Goal: Task Accomplishment & Management: Manage account settings

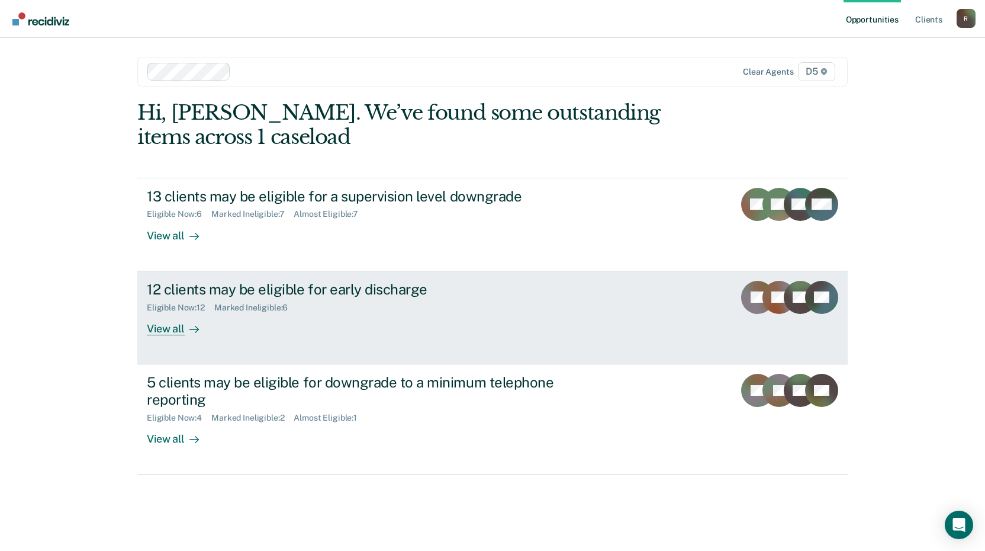
click at [177, 326] on div "View all" at bounding box center [180, 323] width 66 height 23
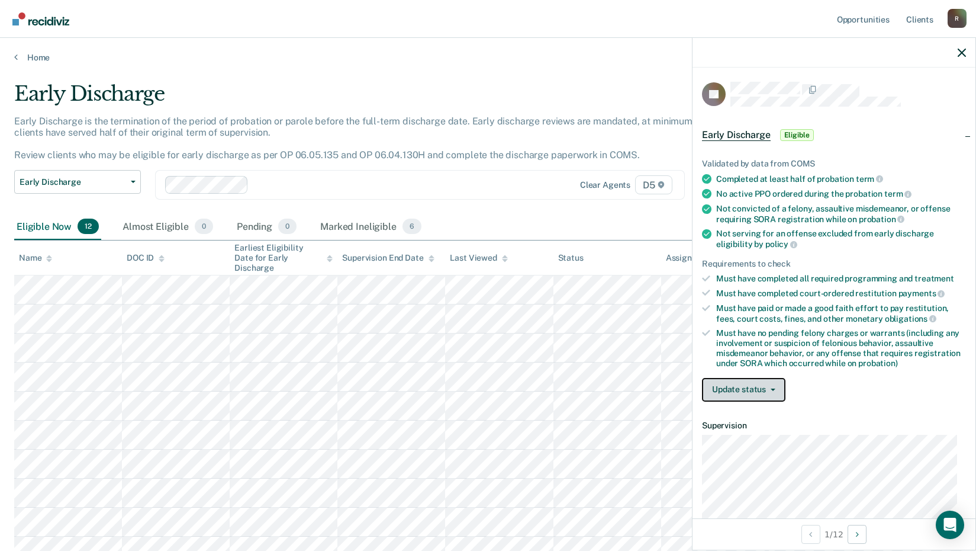
click at [752, 388] on button "Update status" at bounding box center [743, 390] width 83 height 24
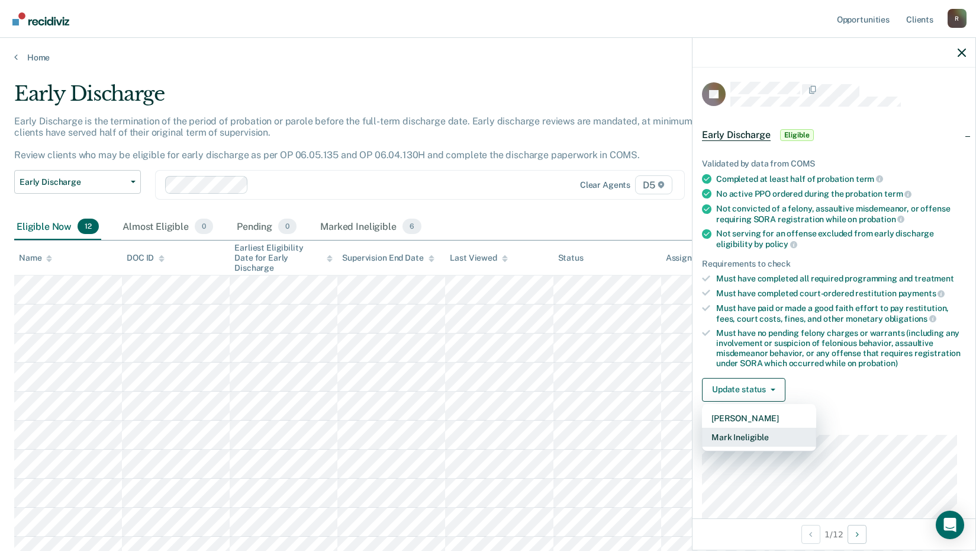
click at [771, 435] on button "Mark Ineligible" at bounding box center [759, 436] width 114 height 19
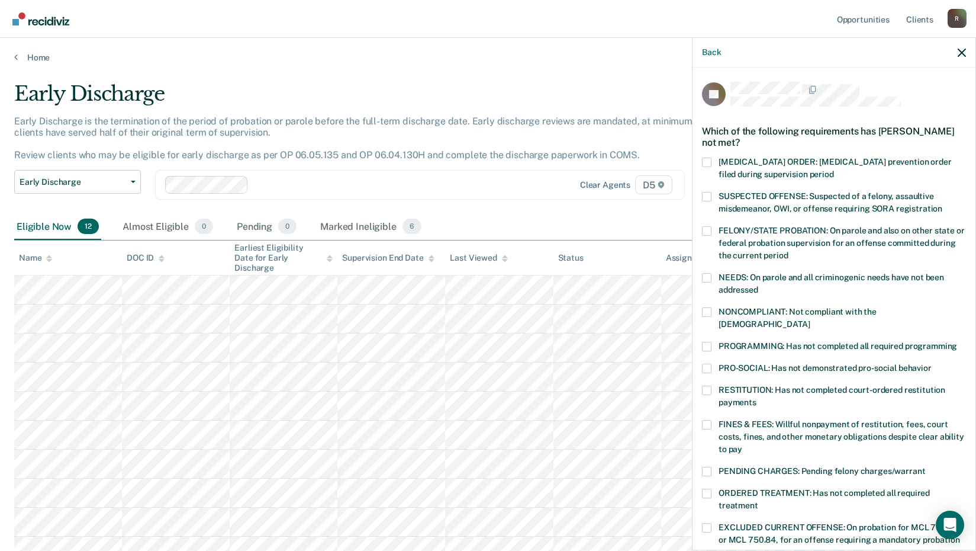
click at [707, 420] on span at bounding box center [706, 424] width 9 height 9
click at [742, 445] on input "FINES & FEES: Willful nonpayment of restitution, fees, court costs, fines, and …" at bounding box center [742, 445] width 0 height 0
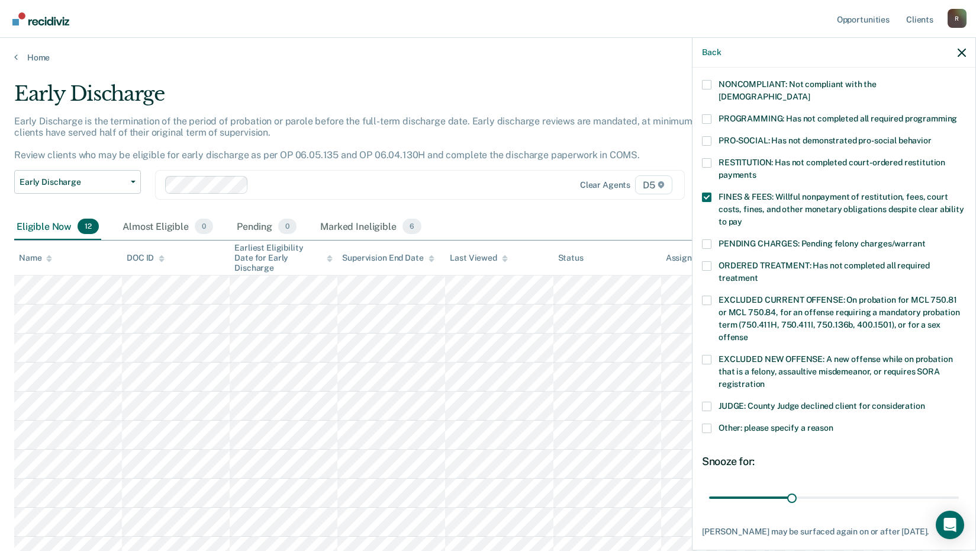
scroll to position [277, 0]
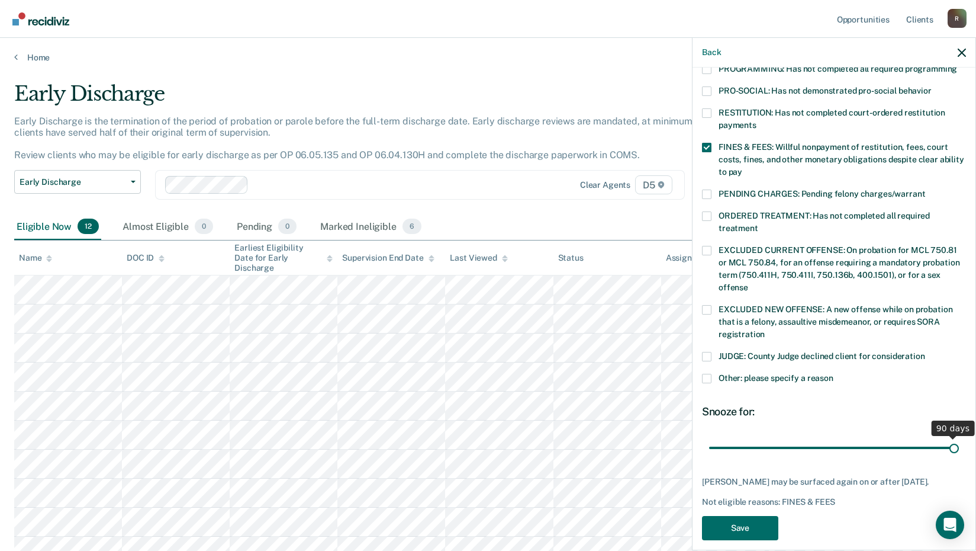
drag, startPoint x: 790, startPoint y: 436, endPoint x: 1004, endPoint y: 424, distance: 214.6
type input "90"
click at [959, 437] on input "range" at bounding box center [834, 447] width 250 height 21
click at [747, 522] on button "Save" at bounding box center [740, 528] width 76 height 24
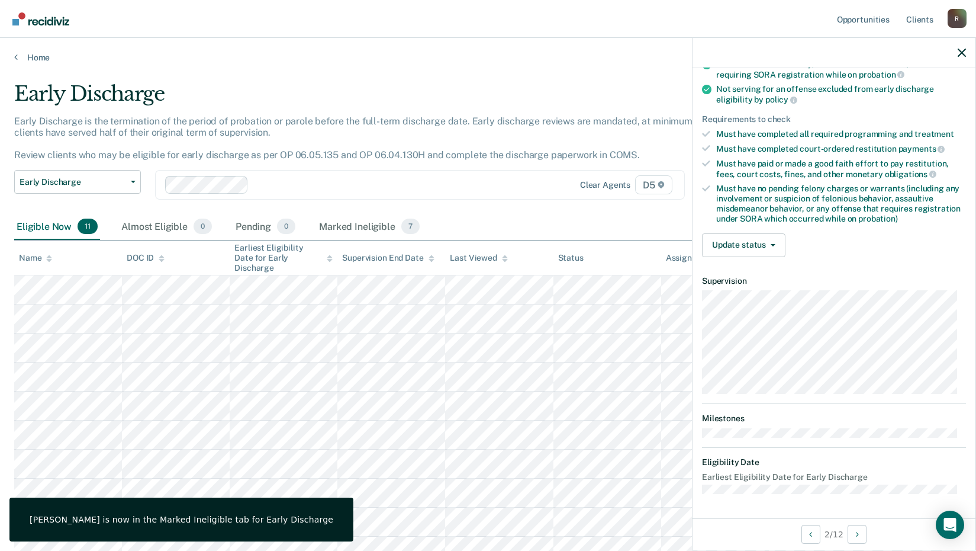
scroll to position [143, 0]
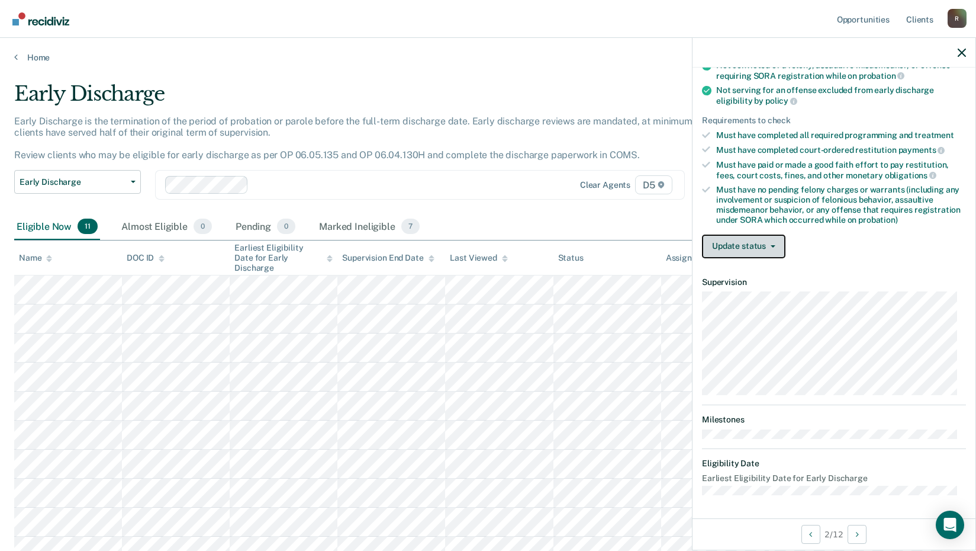
click at [754, 246] on button "Update status" at bounding box center [743, 246] width 83 height 24
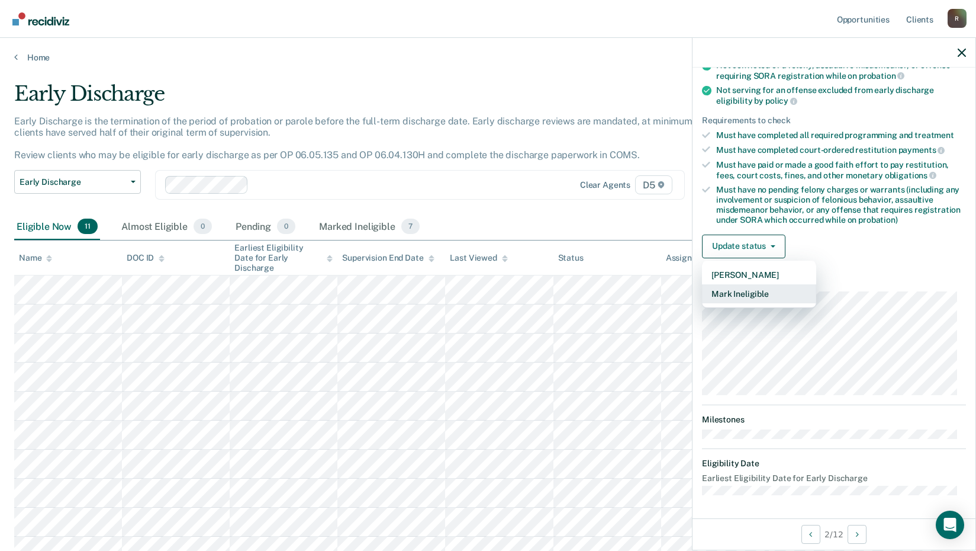
click at [761, 297] on button "Mark Ineligible" at bounding box center [759, 293] width 114 height 19
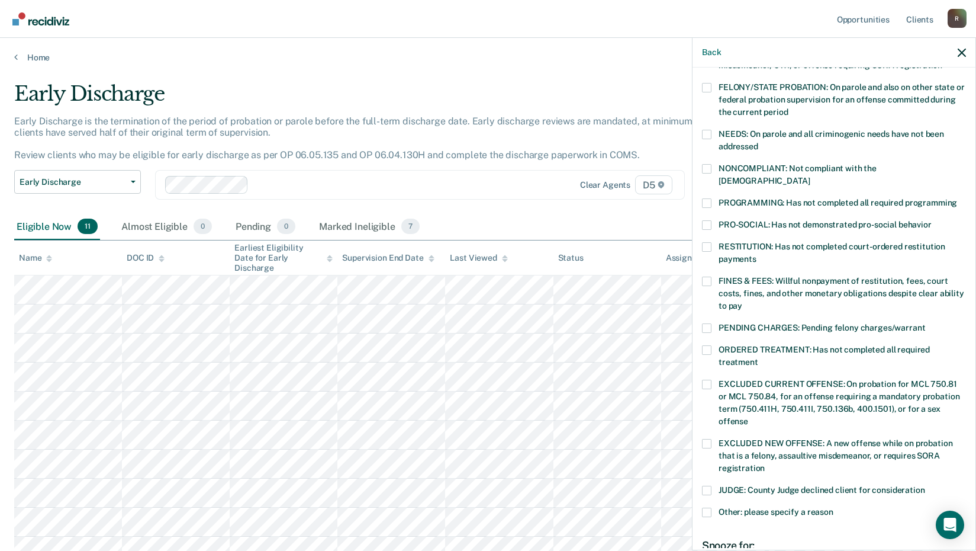
click at [705, 276] on span at bounding box center [706, 280] width 9 height 9
click at [742, 301] on input "FINES & FEES: Willful nonpayment of restitution, fees, court costs, fines, and …" at bounding box center [742, 301] width 0 height 0
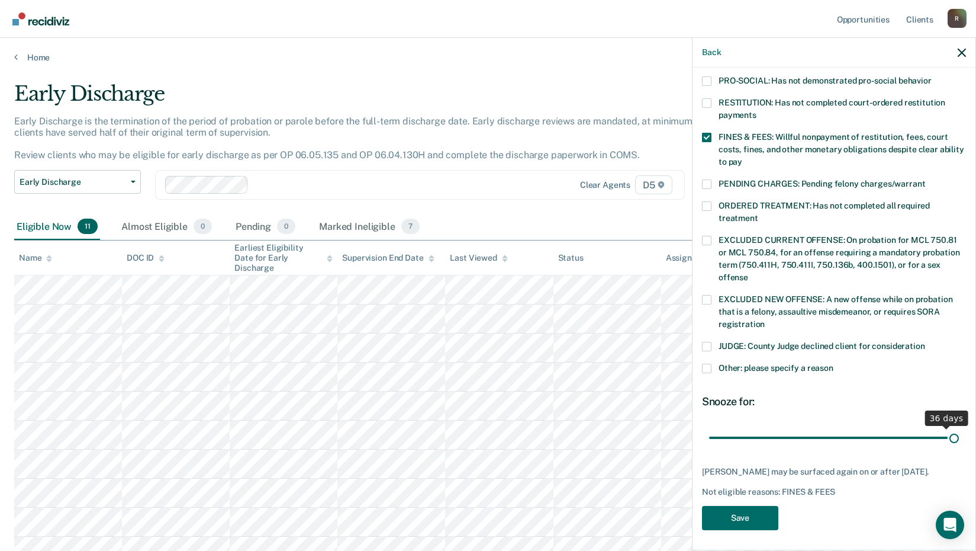
scroll to position [277, 0]
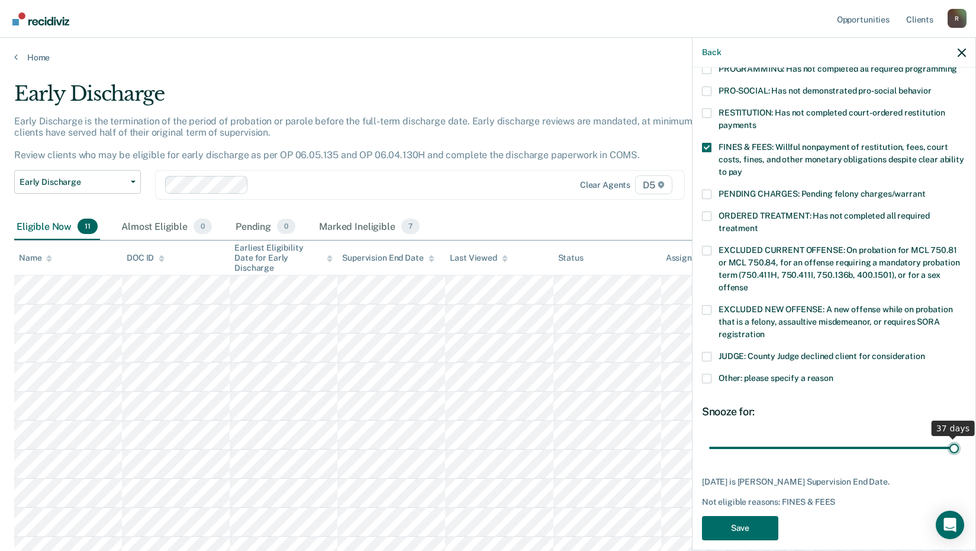
drag, startPoint x: 924, startPoint y: 423, endPoint x: 950, endPoint y: 431, distance: 26.6
type input "37"
click at [951, 437] on input "range" at bounding box center [834, 447] width 250 height 21
click at [759, 518] on button "Save" at bounding box center [740, 528] width 76 height 24
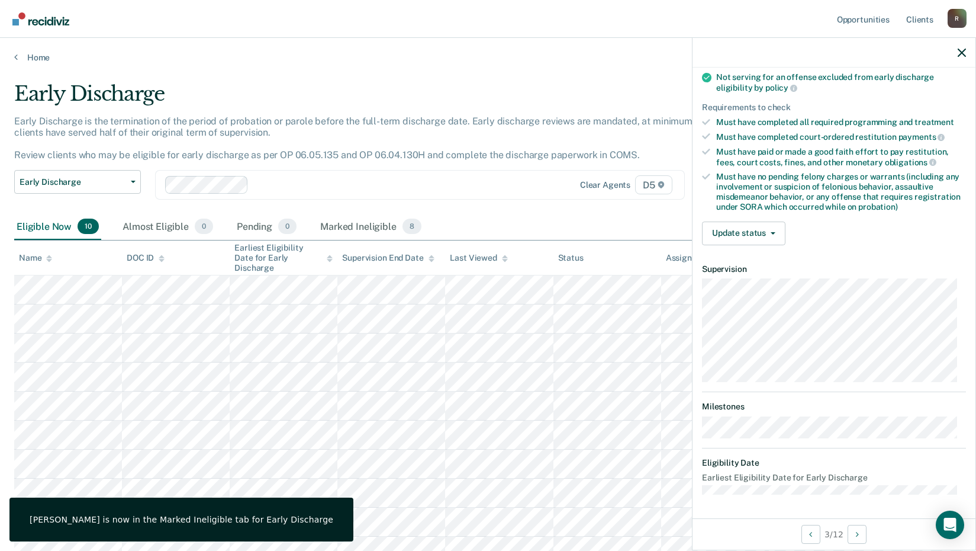
scroll to position [155, 0]
click at [741, 233] on button "Update status" at bounding box center [743, 235] width 83 height 24
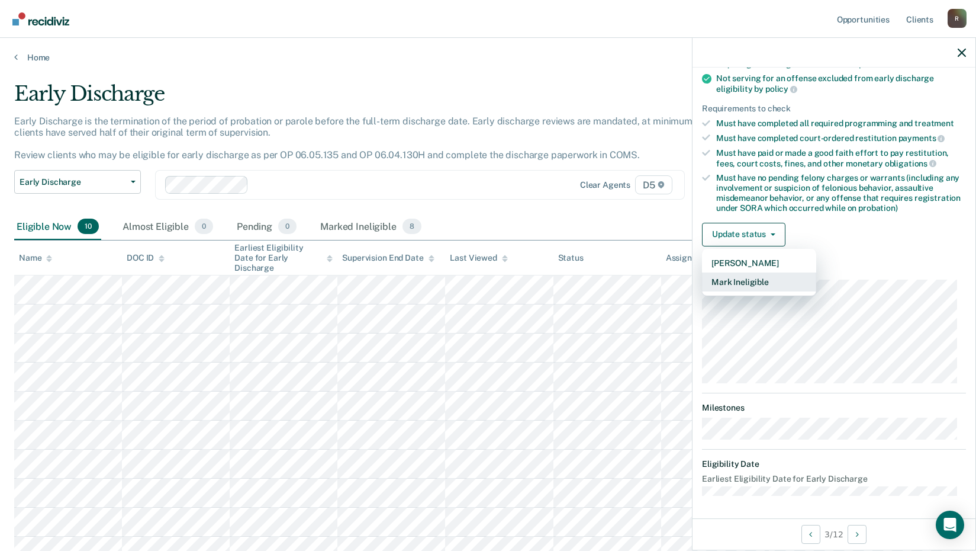
click at [759, 281] on button "Mark Ineligible" at bounding box center [759, 281] width 114 height 19
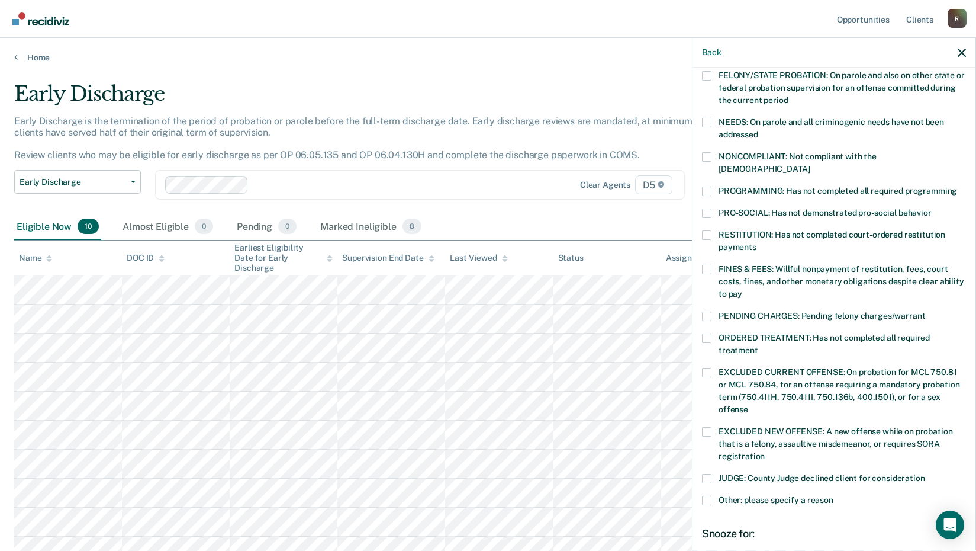
click at [705, 150] on div "NEEDS: On parole and all criminogenic needs have not been addressed" at bounding box center [834, 135] width 264 height 34
click at [707, 159] on span at bounding box center [706, 156] width 9 height 9
click at [810, 165] on input "NONCOMPLIANT: Not compliant with the order of supervision" at bounding box center [810, 165] width 0 height 0
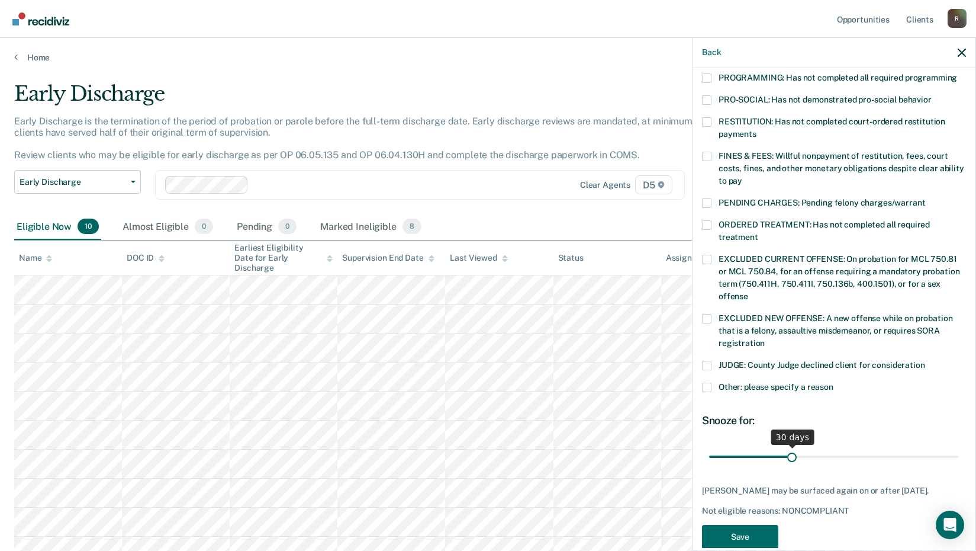
scroll to position [277, 0]
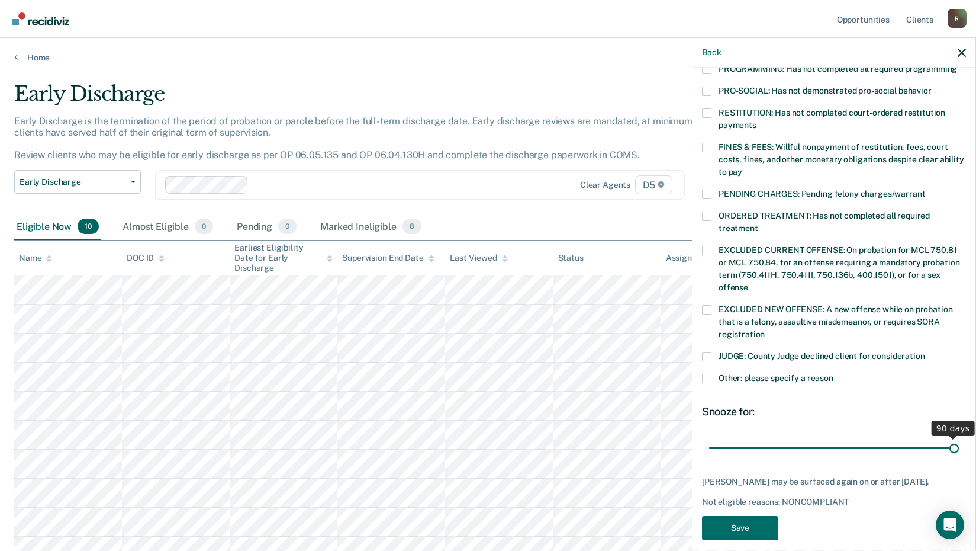
drag, startPoint x: 789, startPoint y: 431, endPoint x: 953, endPoint y: 414, distance: 164.8
type input "90"
click at [953, 437] on input "range" at bounding box center [834, 447] width 250 height 21
click at [765, 516] on button "Save" at bounding box center [740, 528] width 76 height 24
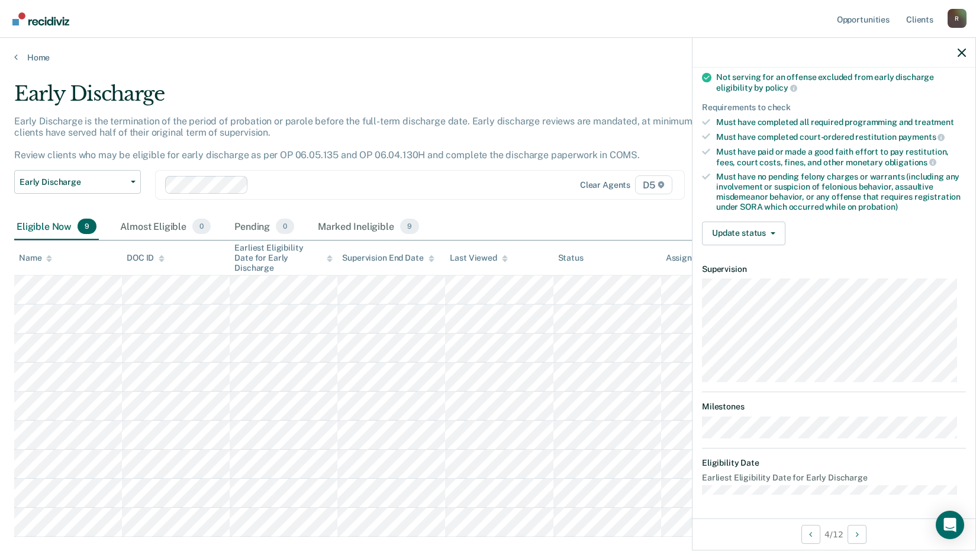
scroll to position [143, 0]
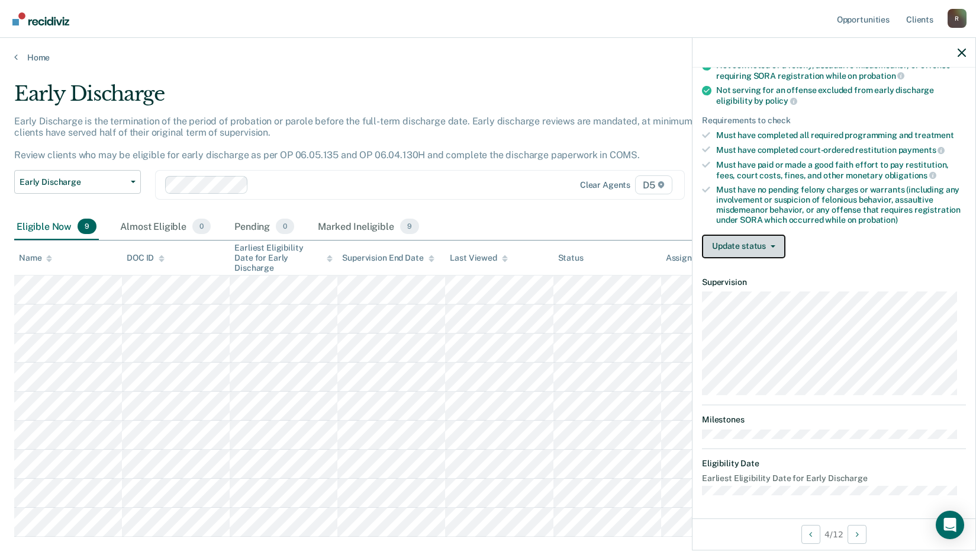
click at [731, 237] on button "Update status" at bounding box center [743, 246] width 83 height 24
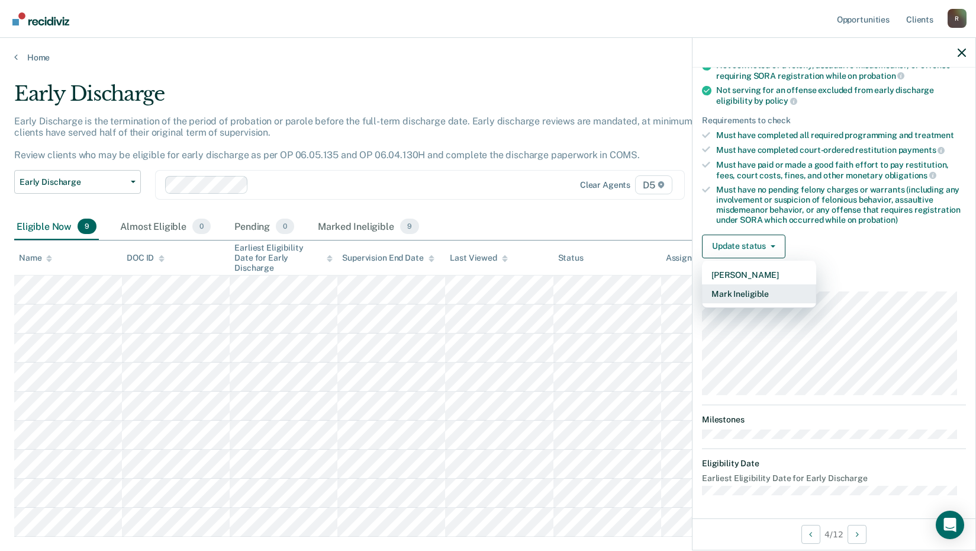
click at [741, 291] on button "Mark Ineligible" at bounding box center [759, 293] width 114 height 19
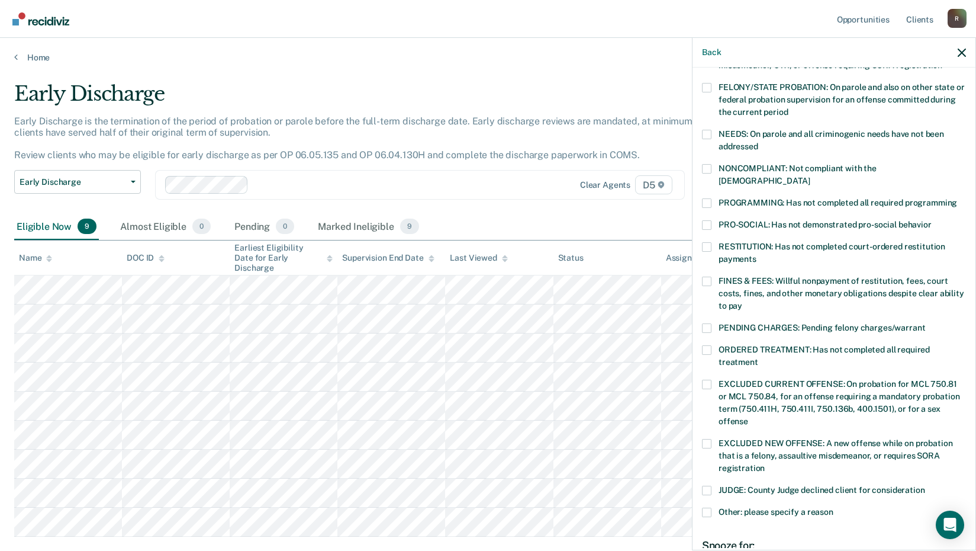
click at [715, 276] on label "FINES & FEES: Willful nonpayment of restitution, fees, court costs, fines, and …" at bounding box center [834, 294] width 264 height 37
click at [742, 301] on input "FINES & FEES: Willful nonpayment of restitution, fees, court costs, fines, and …" at bounding box center [742, 301] width 0 height 0
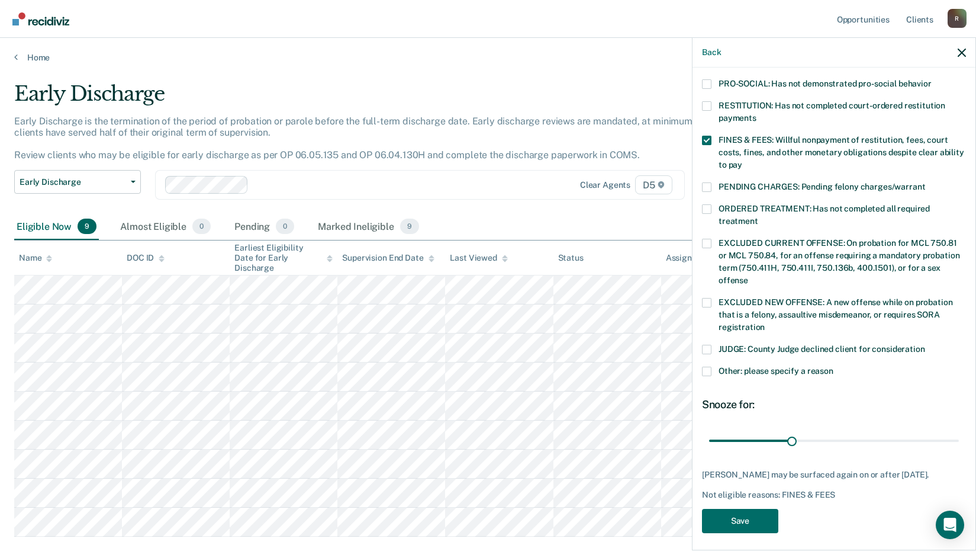
scroll to position [287, 0]
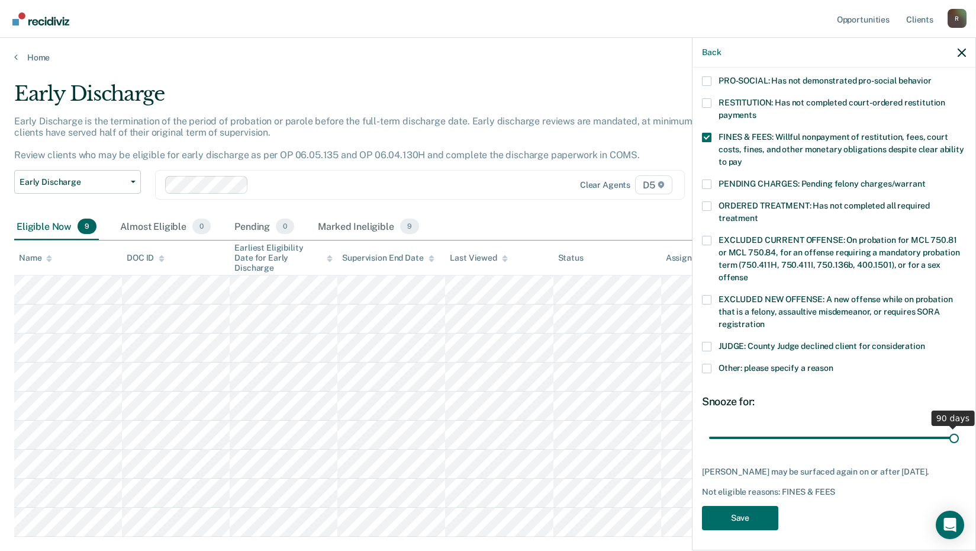
drag, startPoint x: 787, startPoint y: 426, endPoint x: 959, endPoint y: 418, distance: 172.5
type input "90"
click at [959, 427] on input "range" at bounding box center [834, 437] width 250 height 21
click at [741, 515] on button "Save" at bounding box center [740, 518] width 76 height 24
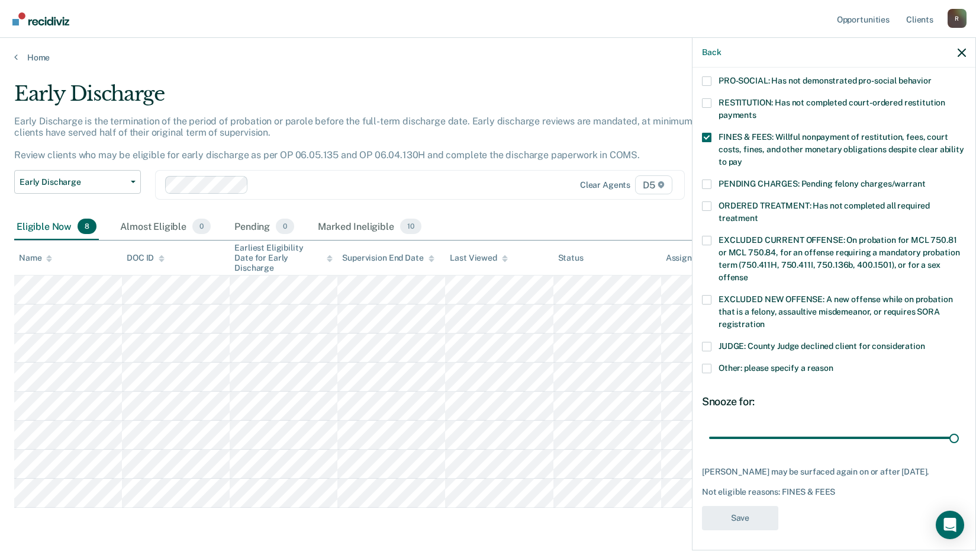
scroll to position [231, 0]
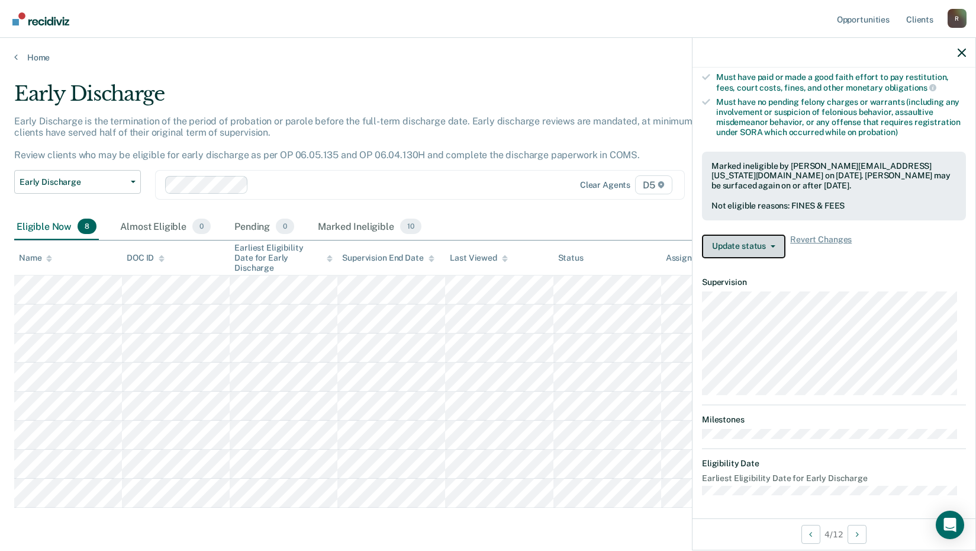
click at [777, 242] on button "Update status" at bounding box center [743, 246] width 83 height 24
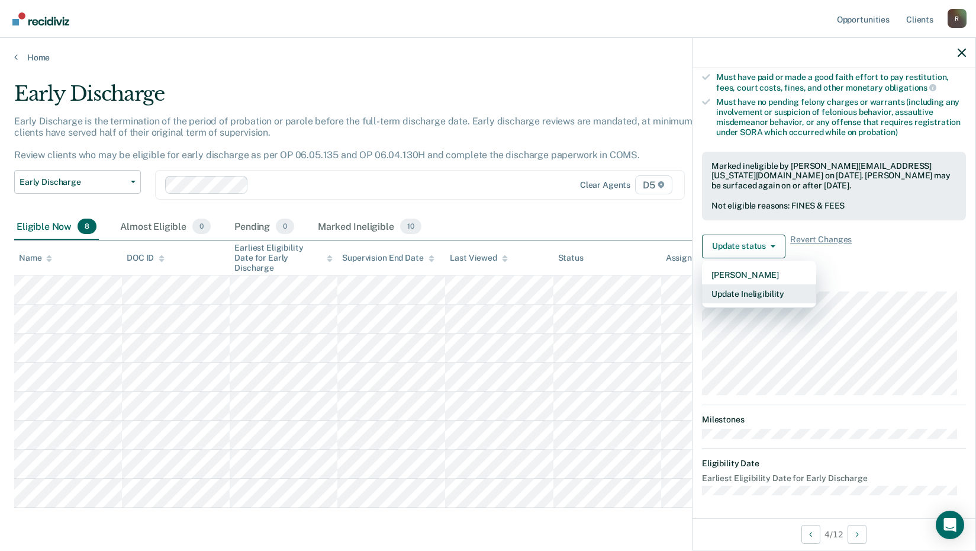
click at [762, 291] on button "Update Ineligibility" at bounding box center [759, 293] width 114 height 19
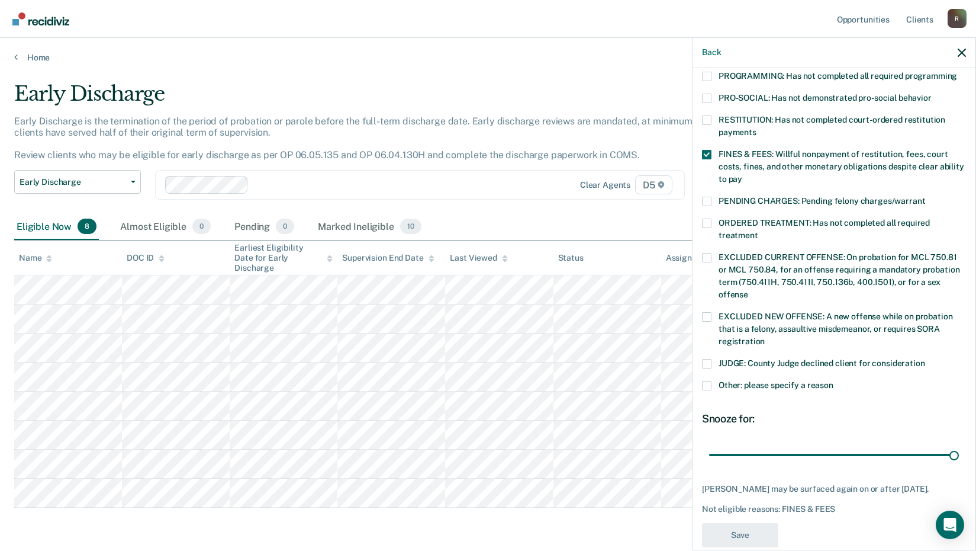
scroll to position [287, 0]
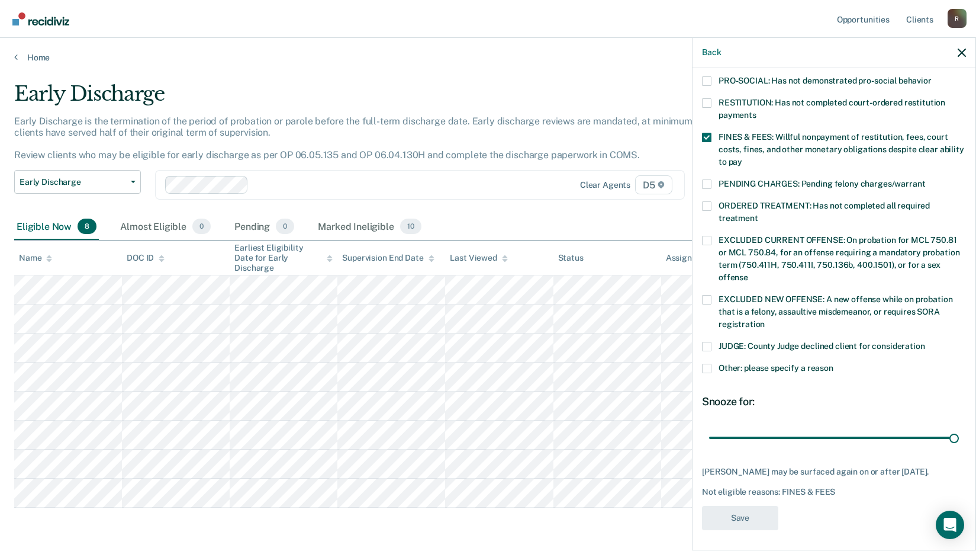
click at [709, 164] on div "FINES & FEES: Willful nonpayment of restitution, fees, court costs, fines, and …" at bounding box center [834, 156] width 264 height 47
click at [707, 179] on span at bounding box center [706, 183] width 9 height 9
click at [925, 179] on input "PENDING CHARGES: Pending felony charges/warrant" at bounding box center [925, 179] width 0 height 0
click at [746, 512] on button "Save" at bounding box center [740, 518] width 76 height 24
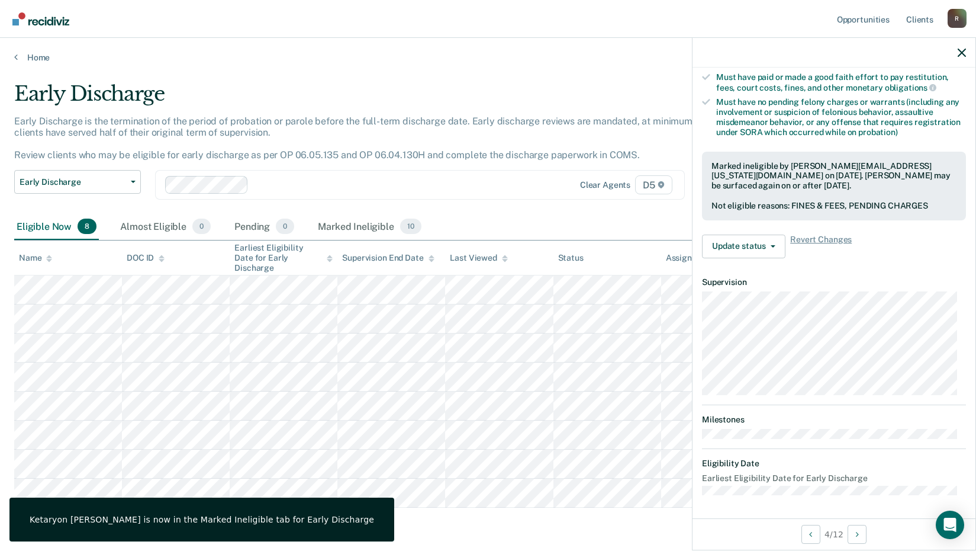
scroll to position [143, 0]
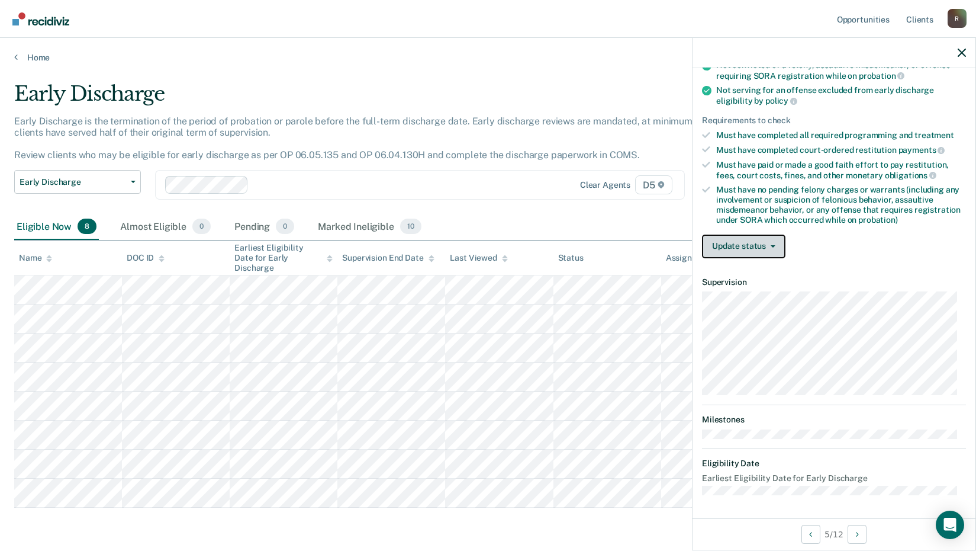
click at [777, 243] on button "Update status" at bounding box center [743, 246] width 83 height 24
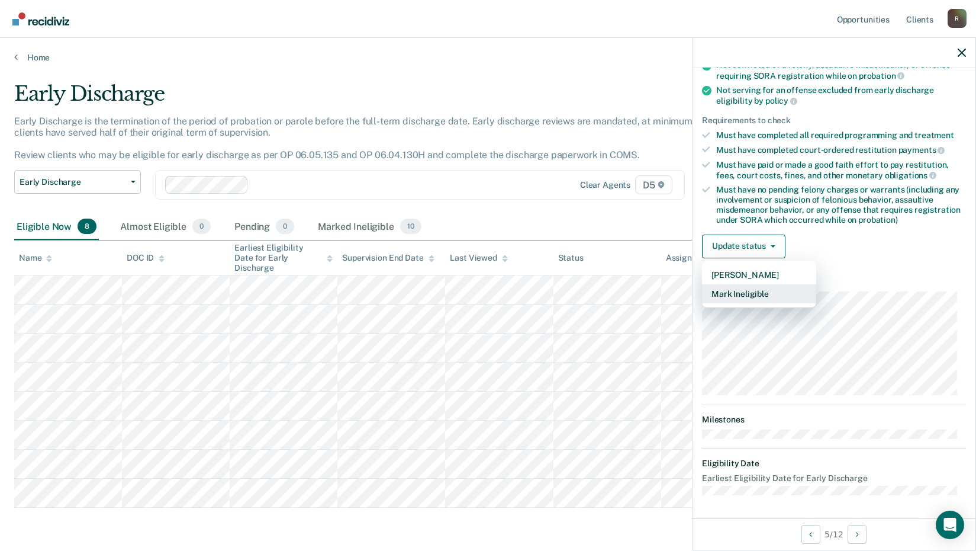
click at [756, 294] on button "Mark Ineligible" at bounding box center [759, 293] width 114 height 19
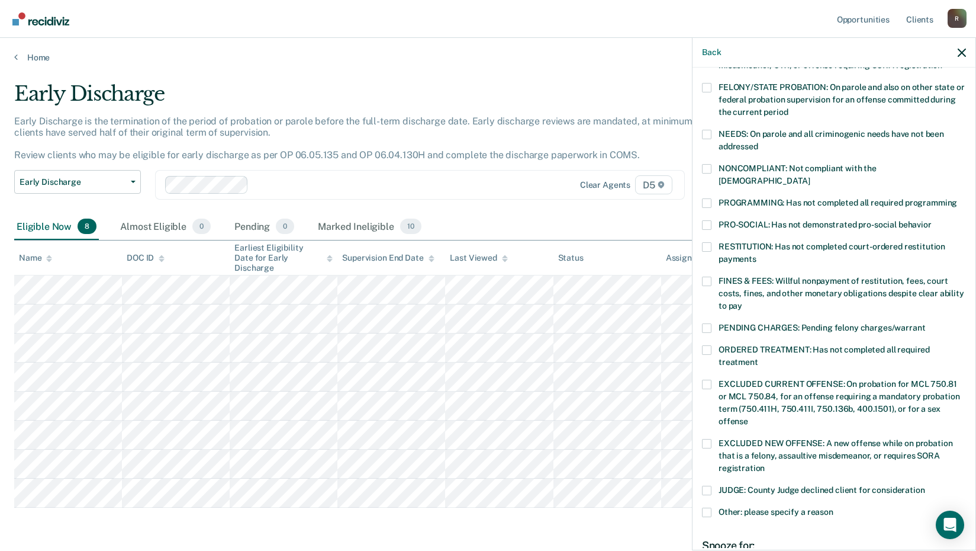
click at [706, 276] on span at bounding box center [706, 280] width 9 height 9
click at [742, 301] on input "FINES & FEES: Willful nonpayment of restitution, fees, court costs, fines, and …" at bounding box center [742, 301] width 0 height 0
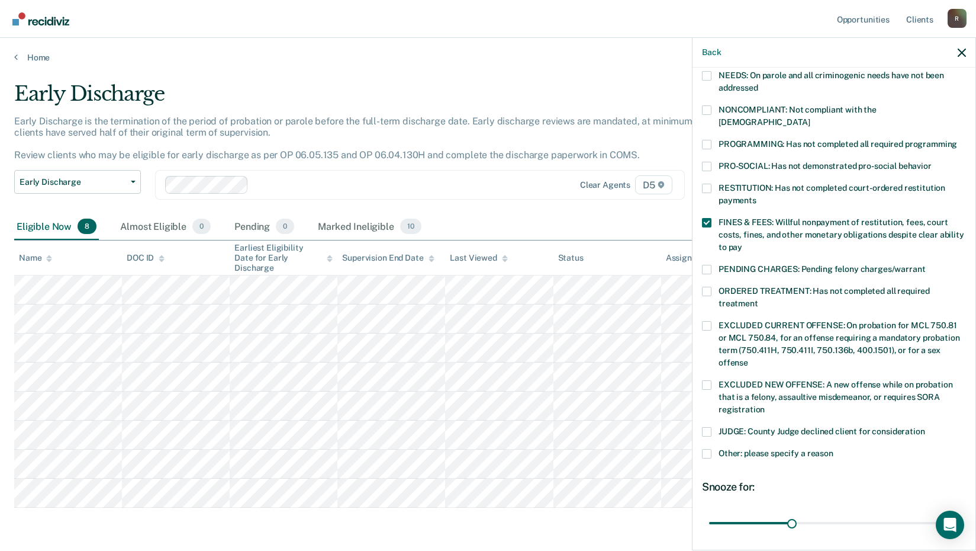
scroll to position [287, 0]
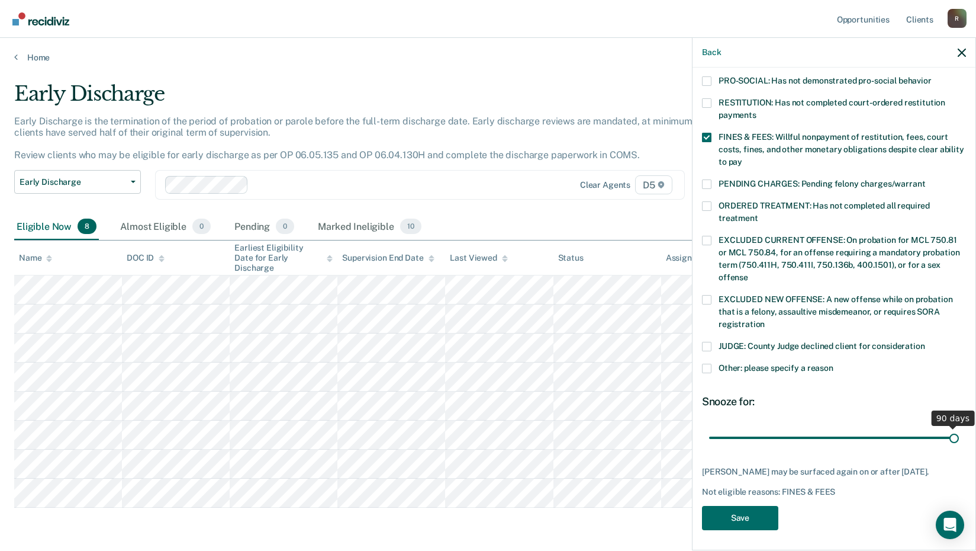
drag, startPoint x: 792, startPoint y: 423, endPoint x: 990, endPoint y: 409, distance: 199.4
type input "90"
click at [959, 427] on input "range" at bounding box center [834, 437] width 250 height 21
click at [763, 510] on button "Save" at bounding box center [740, 518] width 76 height 24
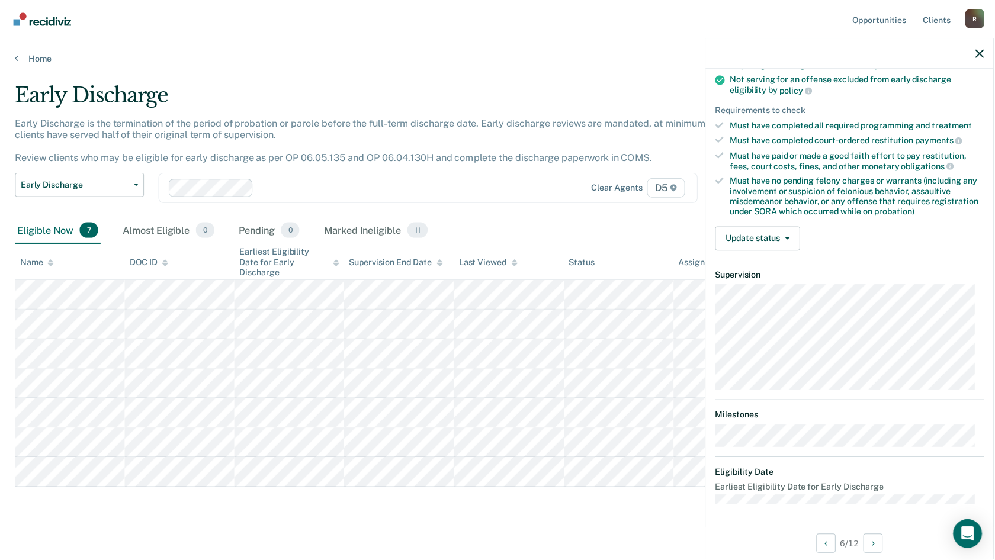
scroll to position [146, 0]
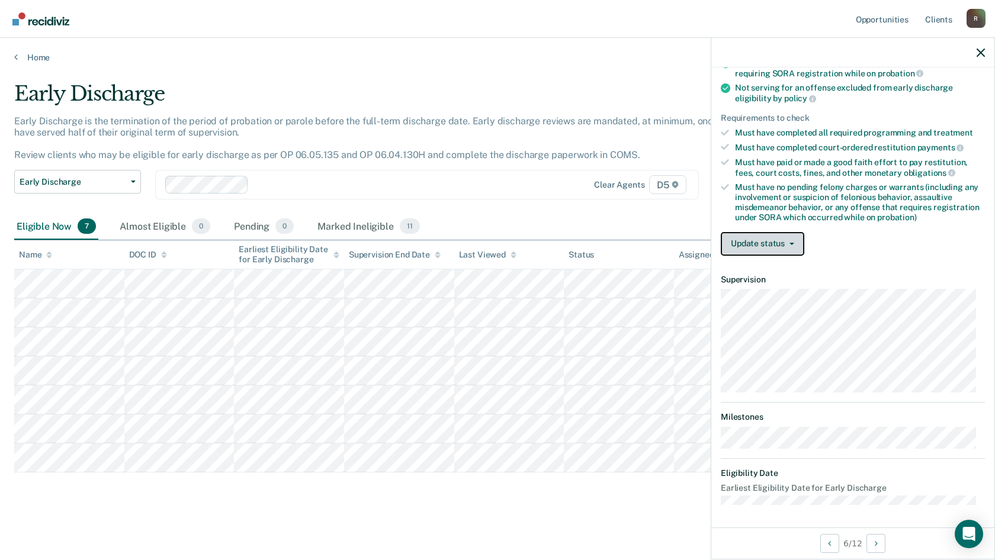
click at [761, 246] on button "Update status" at bounding box center [762, 244] width 83 height 24
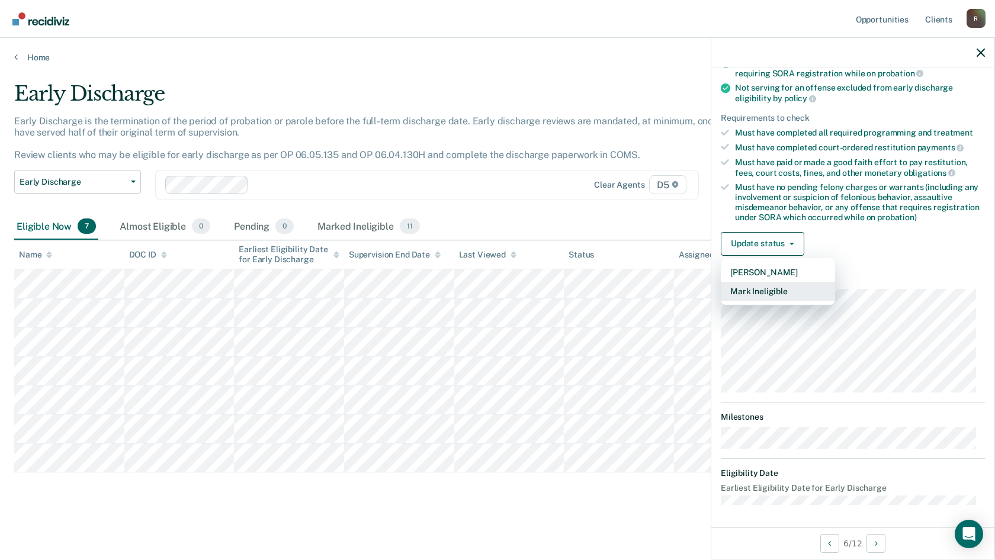
click at [764, 287] on button "Mark Ineligible" at bounding box center [778, 291] width 114 height 19
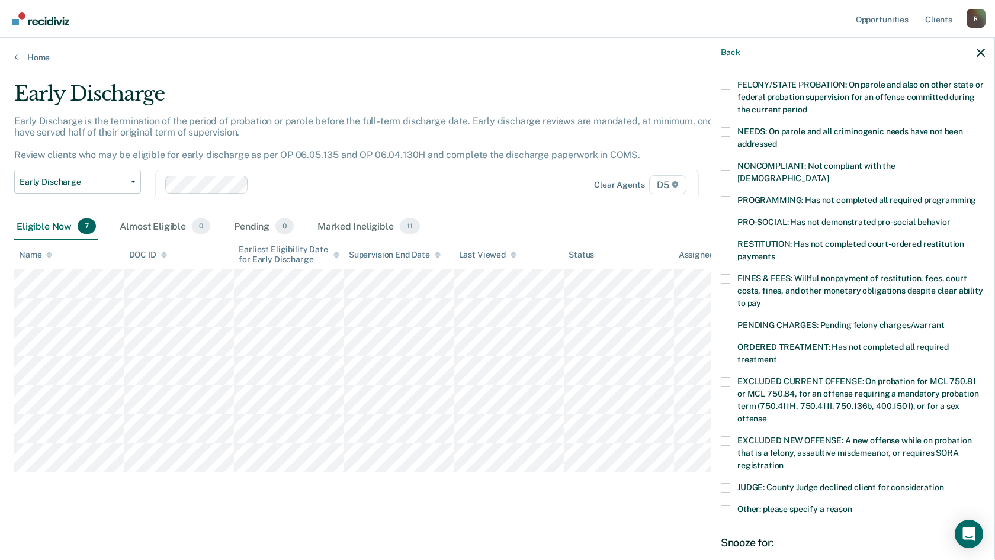
click at [730, 274] on label "FINES & FEES: Willful nonpayment of restitution, fees, court costs, fines, and …" at bounding box center [853, 292] width 264 height 37
click at [761, 299] on input "FINES & FEES: Willful nonpayment of restitution, fees, court costs, fines, and …" at bounding box center [761, 299] width 0 height 0
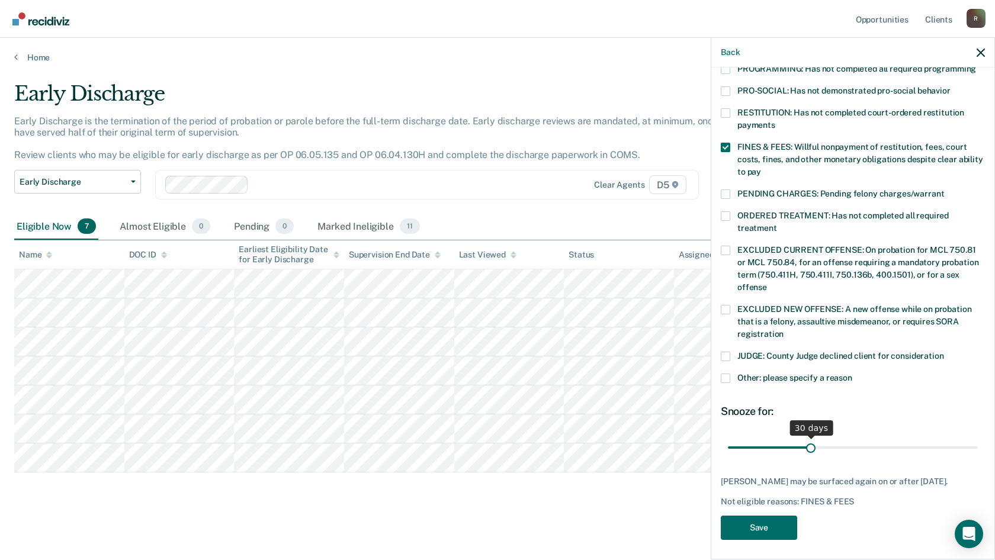
scroll to position [278, 0]
drag, startPoint x: 809, startPoint y: 438, endPoint x: 1101, endPoint y: 451, distance: 292.2
type input "90"
click at [977, 451] on input "range" at bounding box center [853, 446] width 250 height 21
click at [766, 515] on button "Save" at bounding box center [759, 527] width 76 height 24
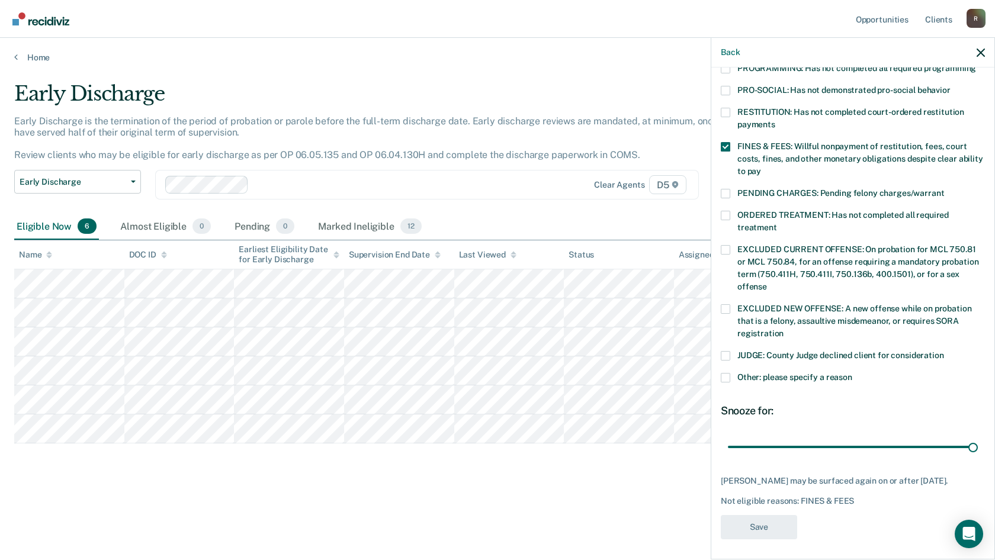
scroll to position [134, 0]
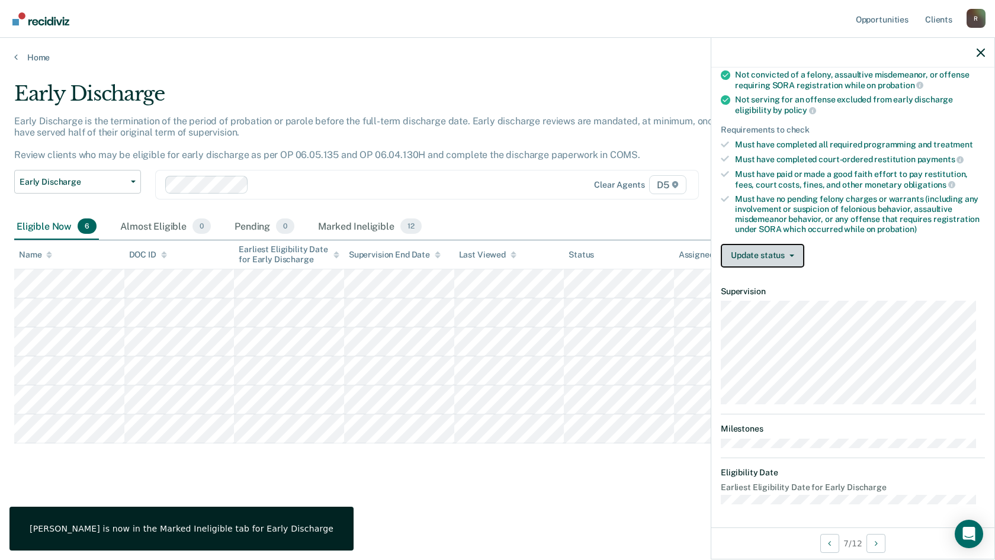
click at [764, 252] on button "Update status" at bounding box center [762, 256] width 83 height 24
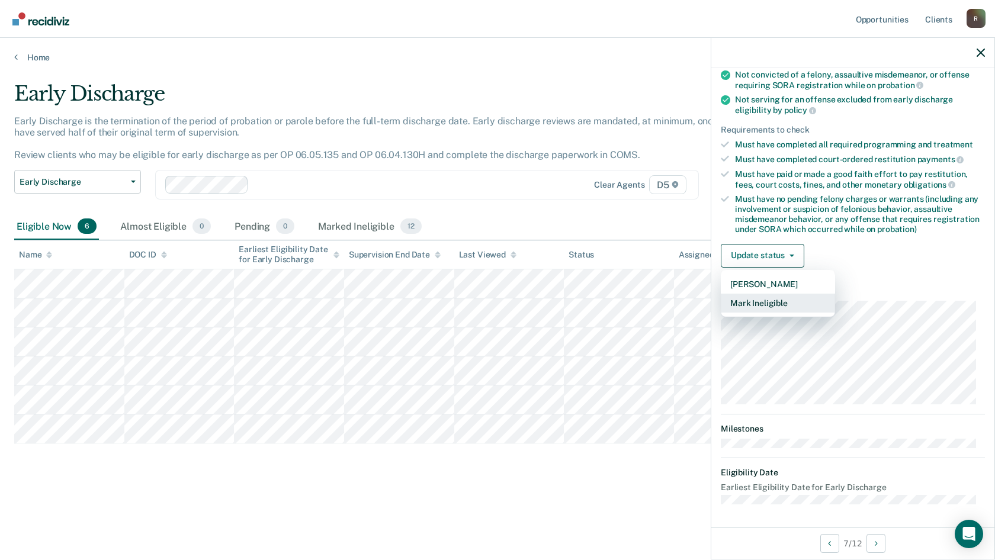
click at [755, 296] on button "Mark Ineligible" at bounding box center [778, 303] width 114 height 19
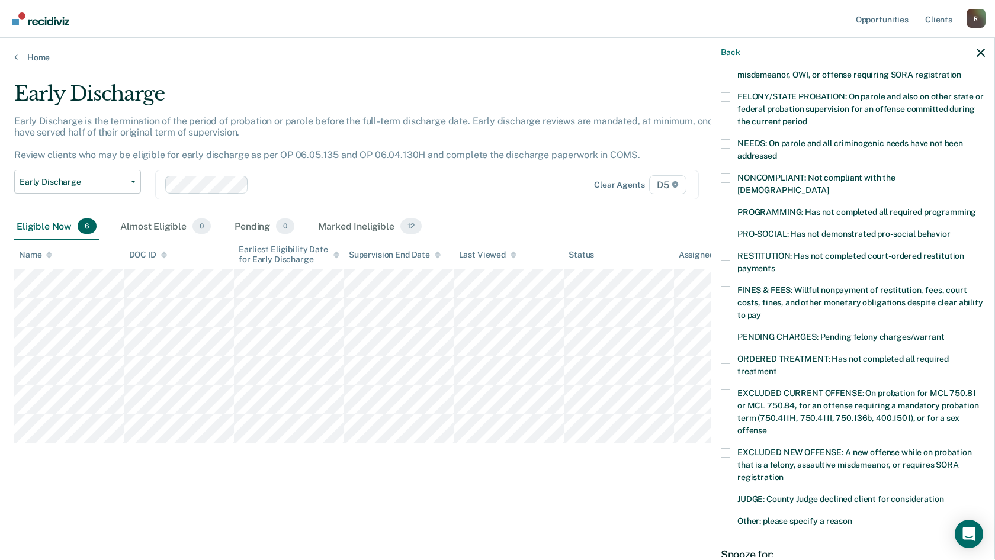
click at [727, 286] on span at bounding box center [725, 290] width 9 height 9
click at [761, 311] on input "FINES & FEES: Willful nonpayment of restitution, fees, court costs, fines, and …" at bounding box center [761, 311] width 0 height 0
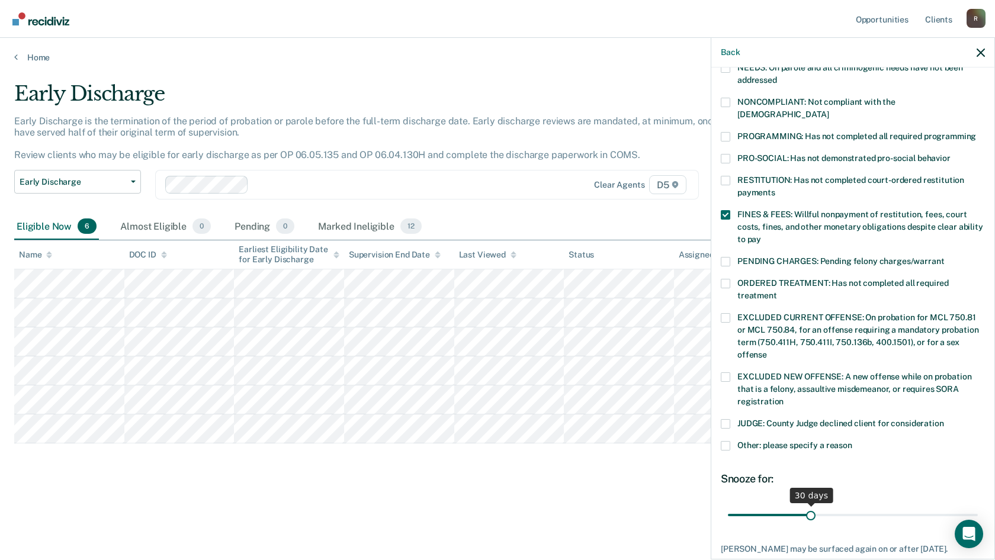
scroll to position [268, 0]
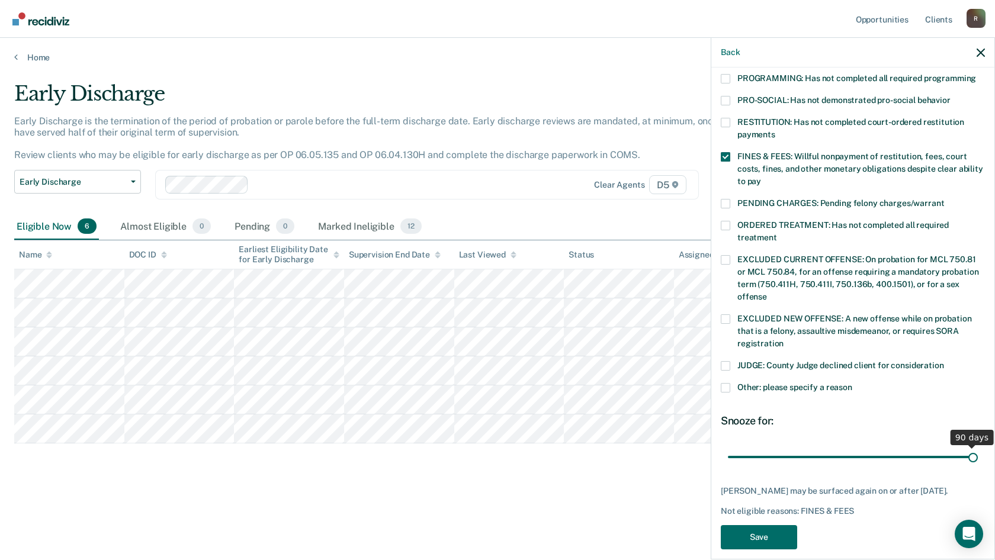
drag, startPoint x: 940, startPoint y: 449, endPoint x: 995, endPoint y: 452, distance: 55.2
type input "90"
click at [977, 452] on input "range" at bounding box center [853, 456] width 250 height 21
click at [767, 534] on button "Save" at bounding box center [759, 537] width 76 height 24
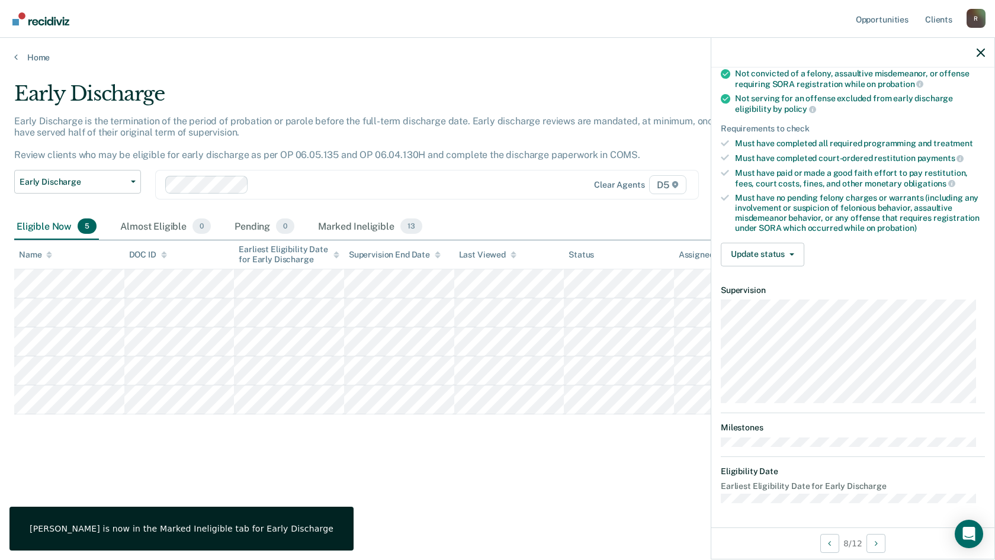
scroll to position [134, 0]
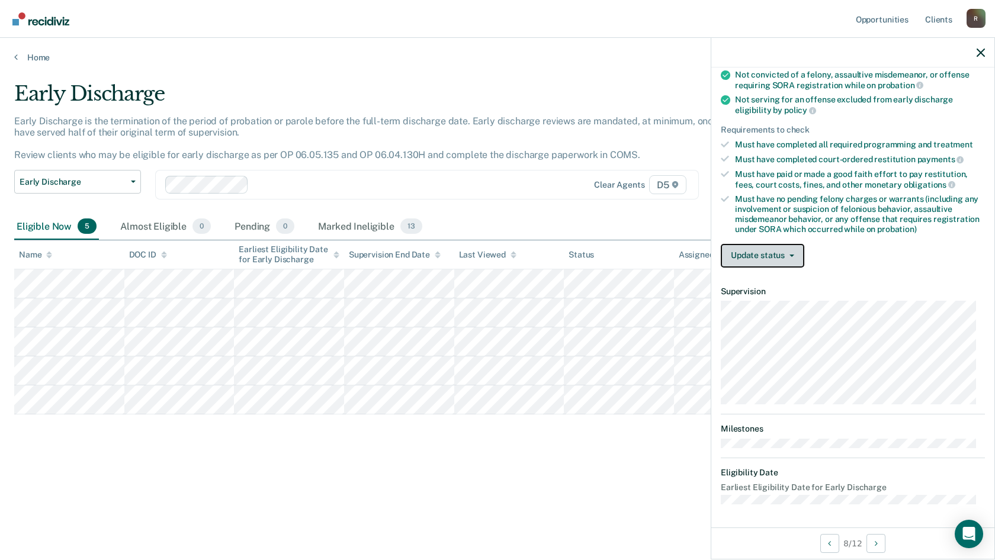
click at [758, 253] on button "Update status" at bounding box center [762, 256] width 83 height 24
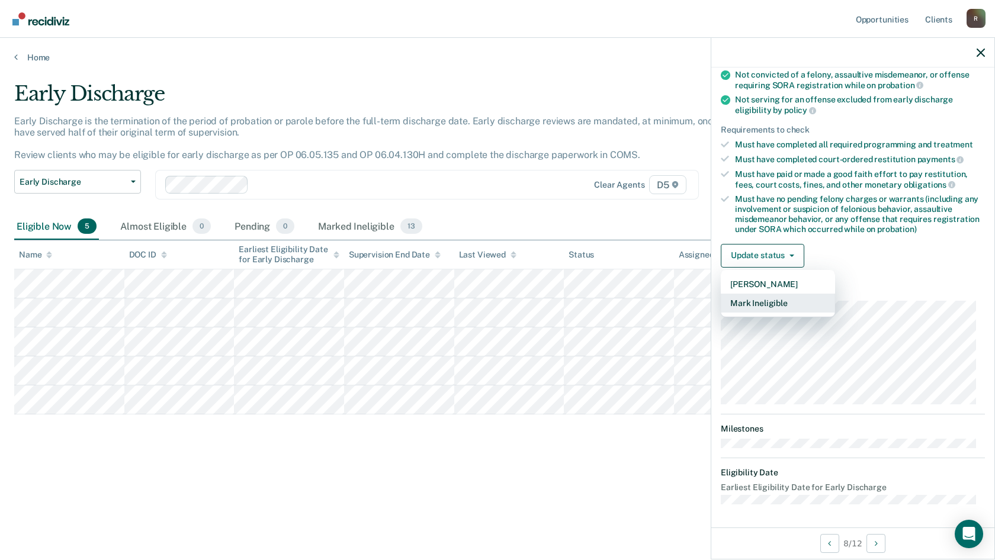
click at [755, 308] on button "Mark Ineligible" at bounding box center [778, 303] width 114 height 19
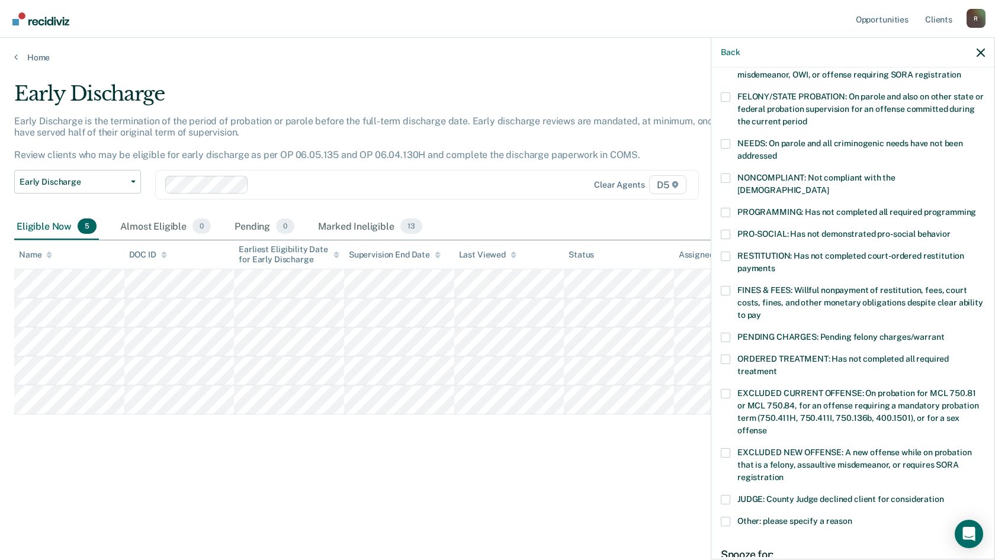
drag, startPoint x: 729, startPoint y: 279, endPoint x: 738, endPoint y: 286, distance: 11.8
click at [729, 286] on span at bounding box center [725, 290] width 9 height 9
click at [761, 311] on input "FINES & FEES: Willful nonpayment of restitution, fees, court costs, fines, and …" at bounding box center [761, 311] width 0 height 0
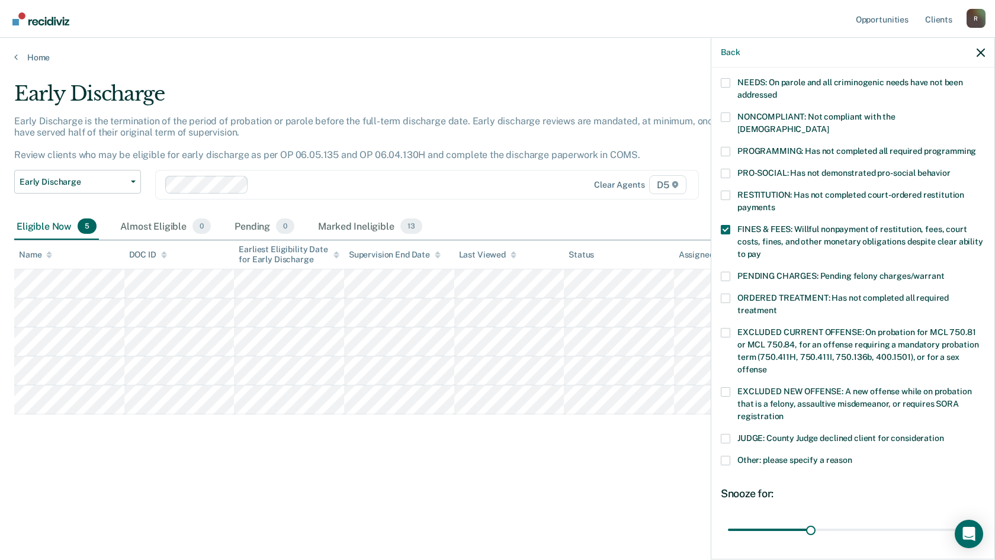
scroll to position [268, 0]
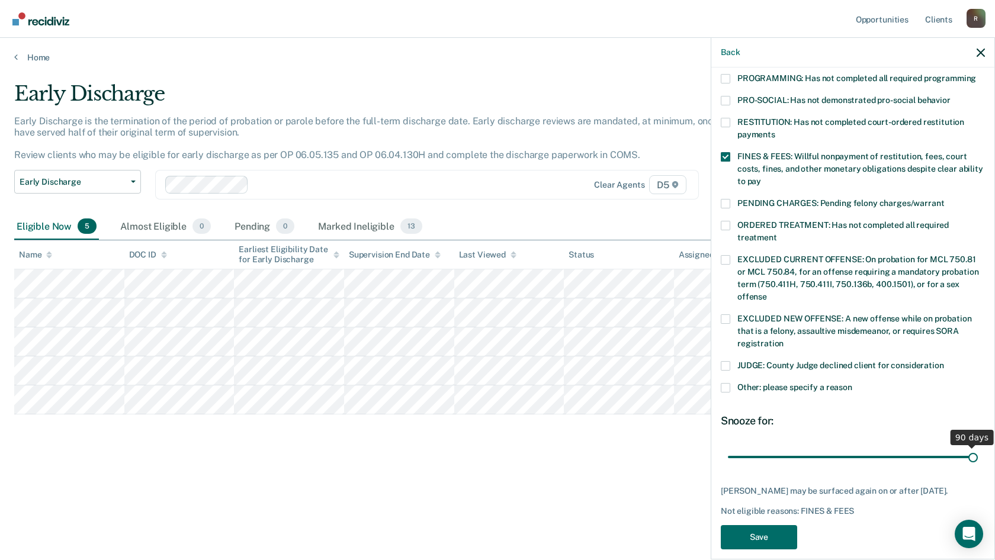
drag, startPoint x: 818, startPoint y: 443, endPoint x: 1104, endPoint y: 420, distance: 286.8
type input "90"
click at [977, 446] on input "range" at bounding box center [853, 456] width 250 height 21
click at [752, 532] on button "Save" at bounding box center [759, 537] width 76 height 24
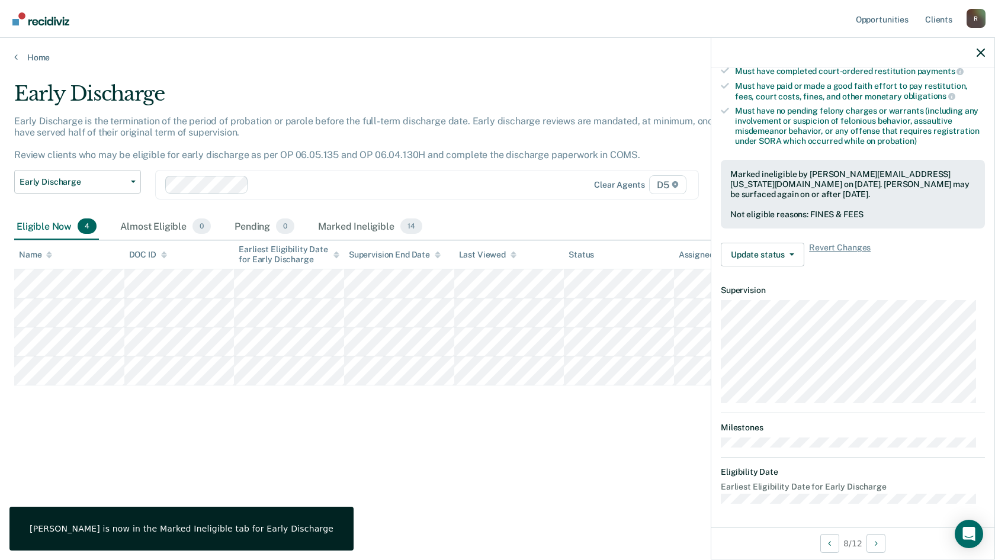
scroll to position [221, 0]
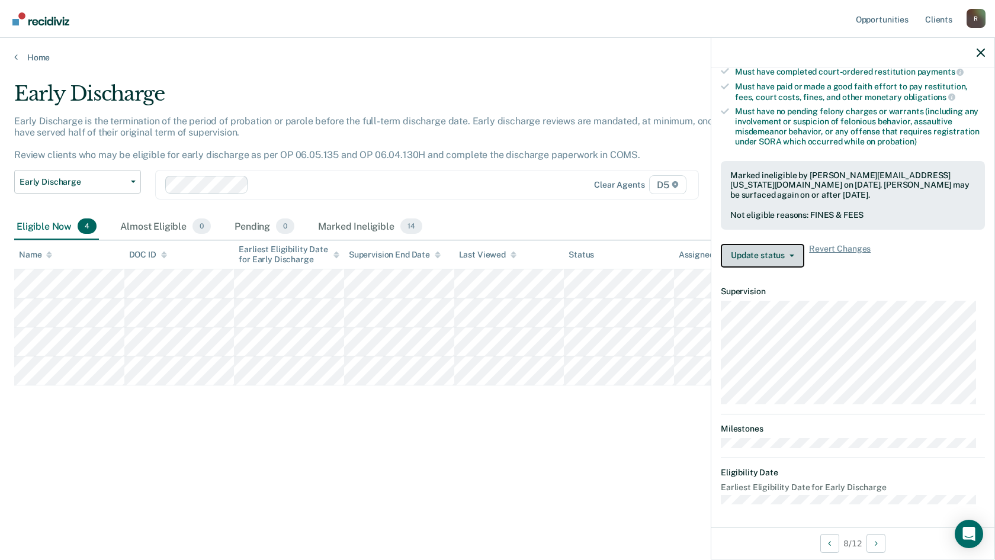
click at [783, 252] on button "Update status" at bounding box center [762, 256] width 83 height 24
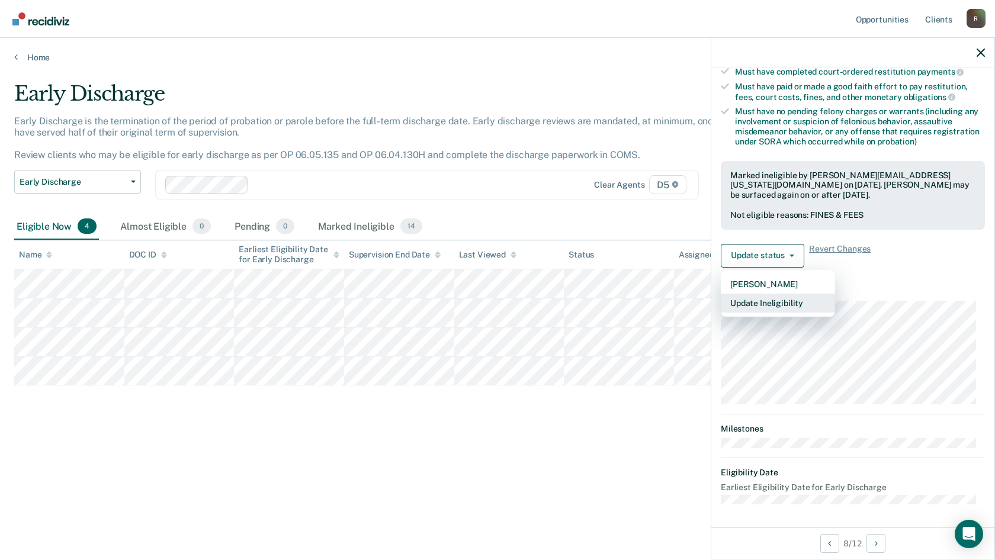
click at [783, 298] on button "Update Ineligibility" at bounding box center [778, 303] width 114 height 19
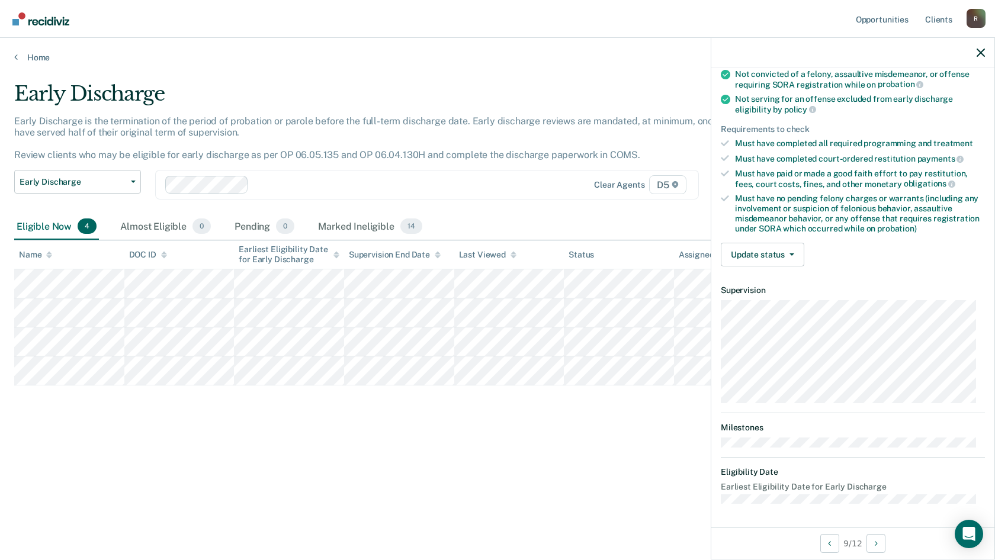
scroll to position [134, 0]
click at [793, 252] on button "Update status" at bounding box center [762, 256] width 83 height 24
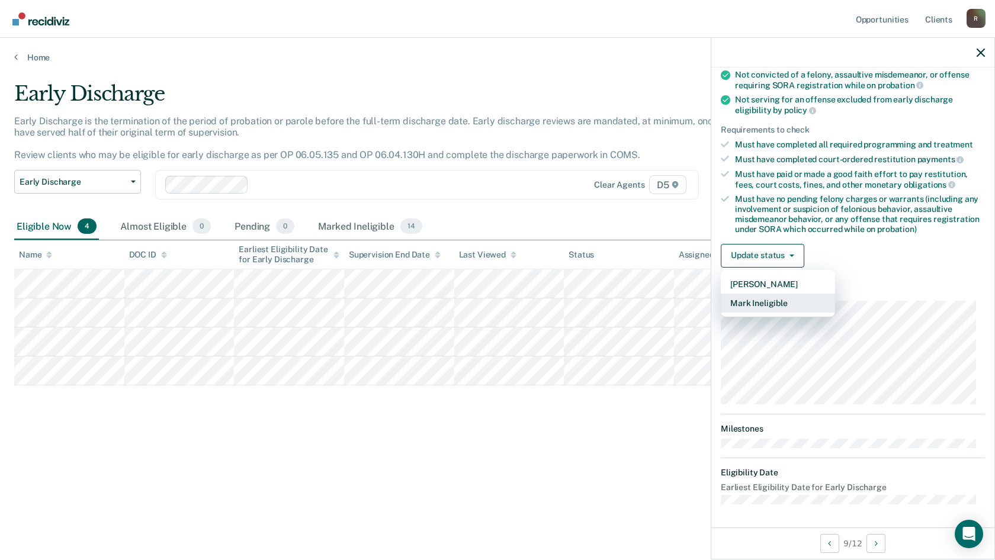
click at [772, 297] on button "Mark Ineligible" at bounding box center [778, 303] width 114 height 19
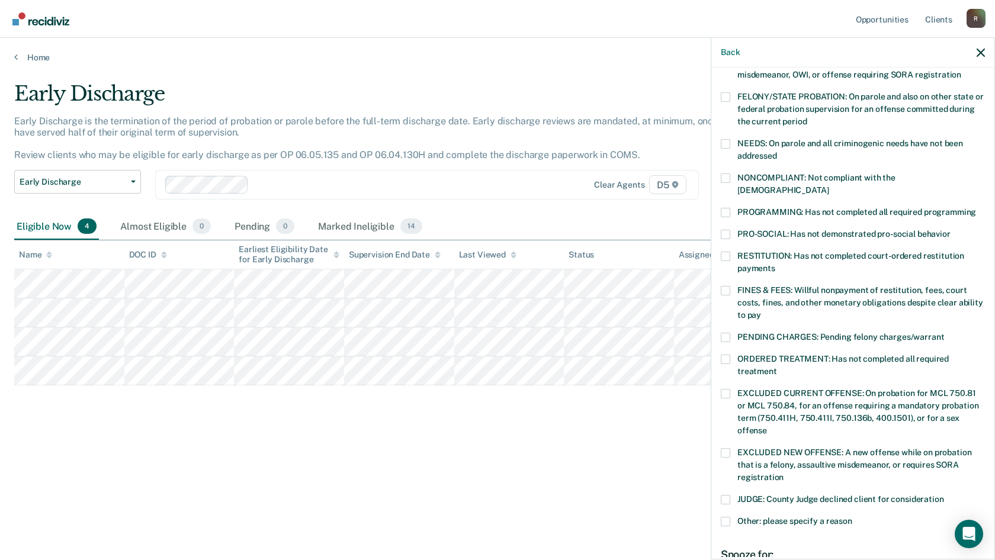
click at [725, 286] on span at bounding box center [725, 290] width 9 height 9
click at [761, 311] on input "FINES & FEES: Willful nonpayment of restitution, fees, court costs, fines, and …" at bounding box center [761, 311] width 0 height 0
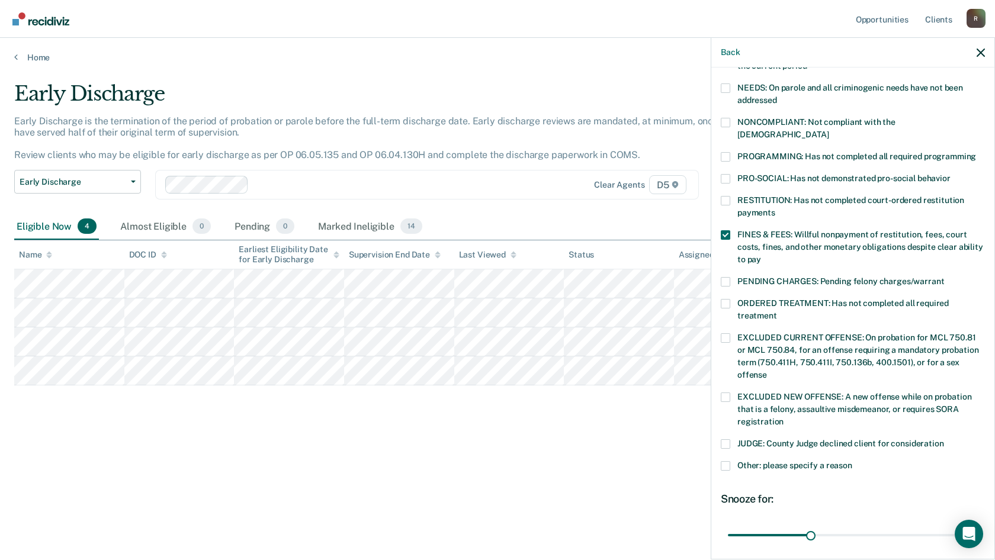
scroll to position [268, 0]
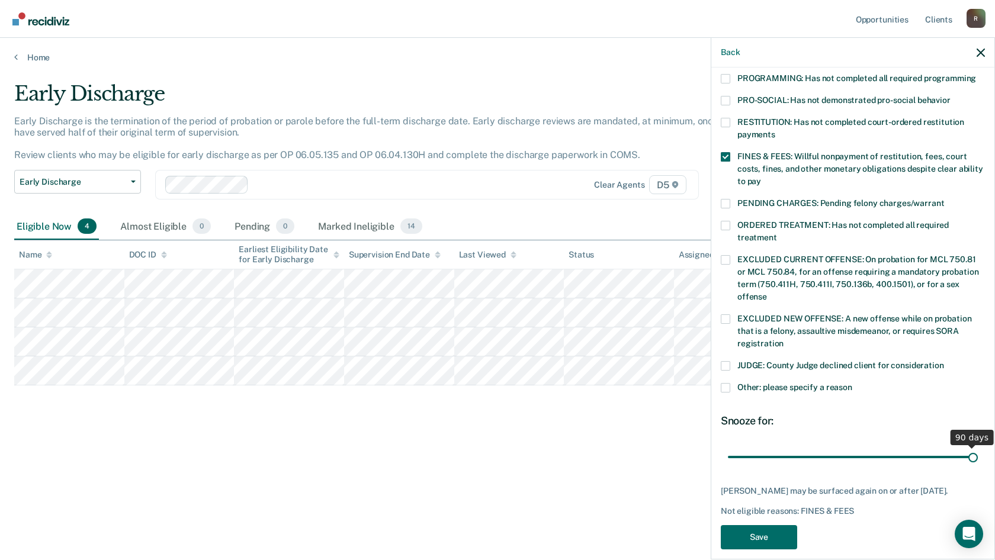
drag, startPoint x: 805, startPoint y: 438, endPoint x: 1013, endPoint y: 436, distance: 208.4
type input "90"
click at [977, 446] on input "range" at bounding box center [853, 456] width 250 height 21
click at [769, 538] on button "Save" at bounding box center [759, 537] width 76 height 24
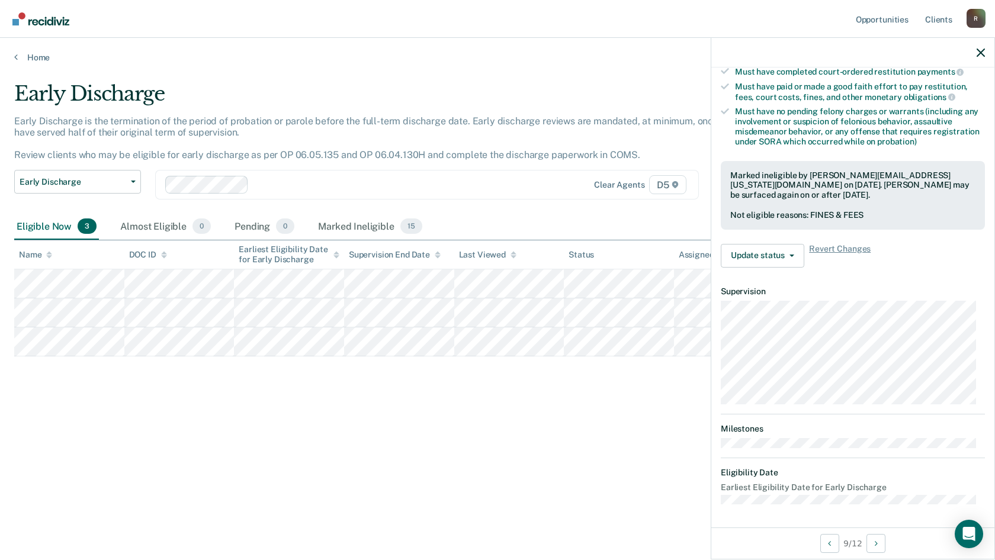
scroll to position [146, 0]
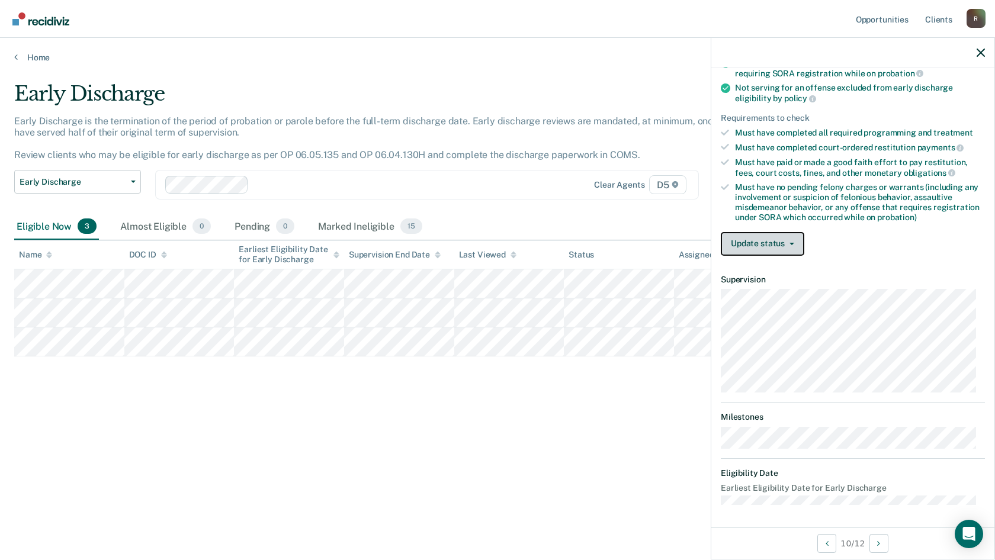
click at [770, 249] on button "Update status" at bounding box center [762, 244] width 83 height 24
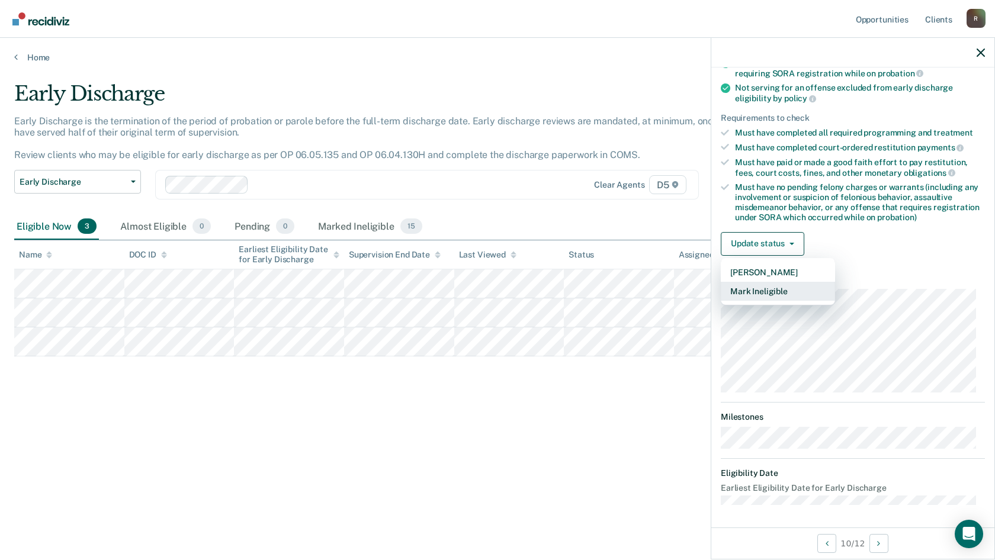
click at [771, 291] on button "Mark Ineligible" at bounding box center [778, 291] width 114 height 19
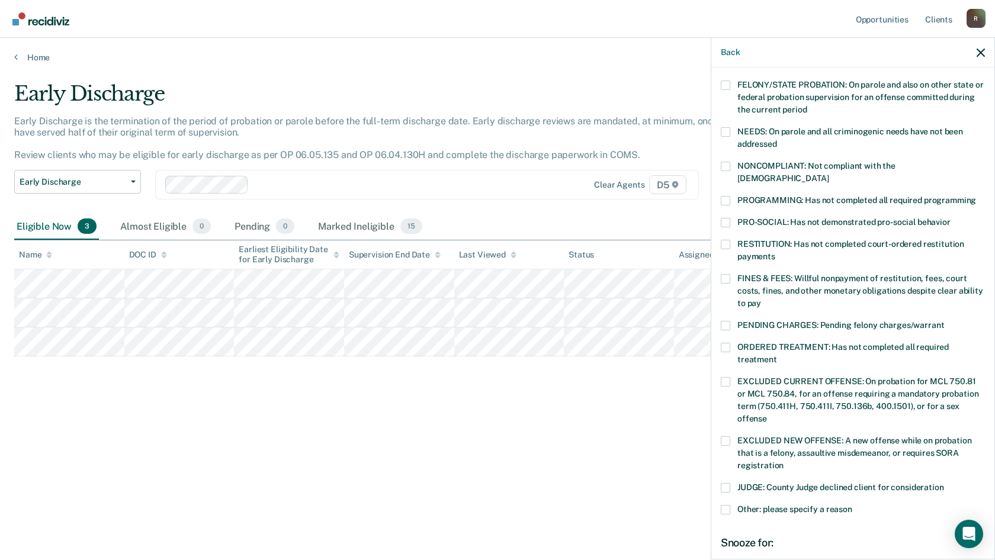
click at [729, 274] on span at bounding box center [725, 278] width 9 height 9
click at [761, 299] on input "FINES & FEES: Willful nonpayment of restitution, fees, court costs, fines, and …" at bounding box center [761, 299] width 0 height 0
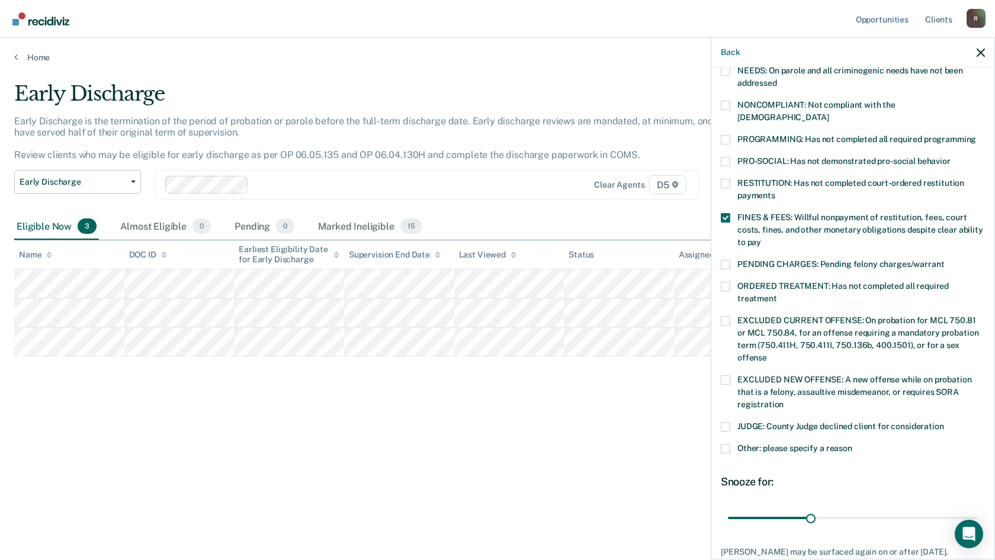
scroll to position [278, 0]
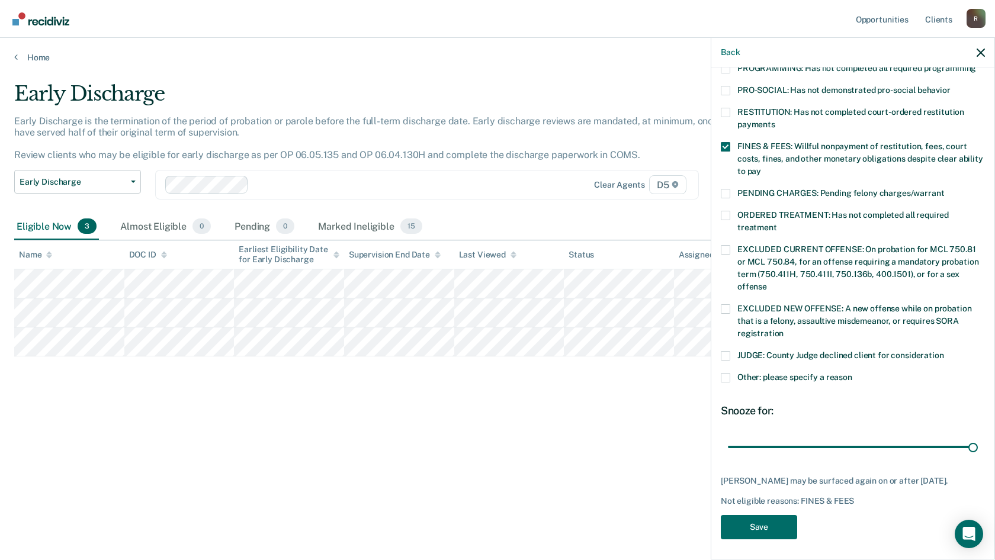
drag, startPoint x: 807, startPoint y: 432, endPoint x: 937, endPoint y: 449, distance: 130.7
type input "90"
click at [977, 436] on input "range" at bounding box center [853, 446] width 250 height 21
drag, startPoint x: 765, startPoint y: 528, endPoint x: 802, endPoint y: 517, distance: 38.8
click at [770, 522] on button "Save" at bounding box center [759, 527] width 76 height 24
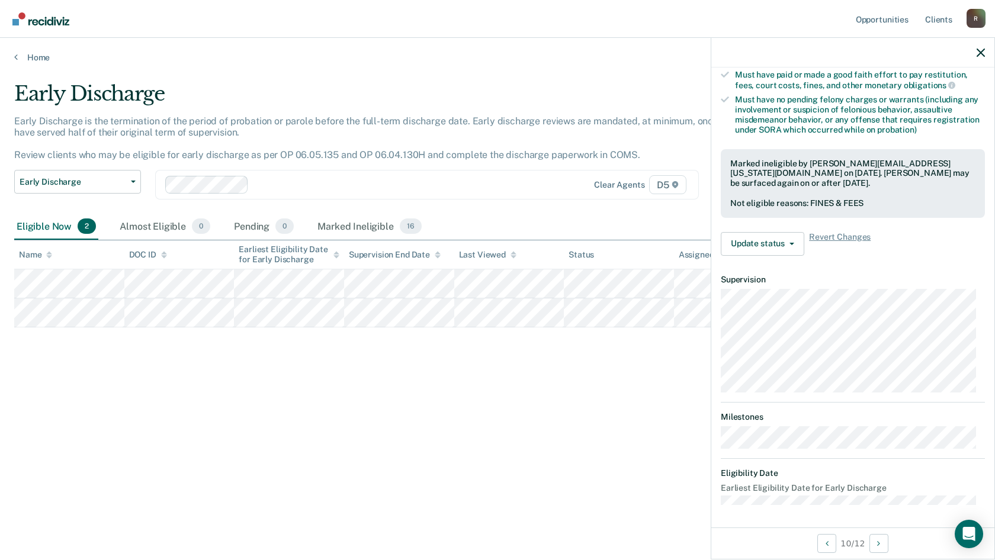
scroll to position [134, 0]
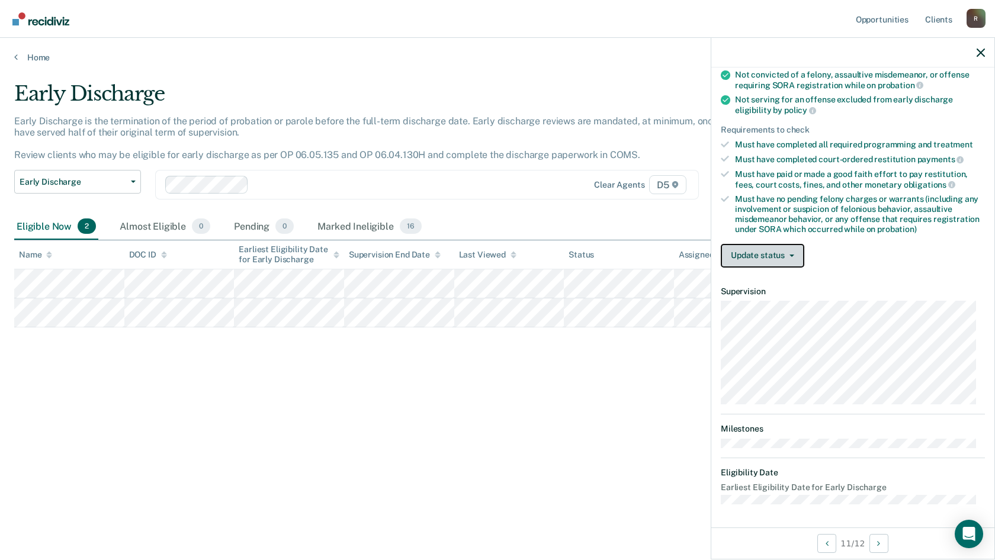
click at [772, 247] on button "Update status" at bounding box center [762, 256] width 83 height 24
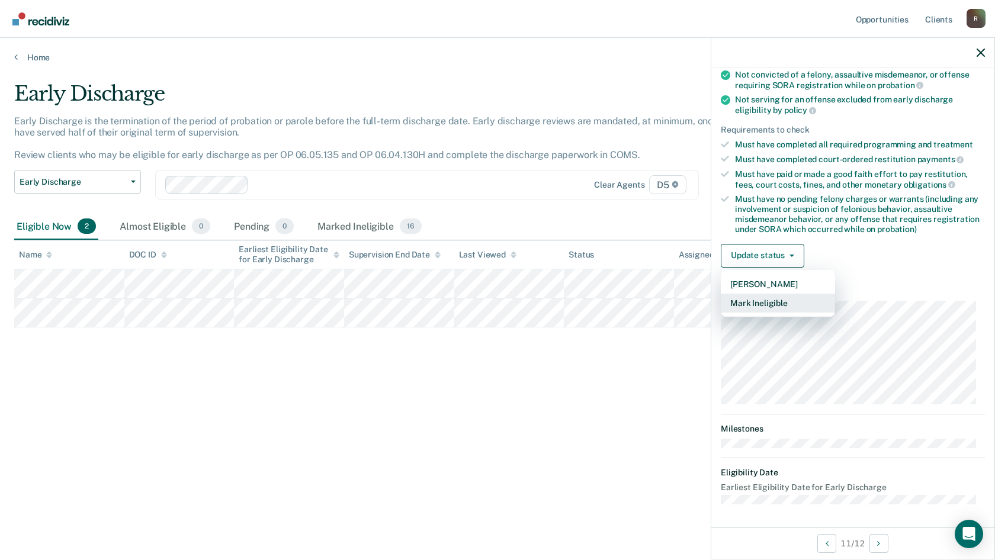
click at [767, 308] on button "Mark Ineligible" at bounding box center [778, 303] width 114 height 19
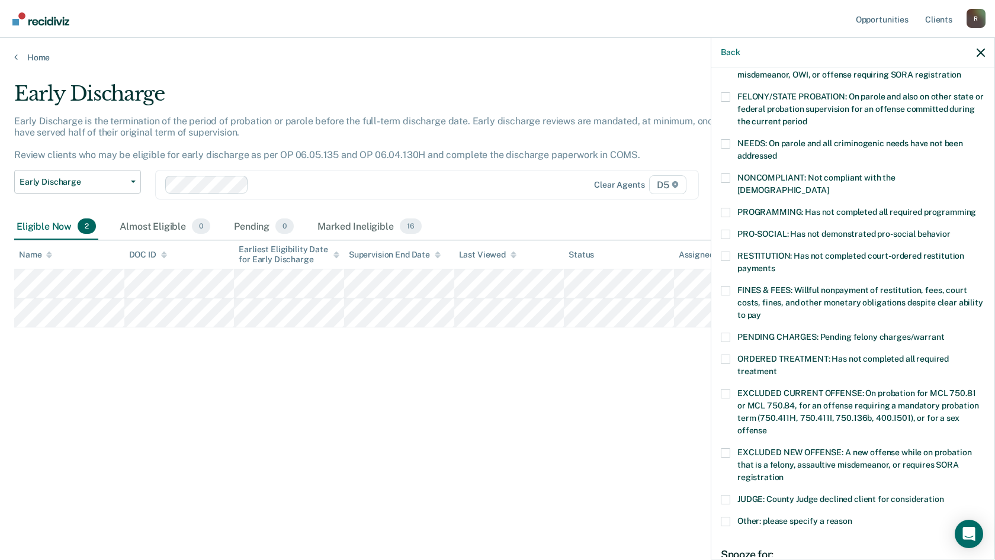
click at [725, 286] on span at bounding box center [725, 290] width 9 height 9
click at [761, 311] on input "FINES & FEES: Willful nonpayment of restitution, fees, court costs, fines, and …" at bounding box center [761, 311] width 0 height 0
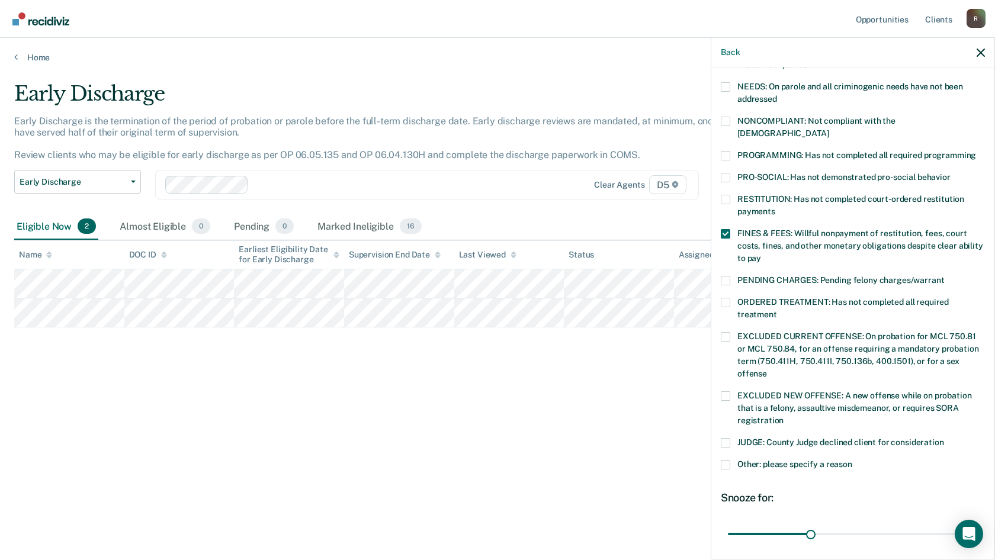
scroll to position [268, 0]
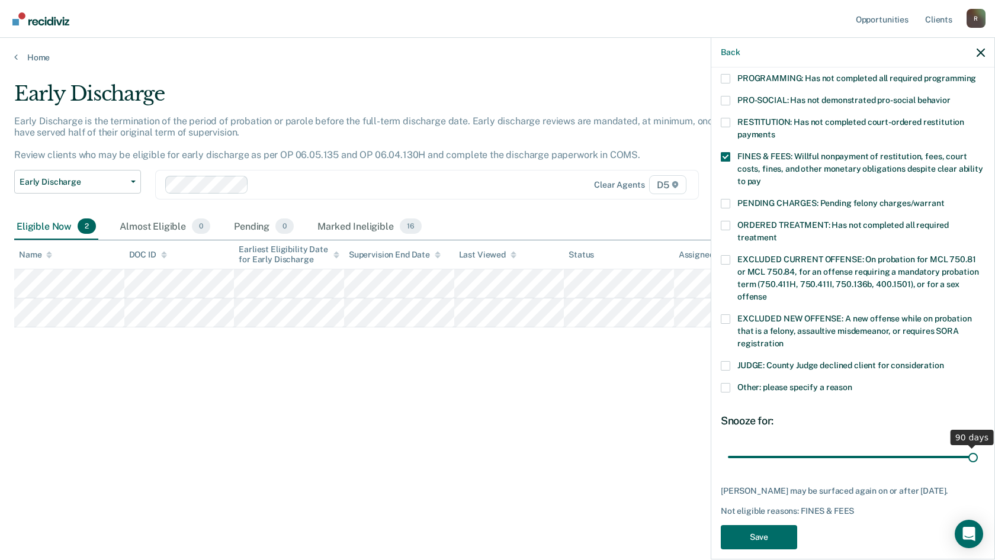
drag, startPoint x: 807, startPoint y: 446, endPoint x: 986, endPoint y: 437, distance: 179.0
type input "90"
click at [977, 446] on input "range" at bounding box center [853, 456] width 250 height 21
click at [783, 536] on button "Save" at bounding box center [759, 537] width 76 height 24
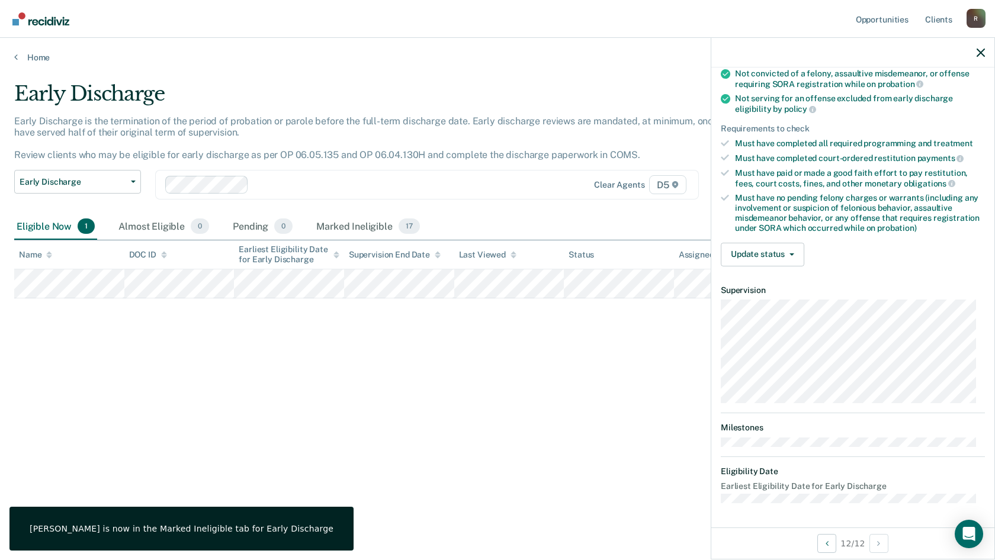
scroll to position [134, 0]
click at [761, 247] on button "Update status" at bounding box center [762, 256] width 83 height 24
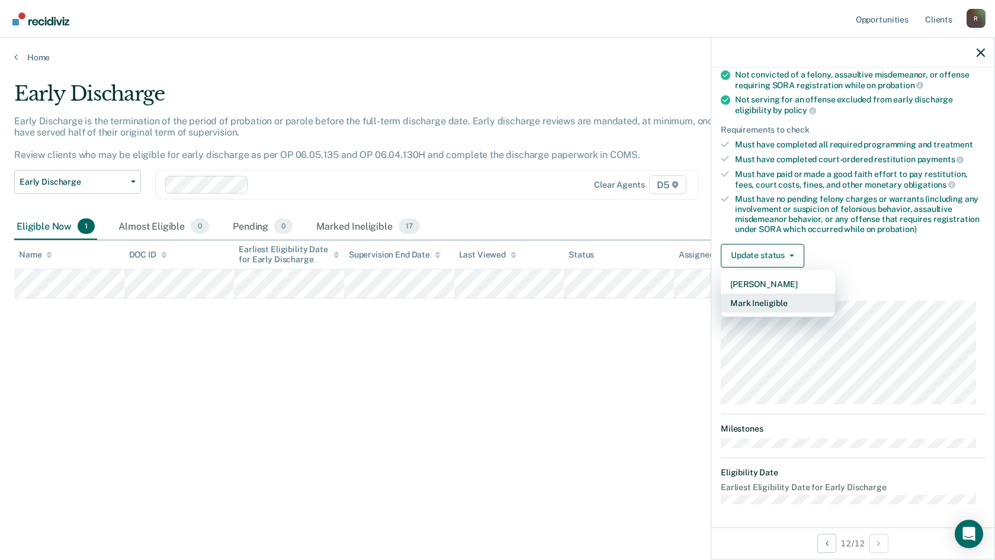
click at [764, 303] on button "Mark Ineligible" at bounding box center [778, 303] width 114 height 19
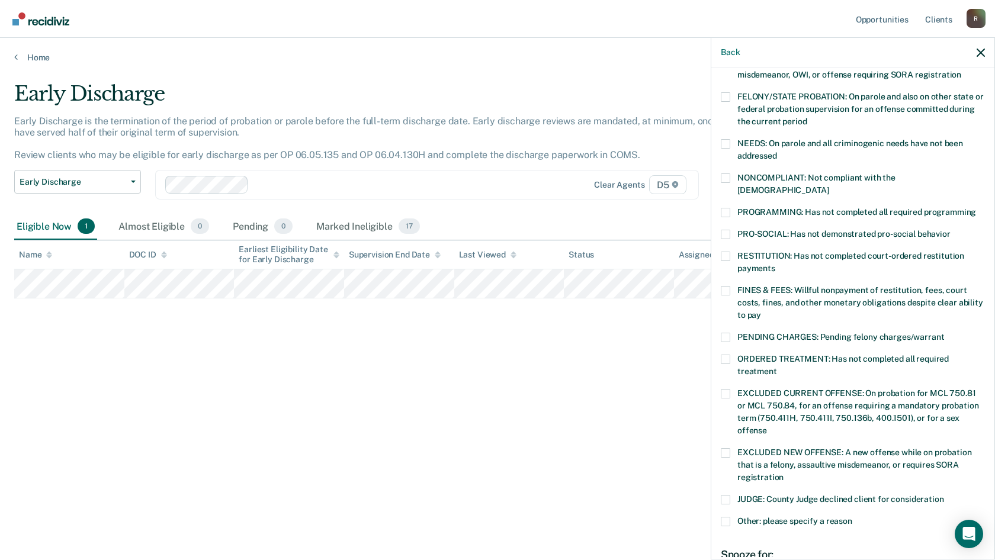
click at [726, 286] on span at bounding box center [725, 290] width 9 height 9
click at [761, 311] on input "FINES & FEES: Willful nonpayment of restitution, fees, court costs, fines, and …" at bounding box center [761, 311] width 0 height 0
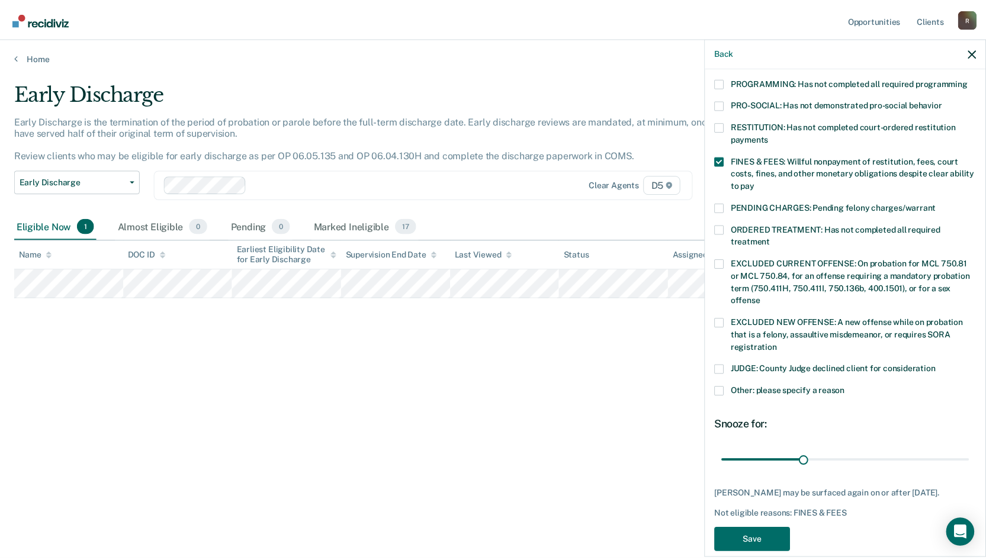
scroll to position [278, 0]
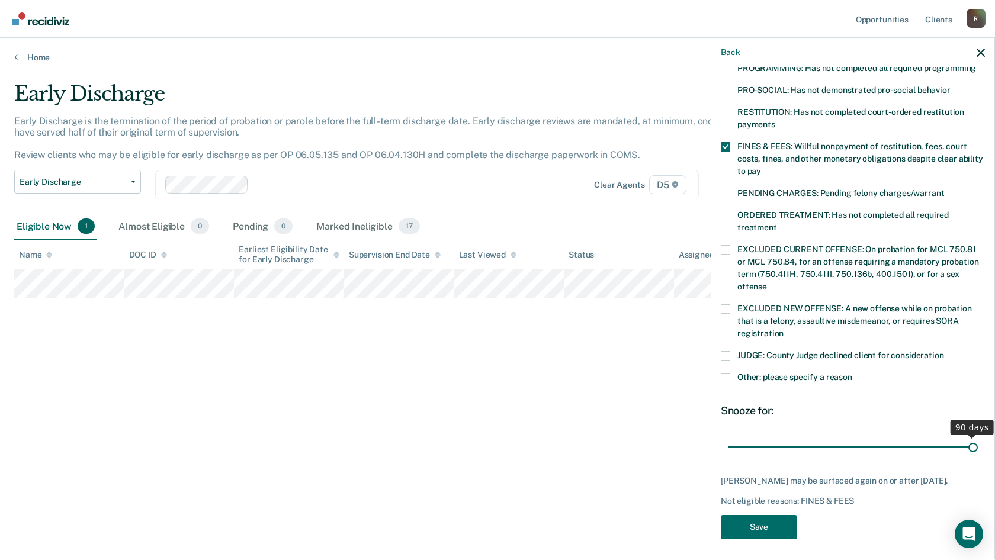
drag, startPoint x: 812, startPoint y: 436, endPoint x: 1027, endPoint y: 433, distance: 214.9
type input "90"
click at [977, 436] on input "range" at bounding box center [853, 446] width 250 height 21
click at [763, 517] on button "Save" at bounding box center [759, 527] width 76 height 24
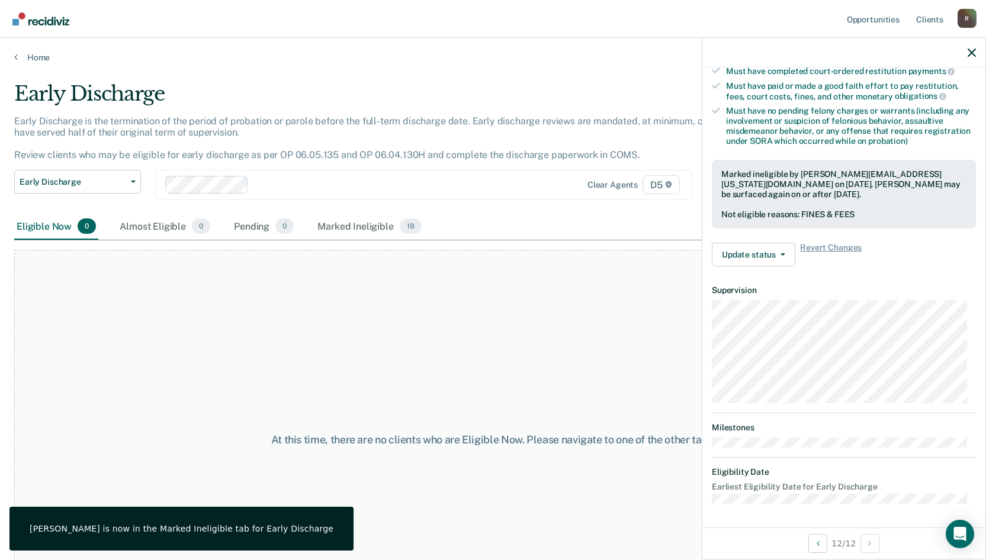
scroll to position [221, 0]
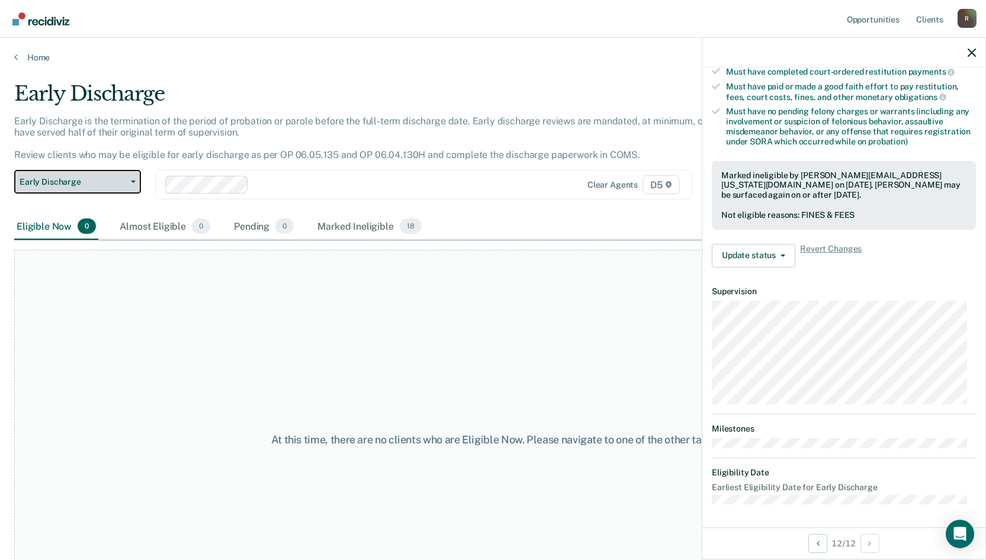
click at [129, 188] on button "Early Discharge" at bounding box center [77, 182] width 127 height 24
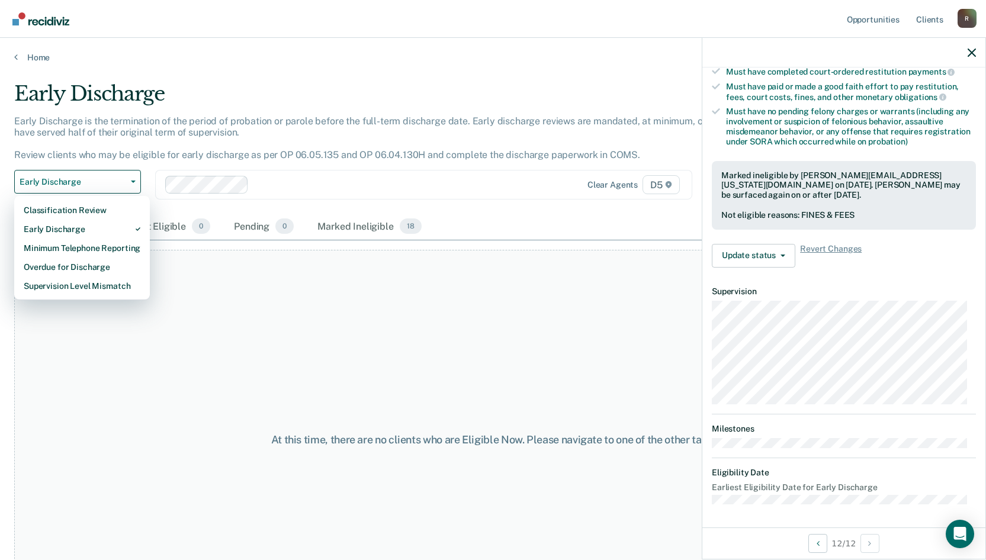
click at [156, 166] on div "Early Discharge is the termination of the period of probation or parole before …" at bounding box center [383, 142] width 739 height 55
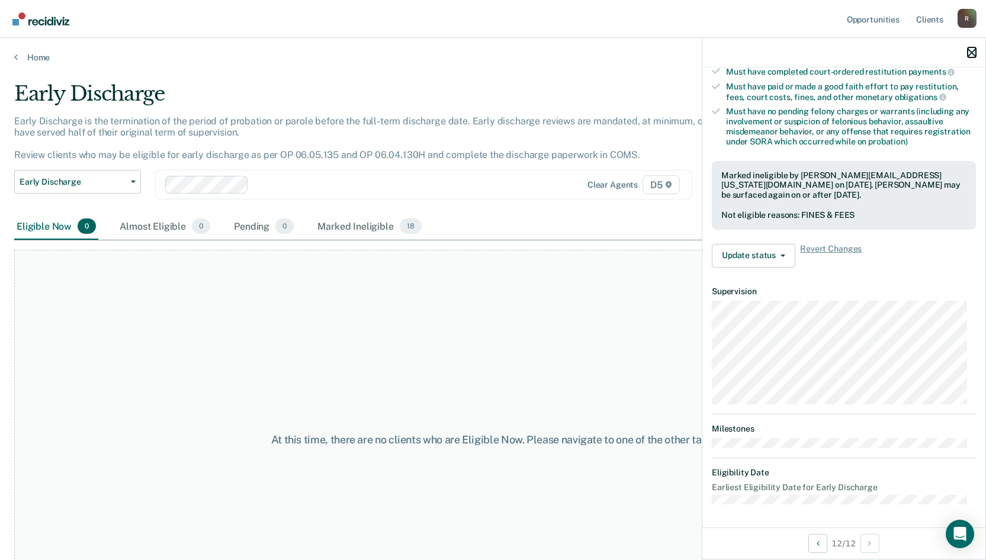
click at [972, 49] on icon "button" at bounding box center [971, 53] width 8 height 8
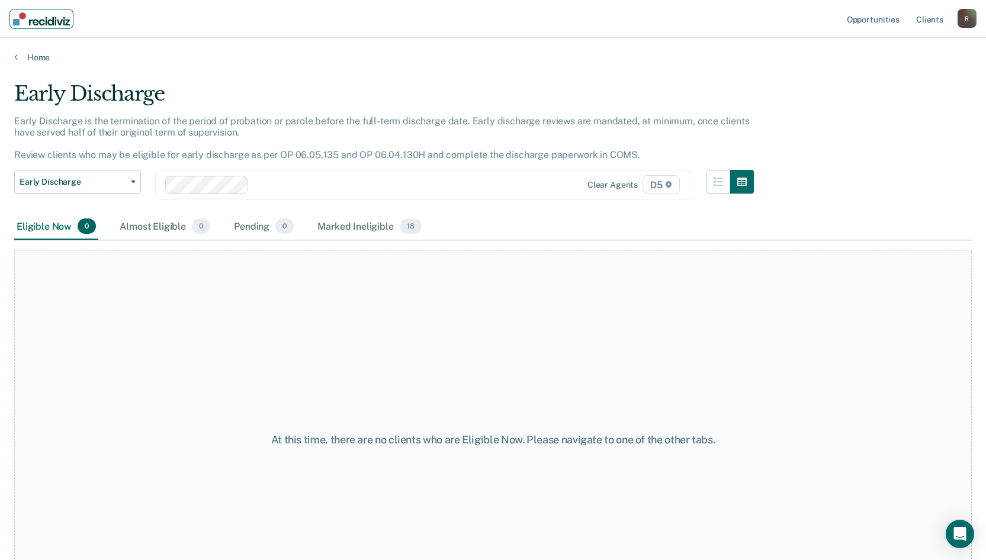
click at [24, 15] on img "Main navigation" at bounding box center [41, 18] width 57 height 13
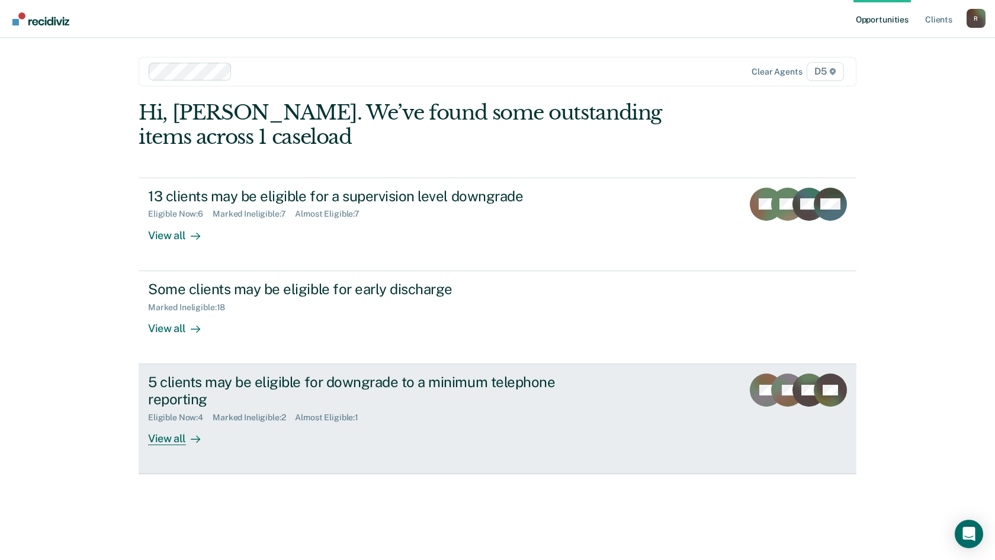
click at [175, 435] on div "View all" at bounding box center [181, 433] width 66 height 23
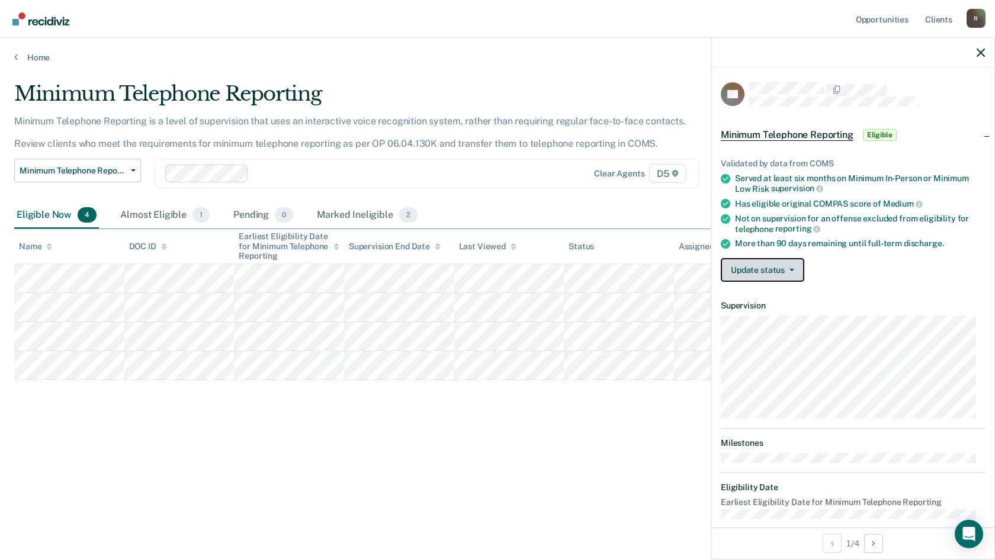
click at [743, 272] on button "Update status" at bounding box center [762, 270] width 83 height 24
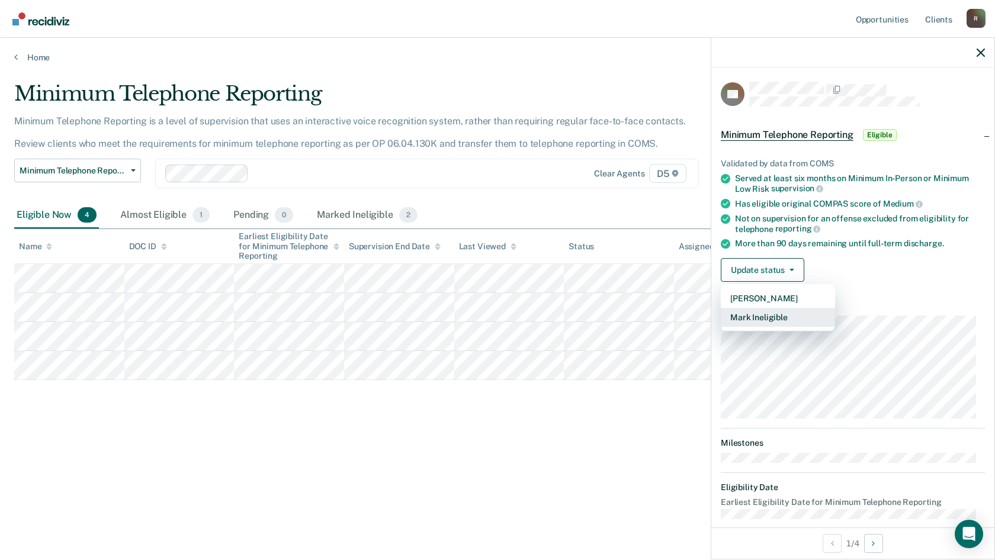
click at [744, 316] on button "Mark Ineligible" at bounding box center [778, 317] width 114 height 19
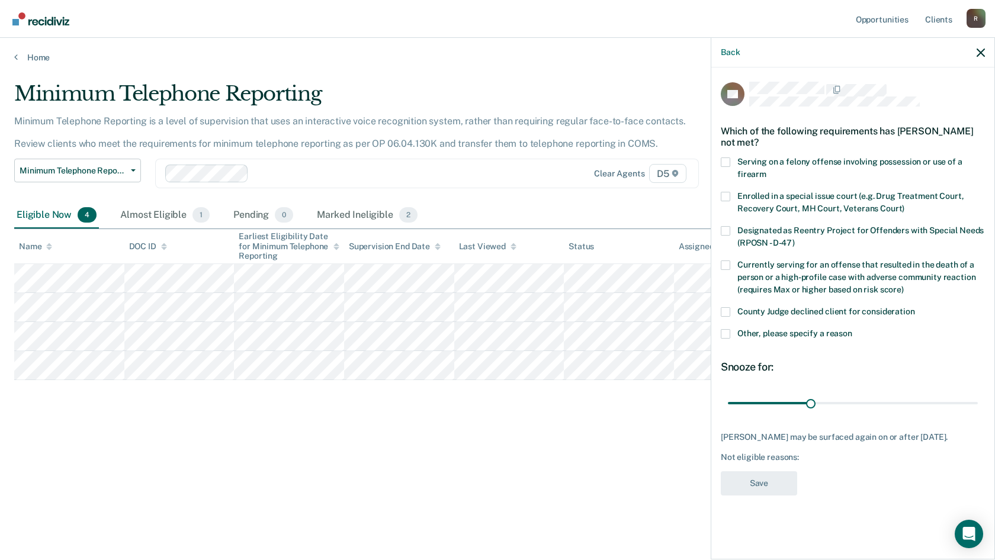
click at [722, 314] on span at bounding box center [725, 311] width 9 height 9
click at [915, 307] on input "County Judge declined client for consideration" at bounding box center [915, 307] width 0 height 0
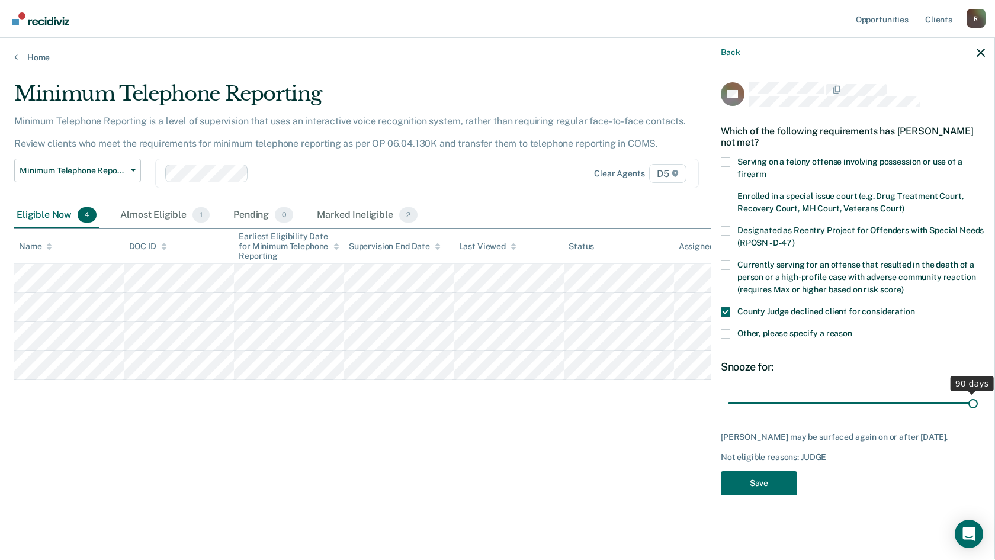
drag, startPoint x: 812, startPoint y: 402, endPoint x: 1074, endPoint y: 420, distance: 262.9
type input "90"
click at [977, 413] on input "range" at bounding box center [853, 403] width 250 height 21
click at [779, 489] on button "Save" at bounding box center [759, 483] width 76 height 24
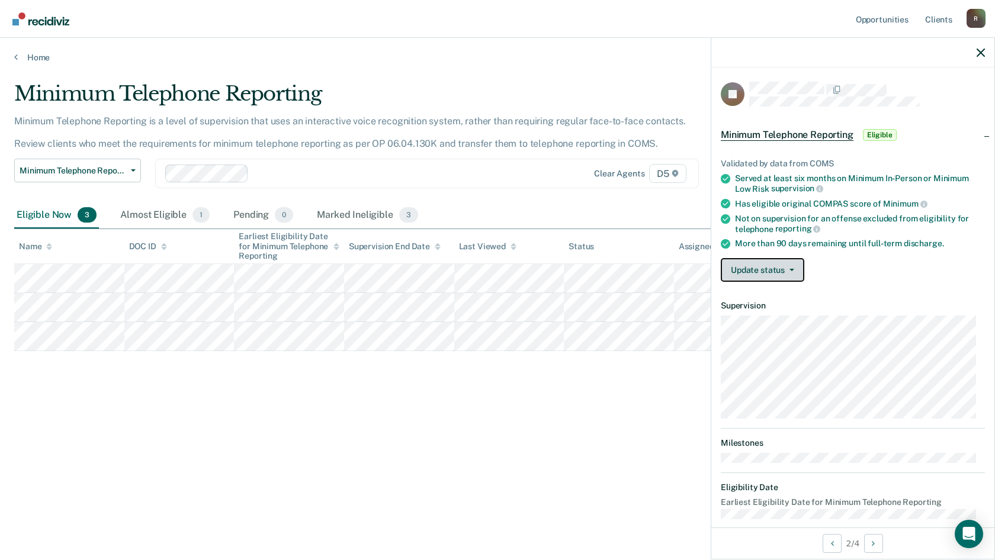
click at [761, 272] on button "Update status" at bounding box center [762, 270] width 83 height 24
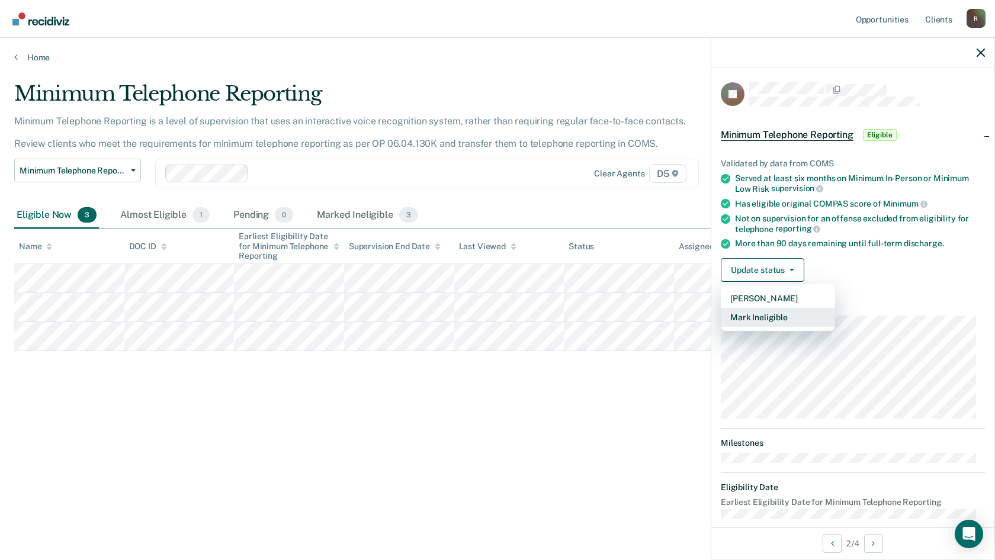
click at [767, 316] on button "Mark Ineligible" at bounding box center [778, 317] width 114 height 19
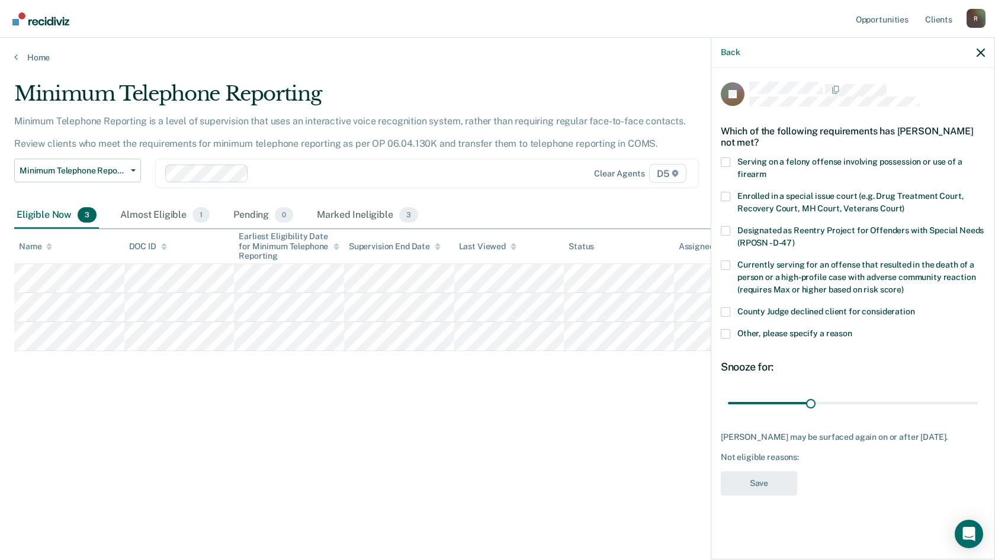
click at [732, 310] on label "County Judge declined client for consideration" at bounding box center [853, 313] width 264 height 12
click at [915, 307] on input "County Judge declined client for consideration" at bounding box center [915, 307] width 0 height 0
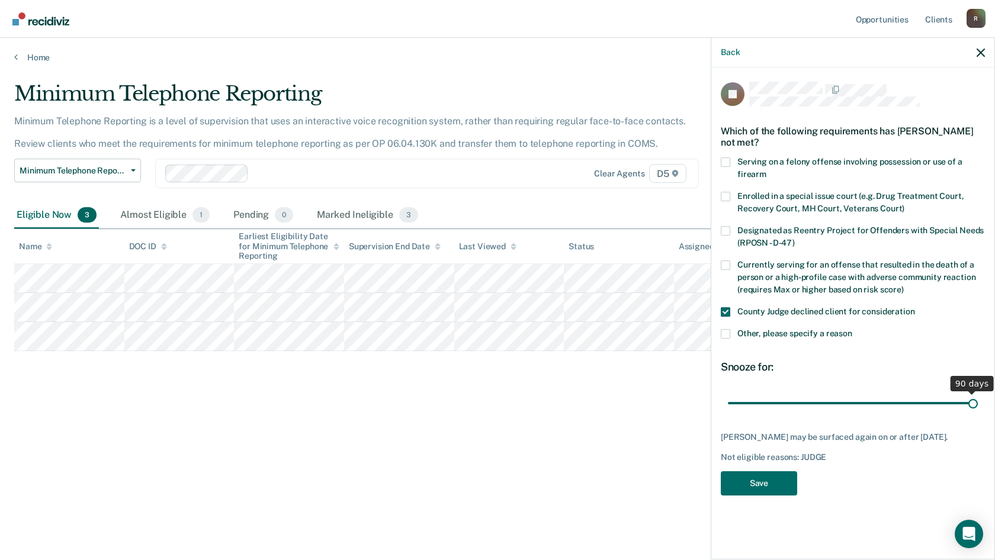
drag, startPoint x: 812, startPoint y: 401, endPoint x: 1047, endPoint y: 435, distance: 236.9
type input "90"
click at [977, 413] on input "range" at bounding box center [853, 403] width 250 height 21
click at [744, 493] on button "Save" at bounding box center [759, 483] width 76 height 24
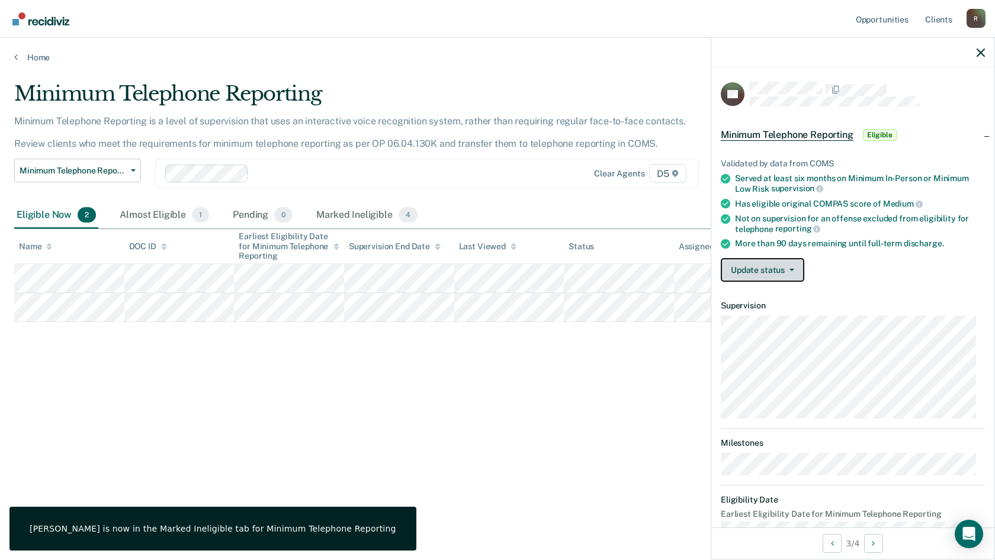
click at [748, 263] on button "Update status" at bounding box center [762, 270] width 83 height 24
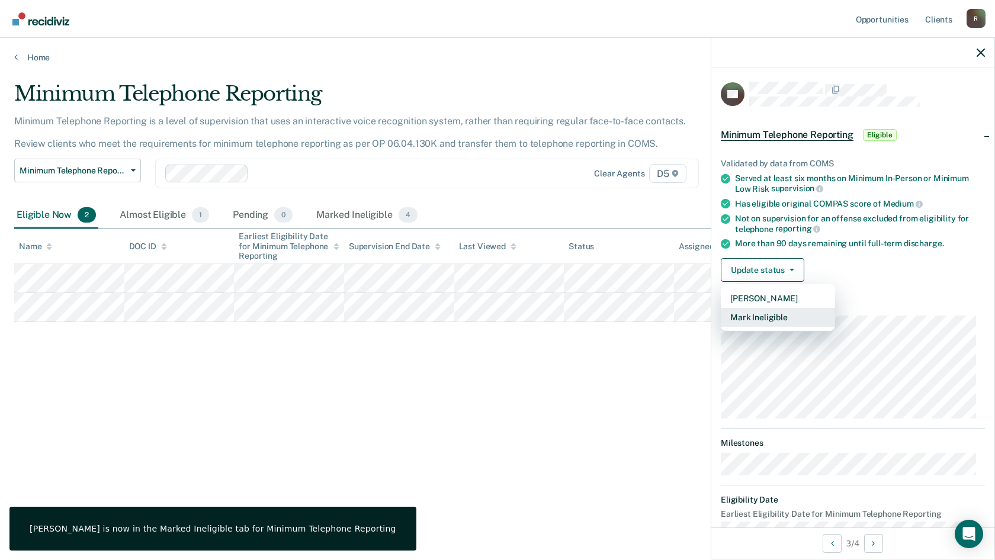
click at [768, 319] on button "Mark Ineligible" at bounding box center [778, 317] width 114 height 19
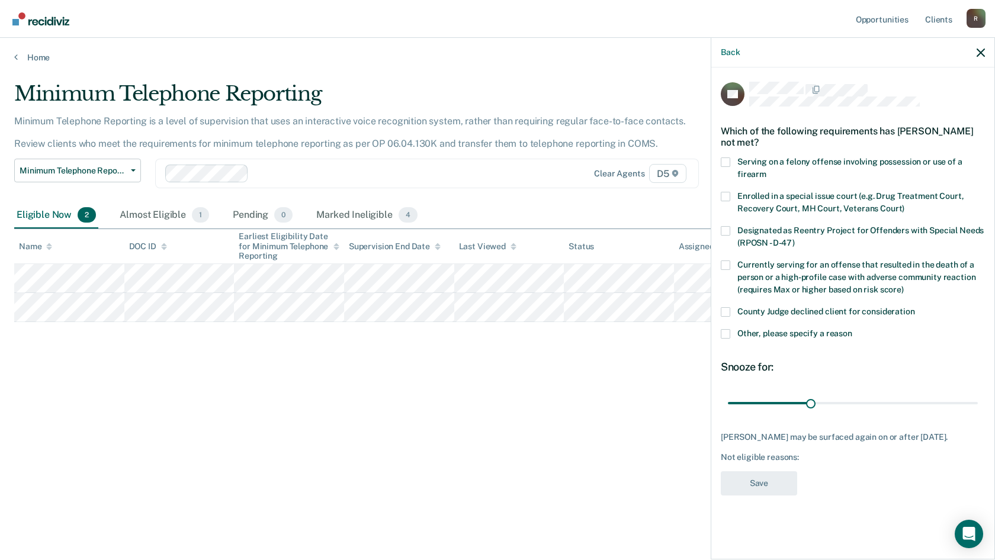
click at [729, 266] on span at bounding box center [725, 265] width 9 height 9
click at [903, 285] on input "Currently serving for an offense that resulted in the death of a person or a hi…" at bounding box center [903, 285] width 0 height 0
click at [726, 314] on span at bounding box center [725, 311] width 9 height 9
click at [915, 307] on input "County Judge declined client for consideration" at bounding box center [915, 307] width 0 height 0
click at [724, 264] on span at bounding box center [725, 265] width 9 height 9
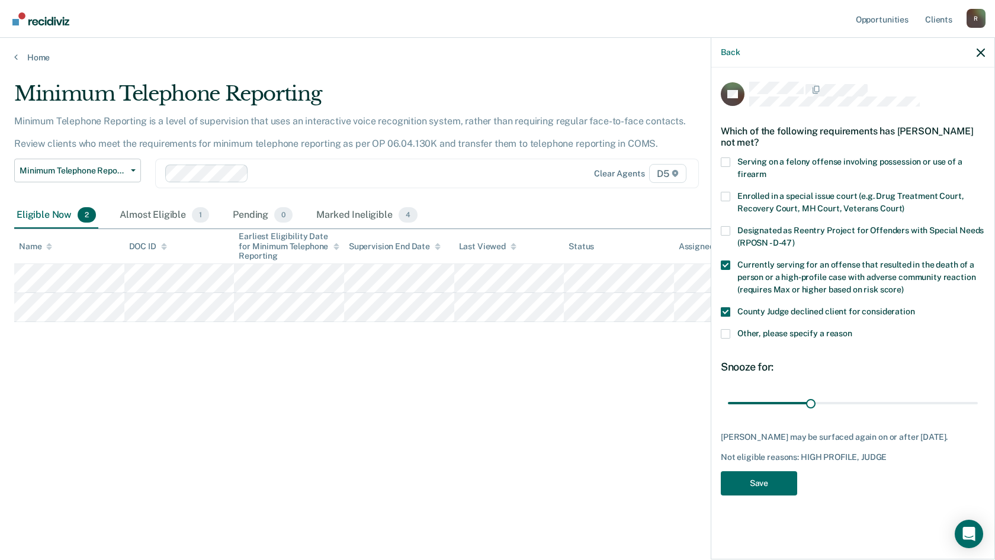
click at [903, 285] on input "Currently serving for an offense that resulted in the death of a person or a hi…" at bounding box center [903, 285] width 0 height 0
drag, startPoint x: 813, startPoint y: 404, endPoint x: 976, endPoint y: 395, distance: 163.0
type input "90"
click at [977, 393] on input "range" at bounding box center [853, 403] width 250 height 21
click at [744, 483] on button "Save" at bounding box center [759, 483] width 76 height 24
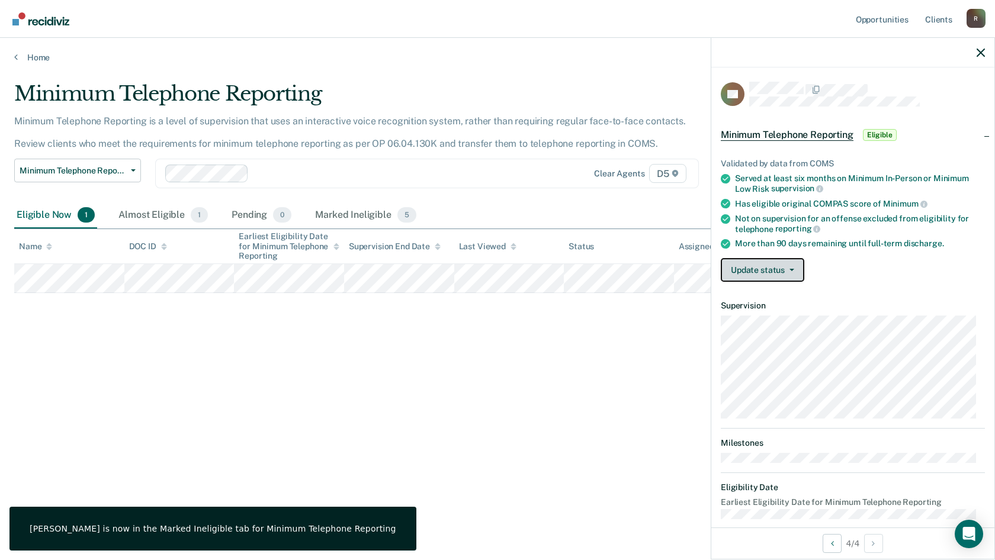
click at [743, 271] on button "Update status" at bounding box center [762, 270] width 83 height 24
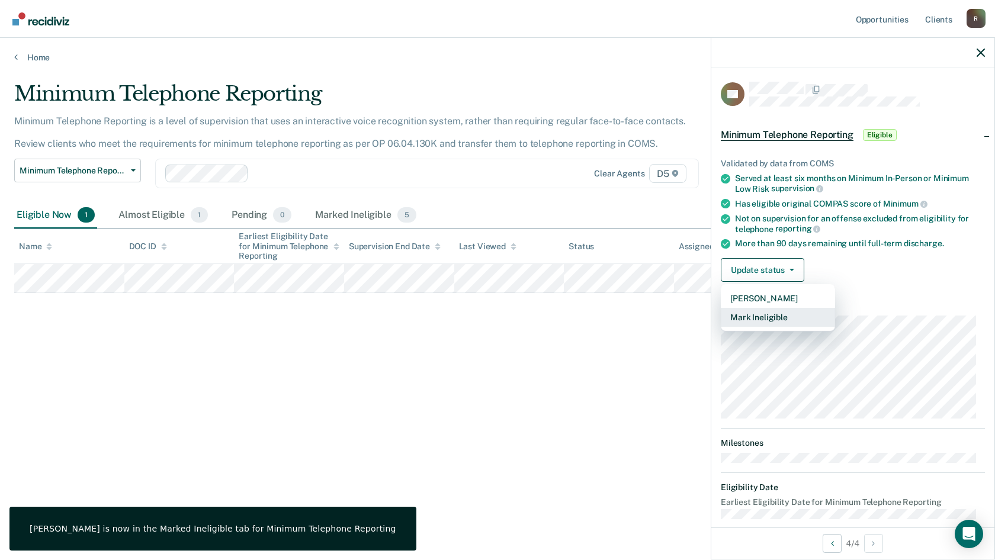
click at [759, 317] on button "Mark Ineligible" at bounding box center [778, 317] width 114 height 19
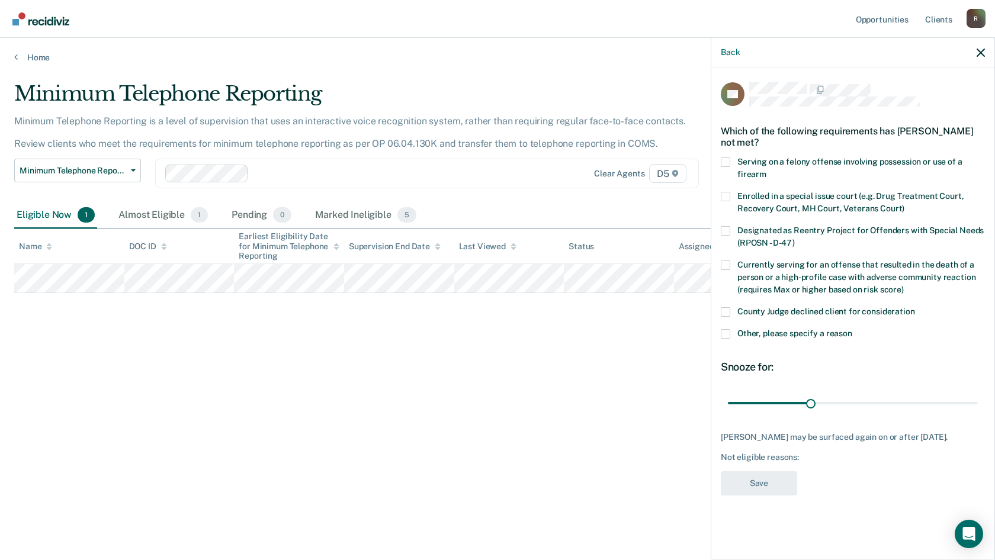
click at [720, 312] on div "RC Which of the following requirements has Richard Call not met? Serving on a f…" at bounding box center [852, 312] width 283 height 490
click at [729, 315] on span at bounding box center [725, 311] width 9 height 9
click at [915, 307] on input "County Judge declined client for consideration" at bounding box center [915, 307] width 0 height 0
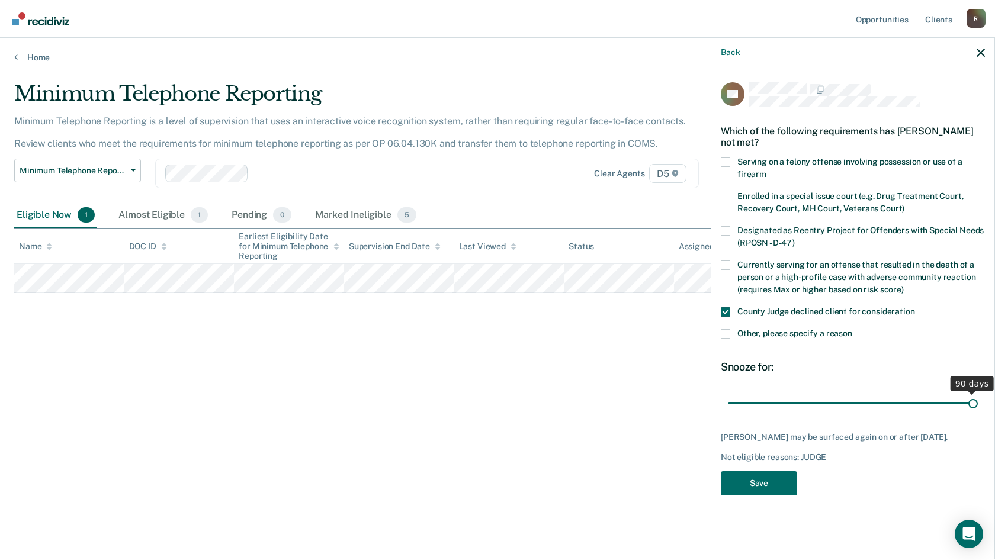
drag, startPoint x: 812, startPoint y: 403, endPoint x: 1183, endPoint y: 404, distance: 371.2
type input "90"
click at [977, 404] on input "range" at bounding box center [853, 403] width 250 height 21
click at [743, 483] on button "Save" at bounding box center [759, 483] width 76 height 24
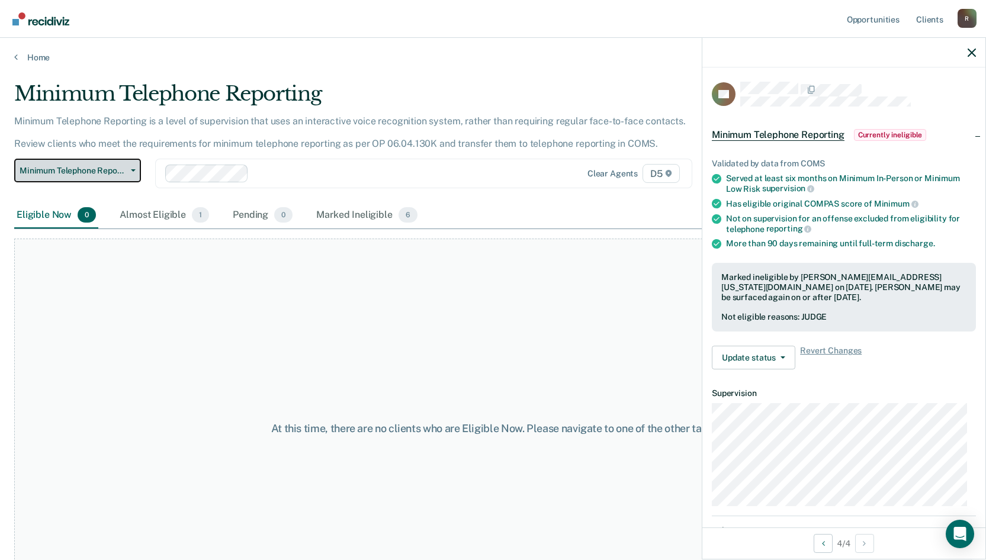
click at [137, 171] on button "Minimum Telephone Reporting" at bounding box center [77, 171] width 127 height 24
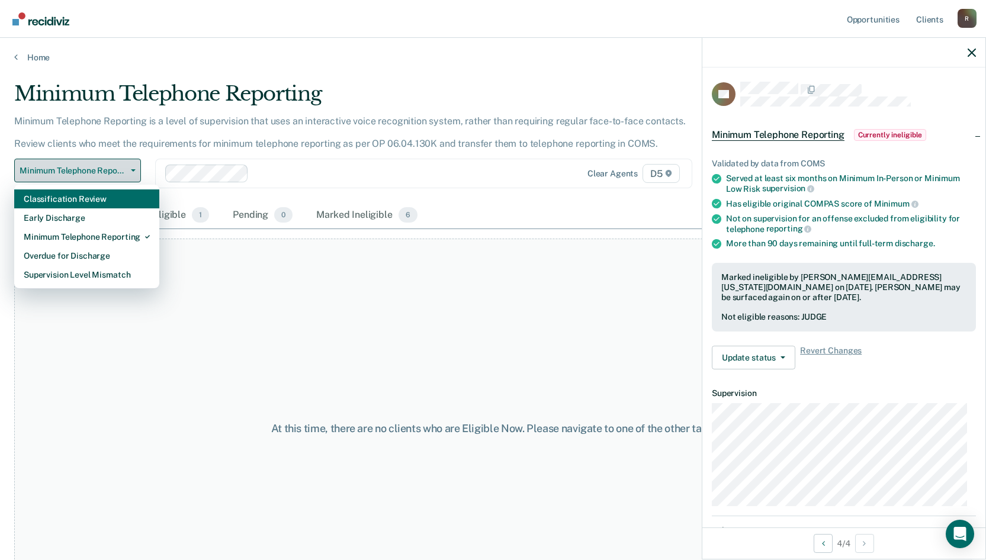
click at [130, 200] on div "Classification Review" at bounding box center [87, 198] width 126 height 19
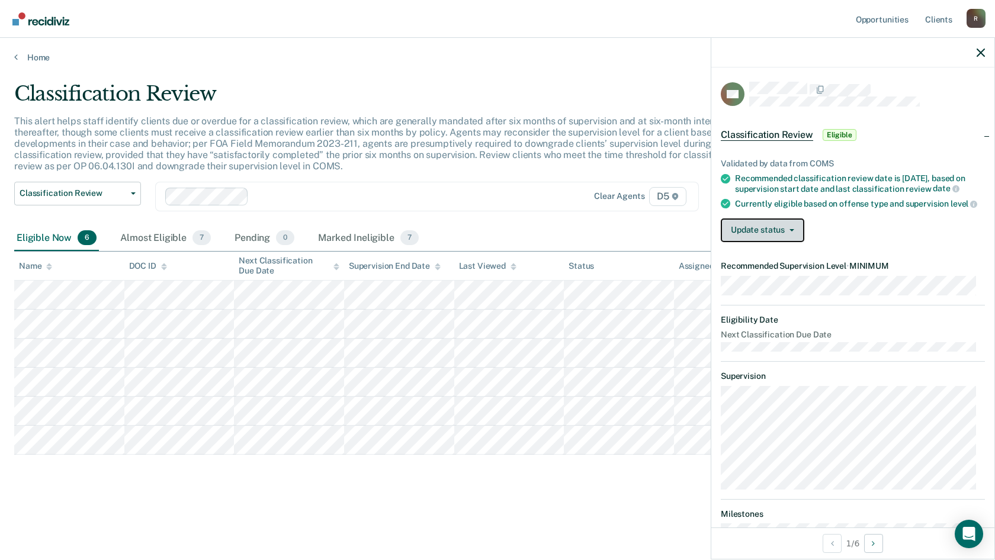
click at [739, 242] on button "Update status" at bounding box center [762, 230] width 83 height 24
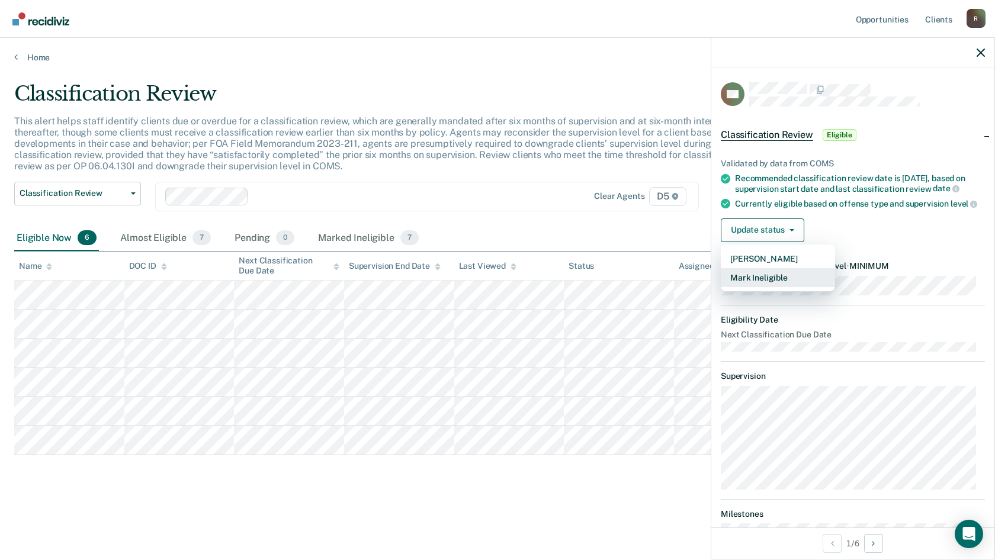
click at [743, 287] on button "Mark Ineligible" at bounding box center [778, 277] width 114 height 19
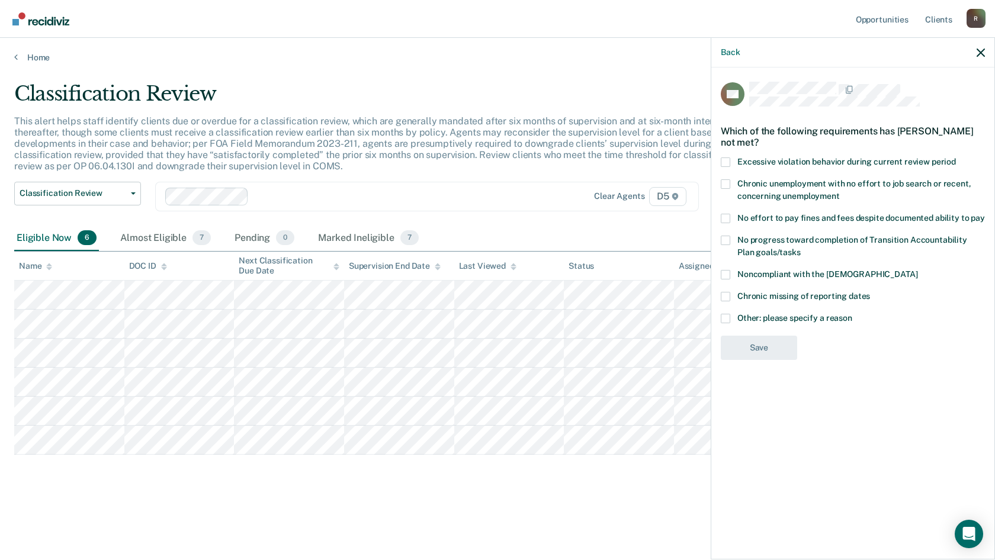
click at [724, 217] on span at bounding box center [725, 218] width 9 height 9
click at [985, 214] on input "No effort to pay fines and fees despite documented ability to pay" at bounding box center [985, 214] width 0 height 0
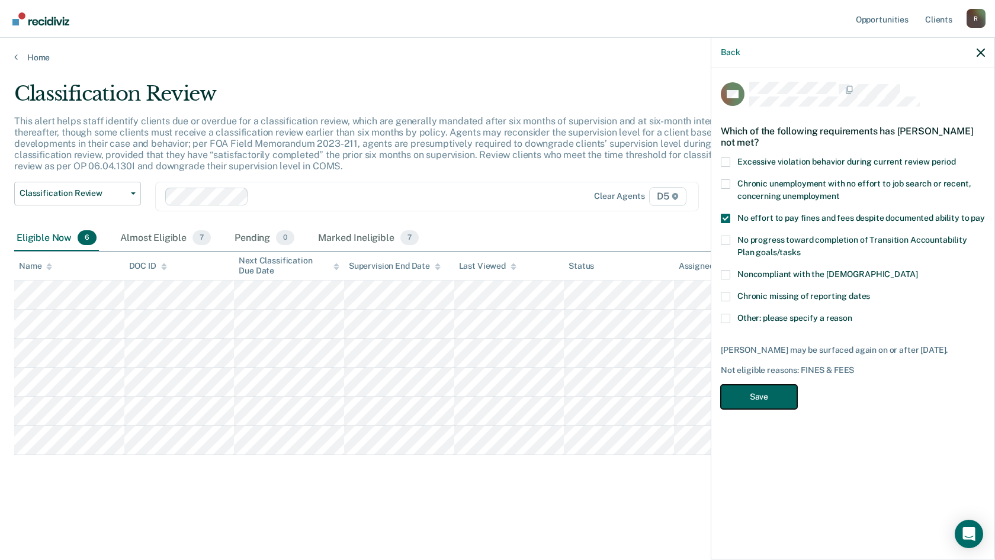
drag, startPoint x: 757, startPoint y: 392, endPoint x: 750, endPoint y: 389, distance: 7.7
click at [752, 391] on button "Save" at bounding box center [759, 397] width 76 height 24
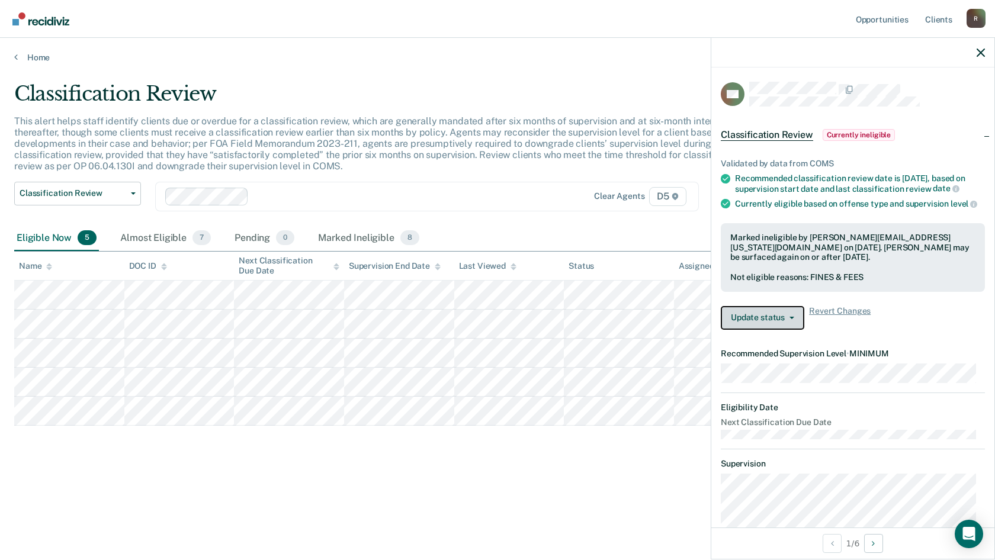
click at [786, 330] on button "Update status" at bounding box center [762, 318] width 83 height 24
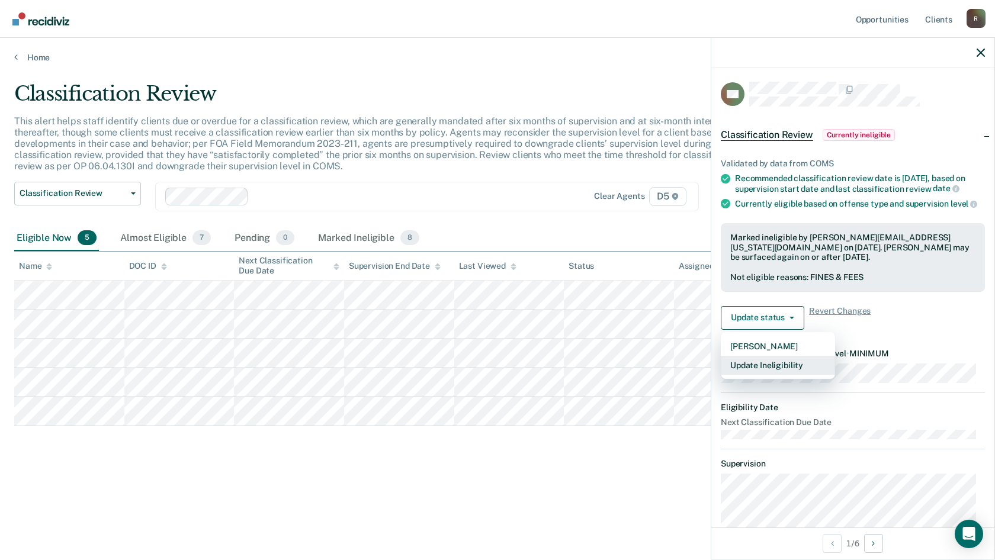
click at [790, 373] on button "Update Ineligibility" at bounding box center [778, 365] width 114 height 19
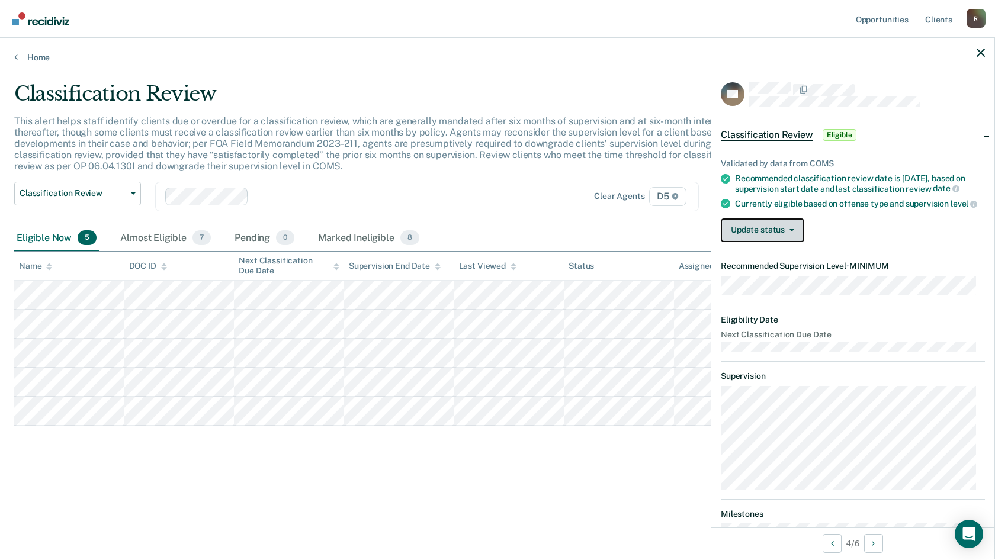
click at [795, 239] on button "Update status" at bounding box center [762, 230] width 83 height 24
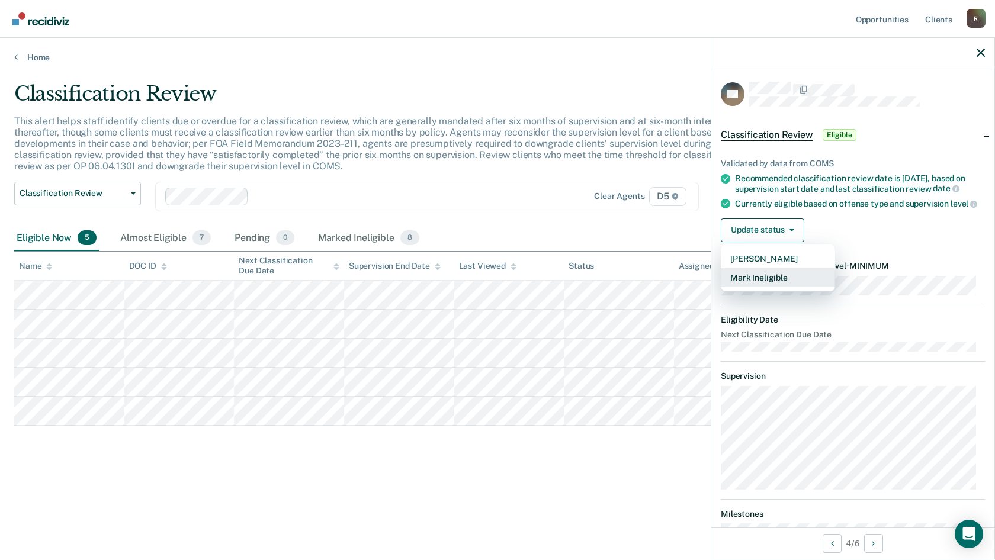
click at [795, 284] on button "Mark Ineligible" at bounding box center [778, 277] width 114 height 19
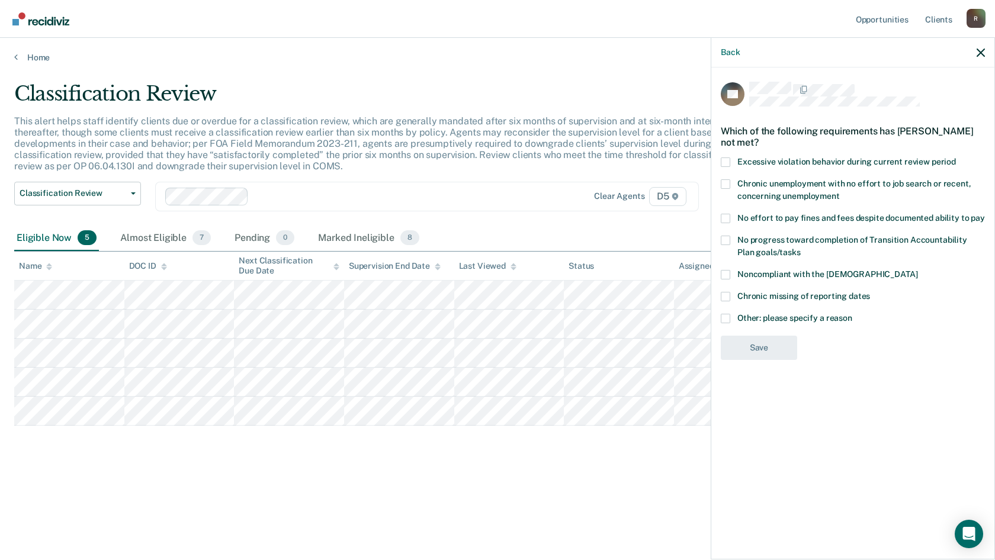
click at [726, 270] on span at bounding box center [725, 274] width 9 height 9
click at [917, 270] on input "Noncompliant with the order of supervision" at bounding box center [917, 270] width 0 height 0
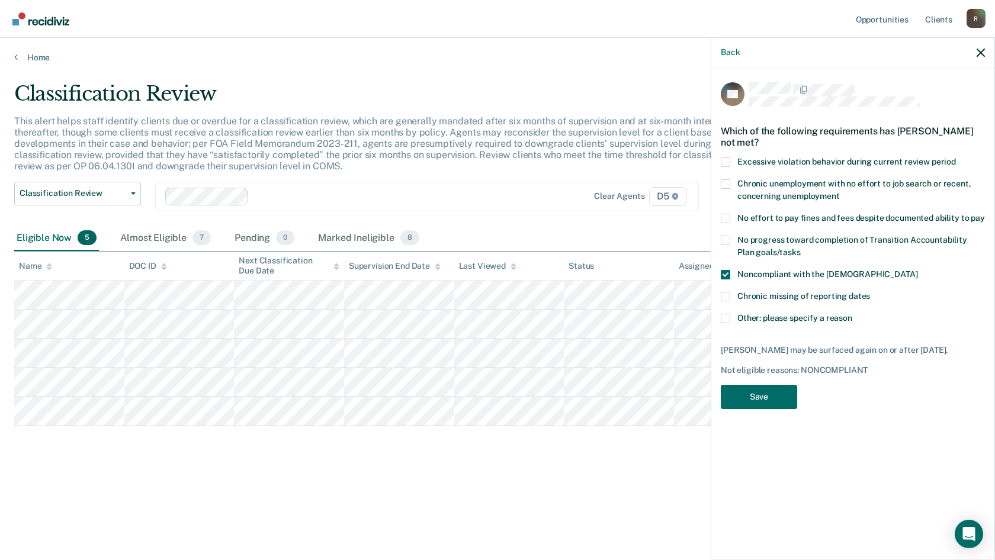
click at [726, 214] on span at bounding box center [725, 218] width 9 height 9
click at [985, 214] on input "No effort to pay fines and fees despite documented ability to pay" at bounding box center [985, 214] width 0 height 0
click at [725, 270] on span at bounding box center [725, 274] width 9 height 9
click at [917, 270] on input "Noncompliant with the order of supervision" at bounding box center [917, 270] width 0 height 0
click at [770, 385] on button "Save" at bounding box center [759, 397] width 76 height 24
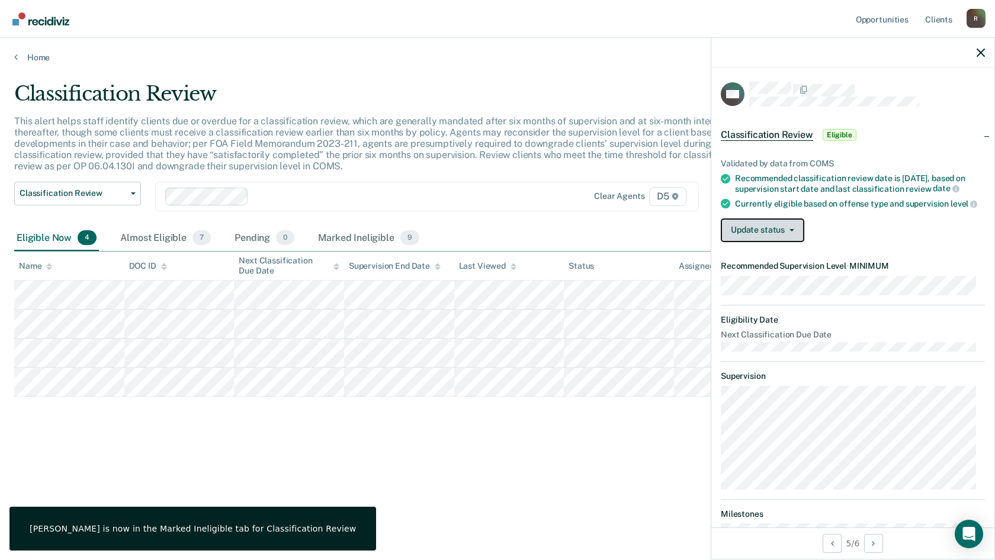
click at [745, 239] on button "Update status" at bounding box center [762, 230] width 83 height 24
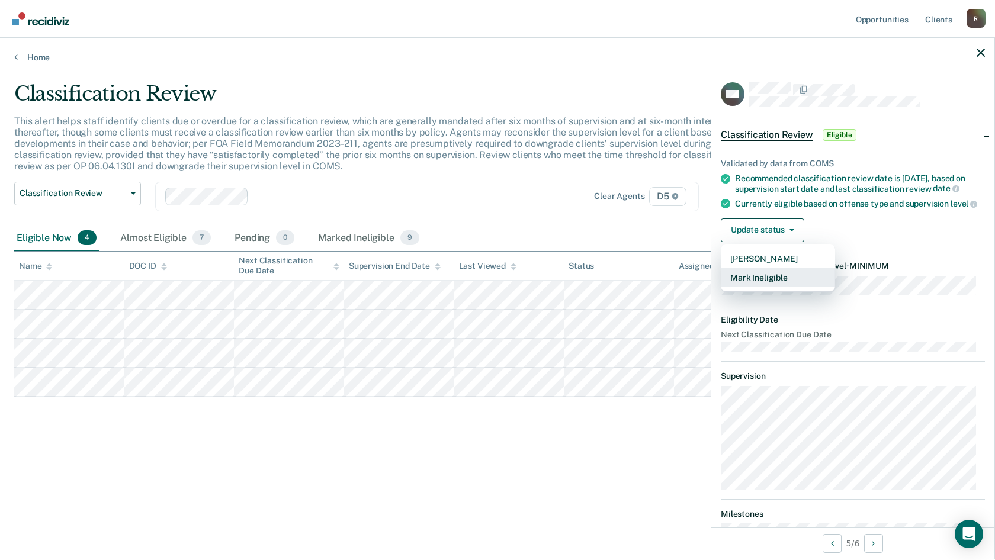
click at [754, 287] on button "Mark Ineligible" at bounding box center [778, 277] width 114 height 19
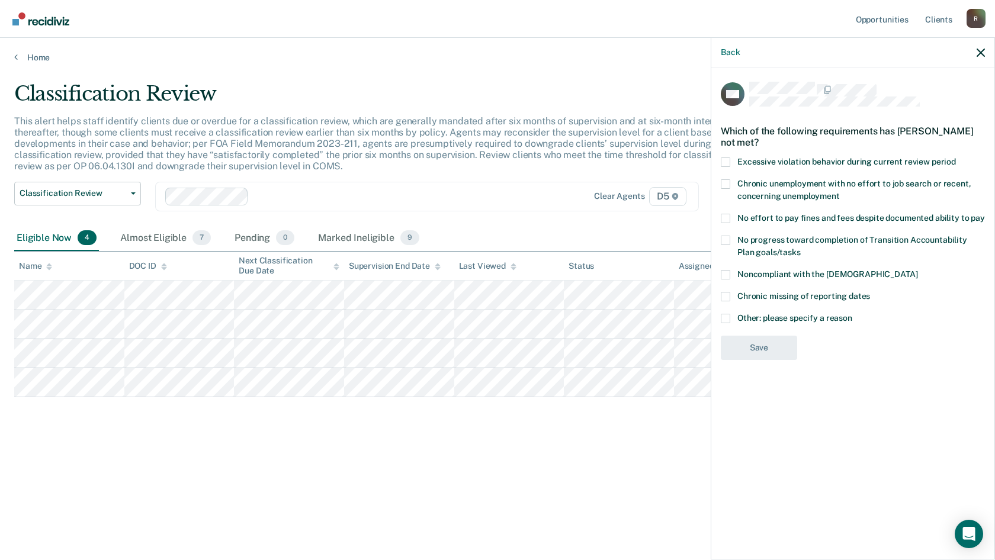
click at [723, 296] on span at bounding box center [725, 296] width 9 height 9
click at [870, 292] on input "Chronic missing of reporting dates" at bounding box center [870, 292] width 0 height 0
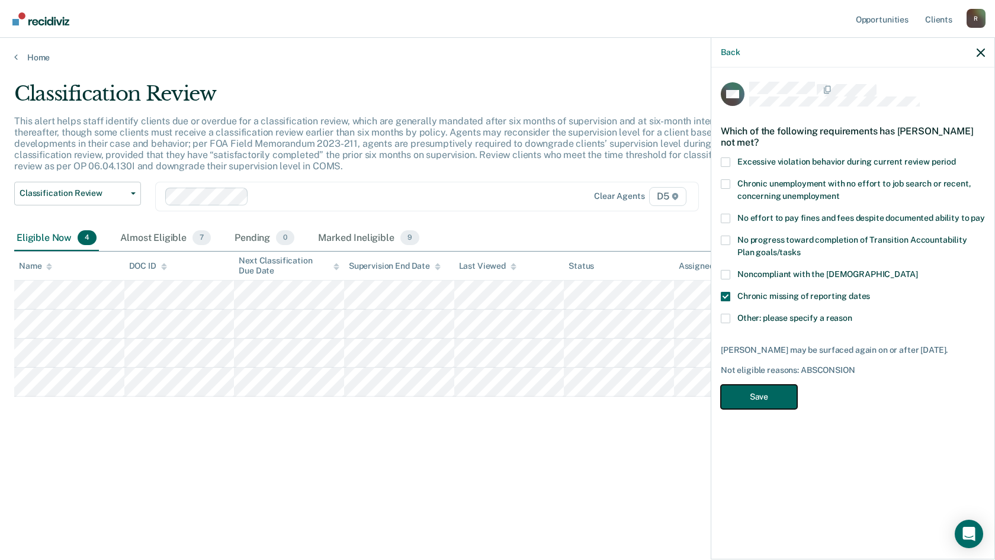
click at [752, 387] on button "Save" at bounding box center [759, 397] width 76 height 24
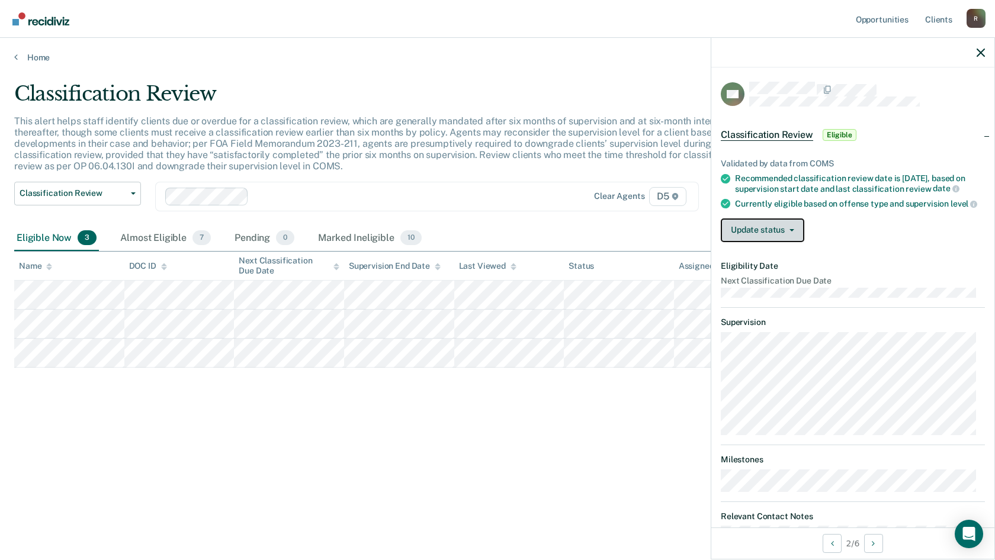
click at [734, 240] on button "Update status" at bounding box center [762, 230] width 83 height 24
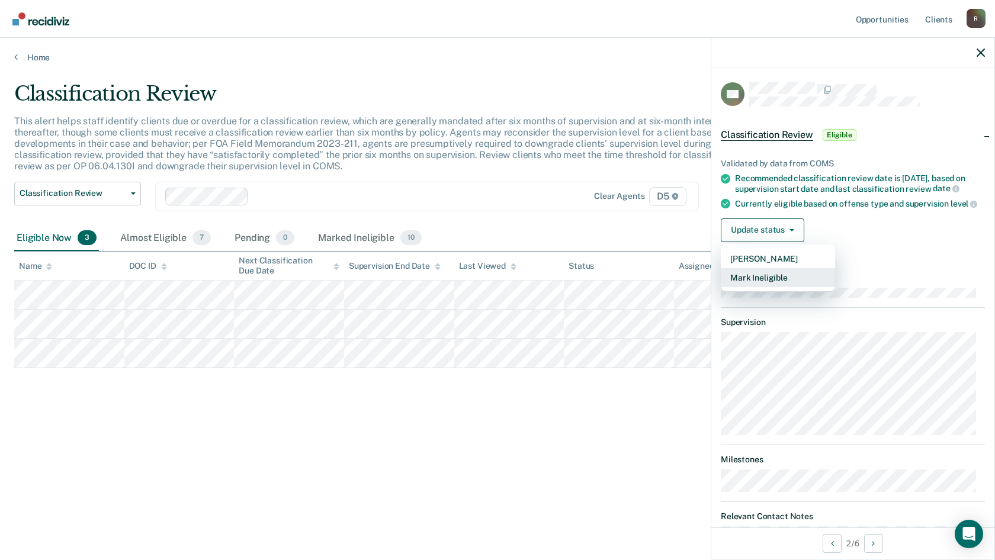
click at [741, 279] on button "Mark Ineligible" at bounding box center [778, 277] width 114 height 19
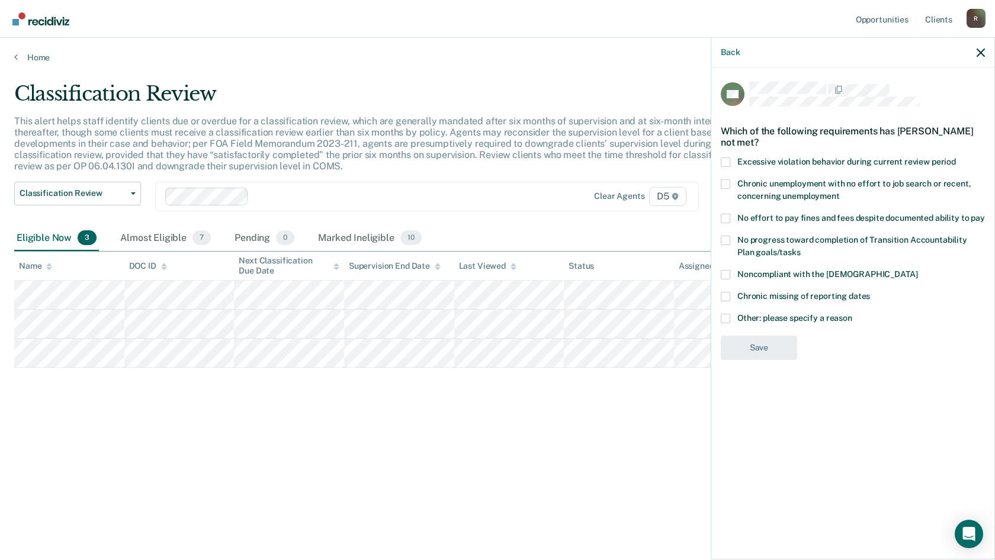
click at [717, 273] on div "NH Which of the following requirements has Noah Harkrader not met? Excessive vi…" at bounding box center [852, 312] width 283 height 490
click at [721, 275] on span at bounding box center [725, 274] width 9 height 9
click at [917, 270] on input "Noncompliant with the order of supervision" at bounding box center [917, 270] width 0 height 0
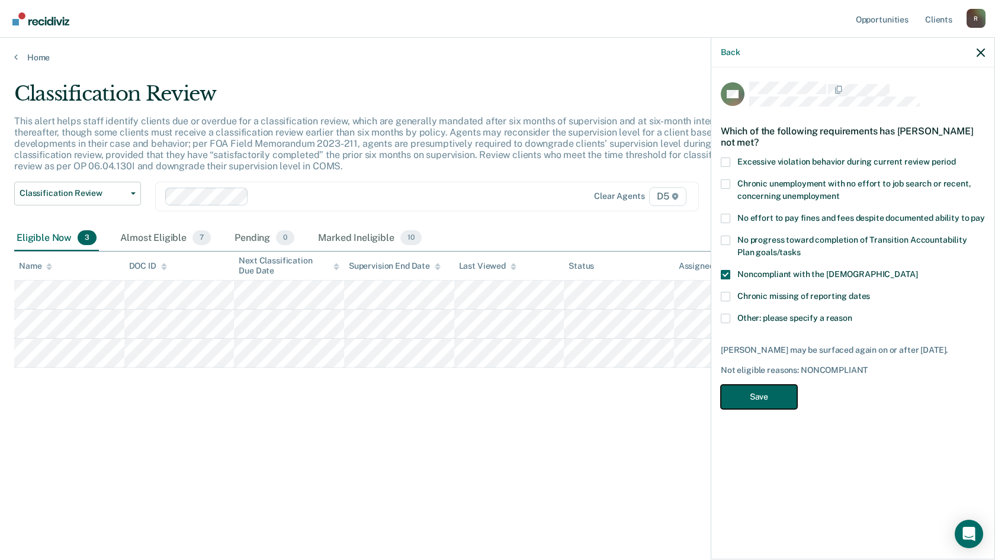
click at [766, 389] on button "Save" at bounding box center [759, 397] width 76 height 24
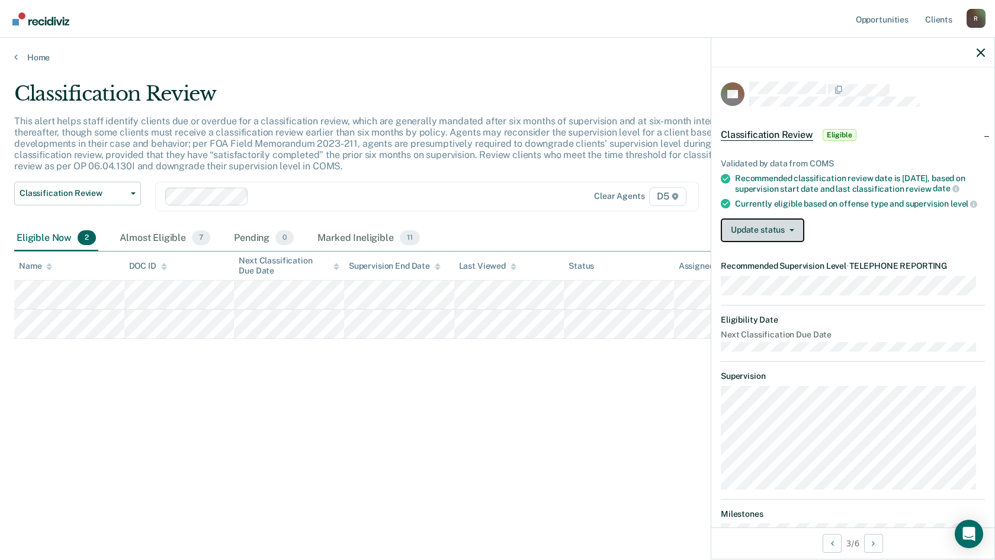
click at [779, 242] on button "Update status" at bounding box center [762, 230] width 83 height 24
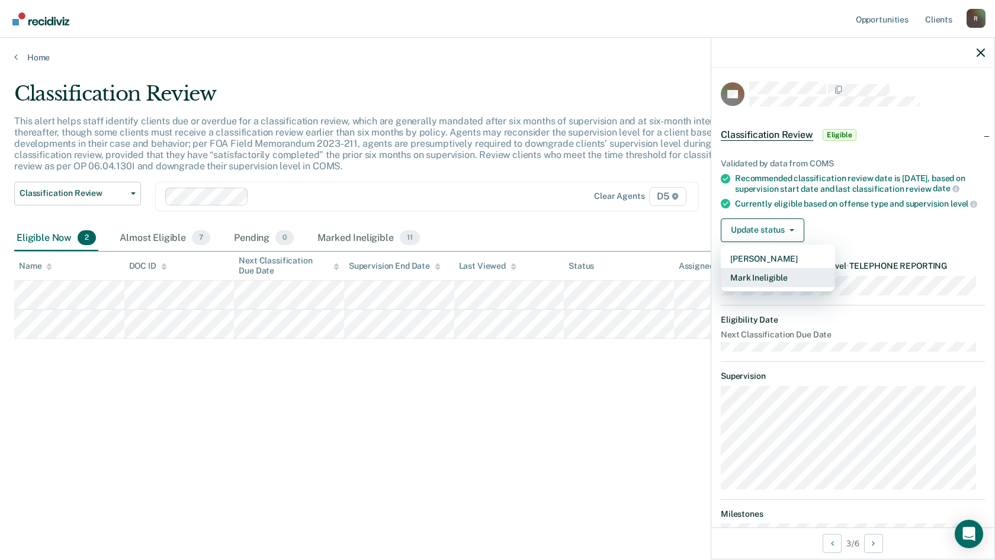
click at [777, 287] on button "Mark Ineligible" at bounding box center [778, 277] width 114 height 19
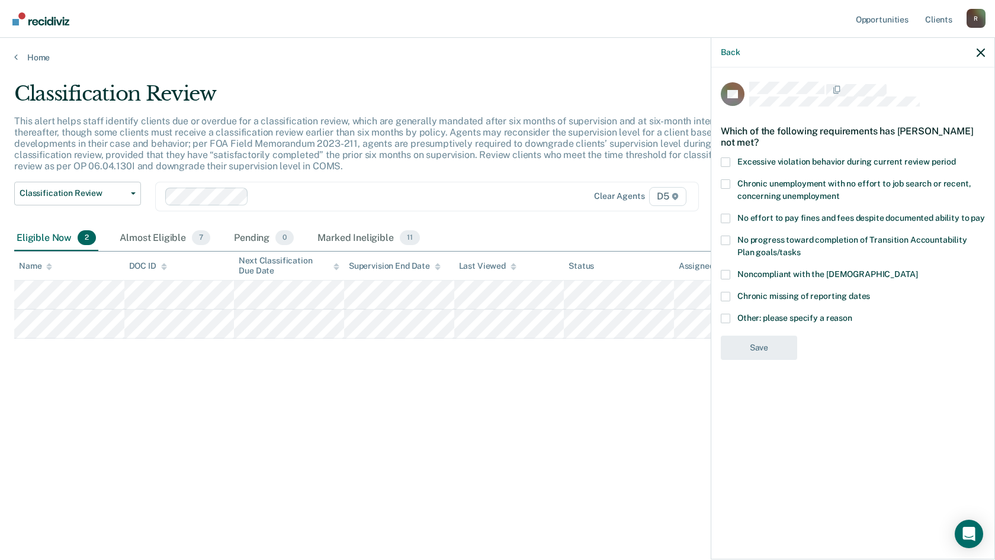
click at [723, 238] on span at bounding box center [725, 240] width 9 height 9
click at [800, 248] on input "No progress toward completion of Transition Accountability Plan goals/tasks" at bounding box center [800, 248] width 0 height 0
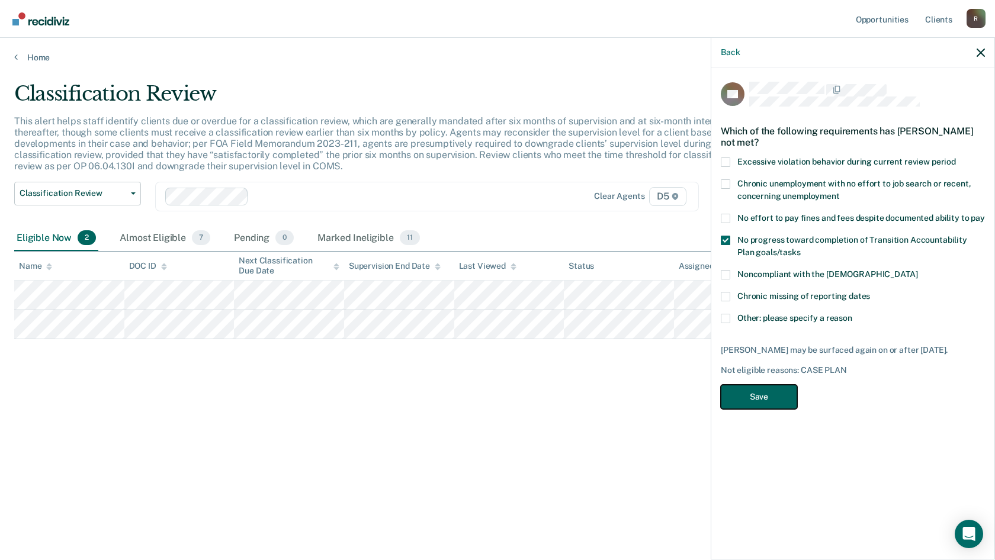
click at [770, 397] on button "Save" at bounding box center [759, 397] width 76 height 24
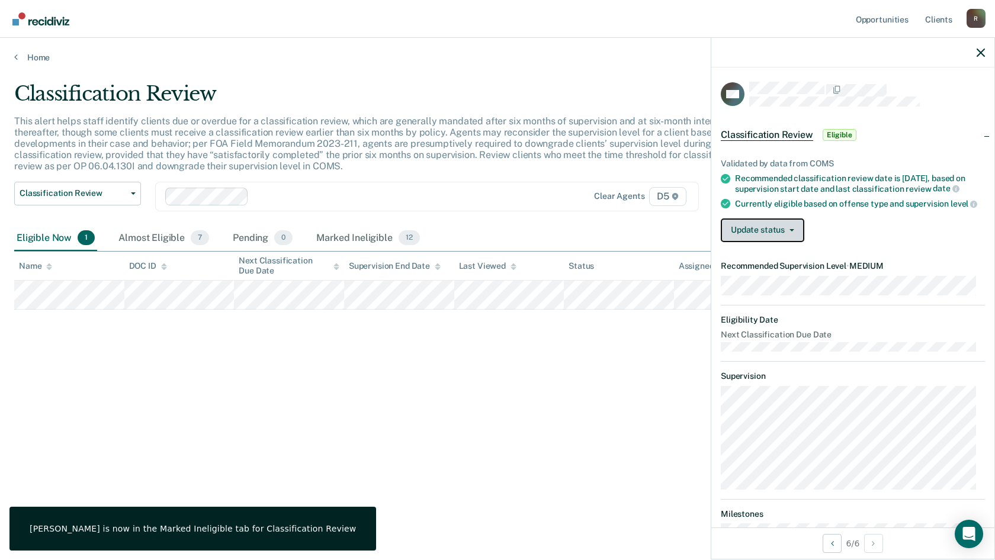
click at [747, 242] on button "Update status" at bounding box center [762, 230] width 83 height 24
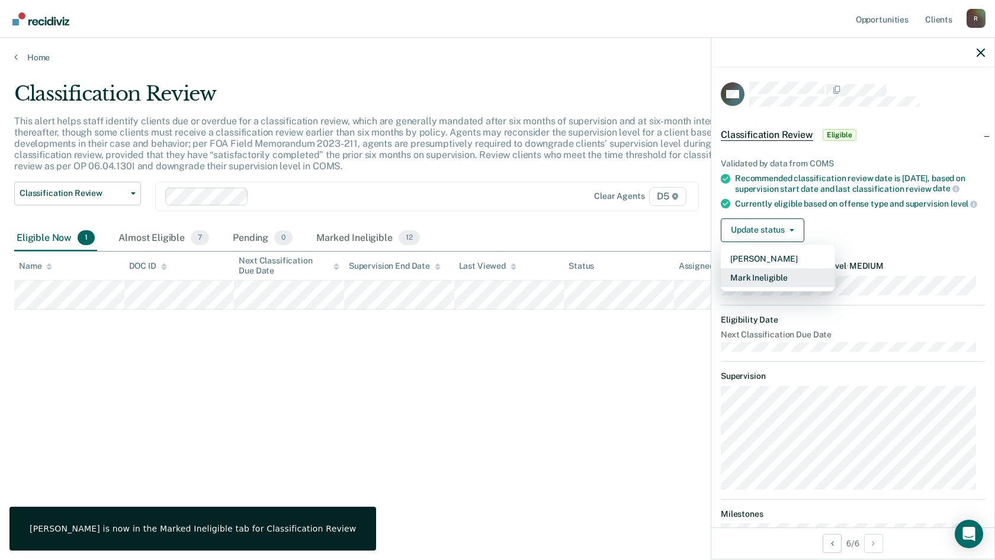
click at [756, 287] on button "Mark Ineligible" at bounding box center [778, 277] width 114 height 19
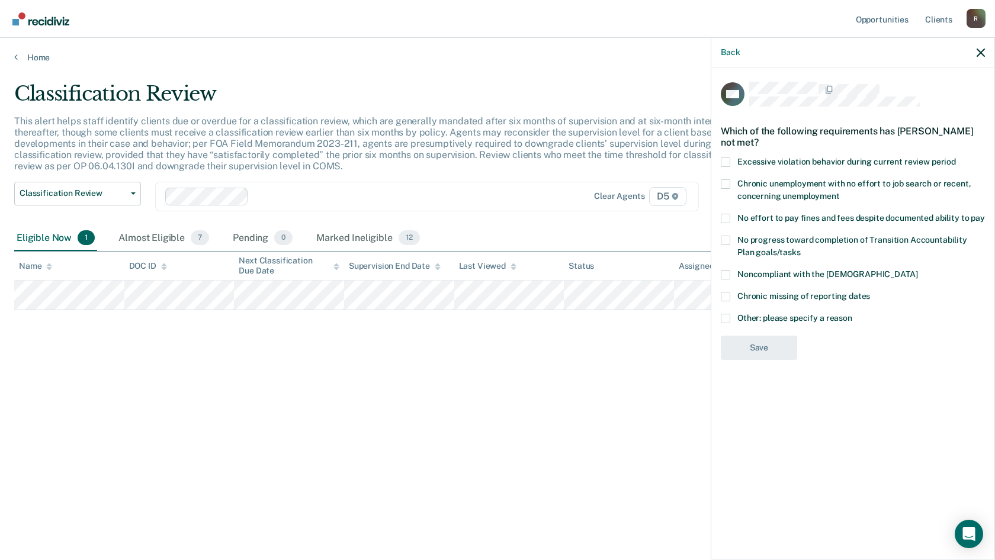
click at [723, 297] on span at bounding box center [725, 296] width 9 height 9
click at [870, 292] on input "Chronic missing of reporting dates" at bounding box center [870, 292] width 0 height 0
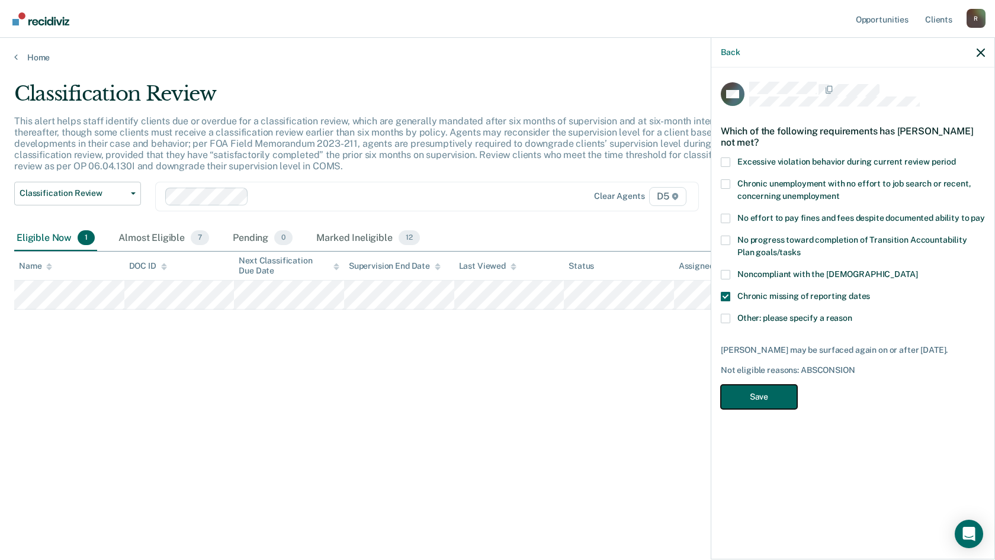
click at [754, 395] on button "Save" at bounding box center [759, 397] width 76 height 24
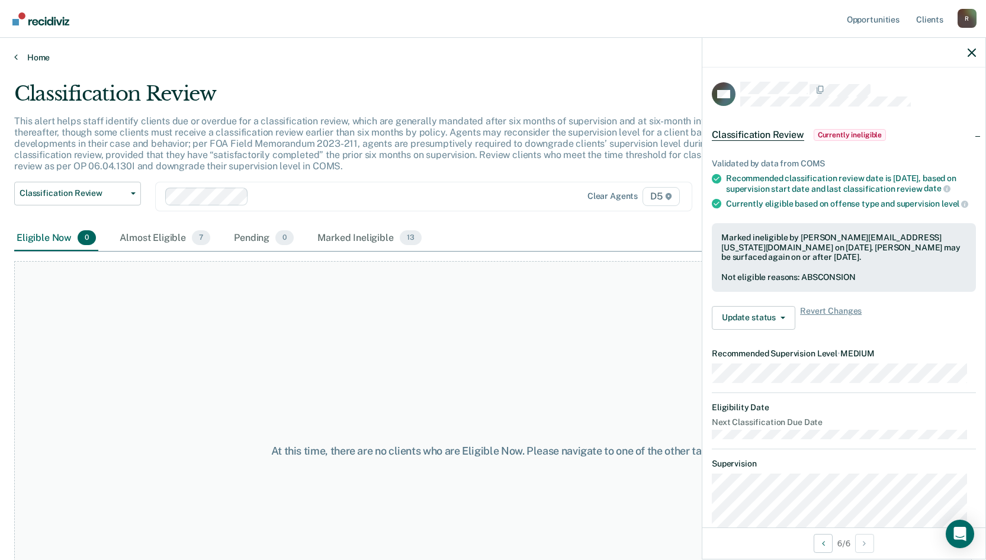
click at [38, 60] on link "Home" at bounding box center [492, 57] width 957 height 11
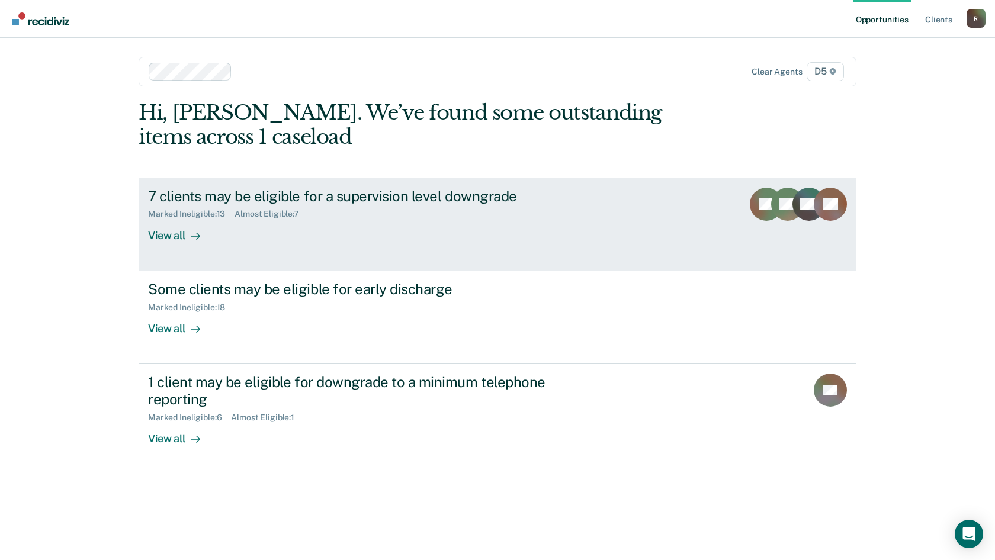
click at [171, 234] on div "View all" at bounding box center [181, 230] width 66 height 23
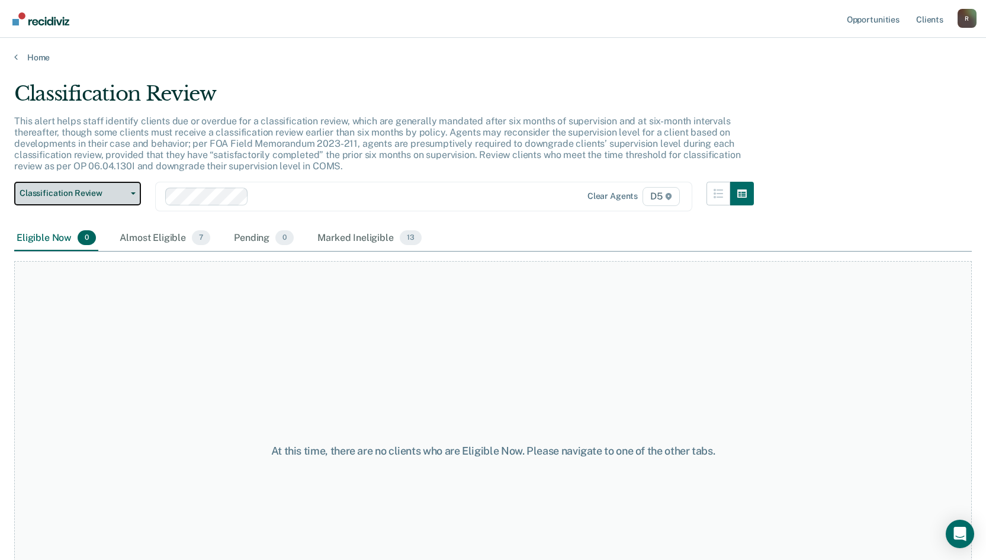
click at [133, 196] on button "Classification Review" at bounding box center [77, 194] width 127 height 24
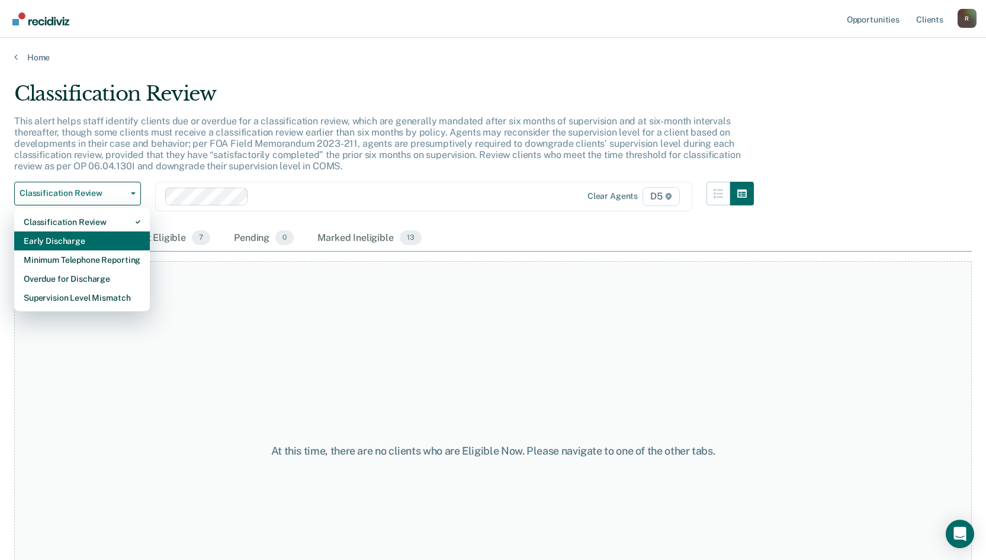
click at [110, 242] on div "Early Discharge" at bounding box center [82, 240] width 117 height 19
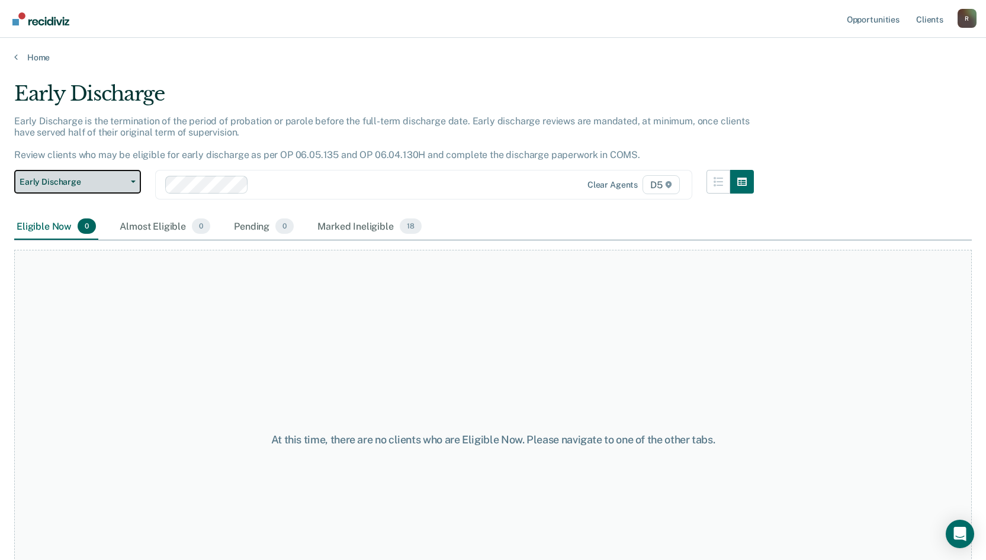
click at [130, 179] on button "Early Discharge" at bounding box center [77, 182] width 127 height 24
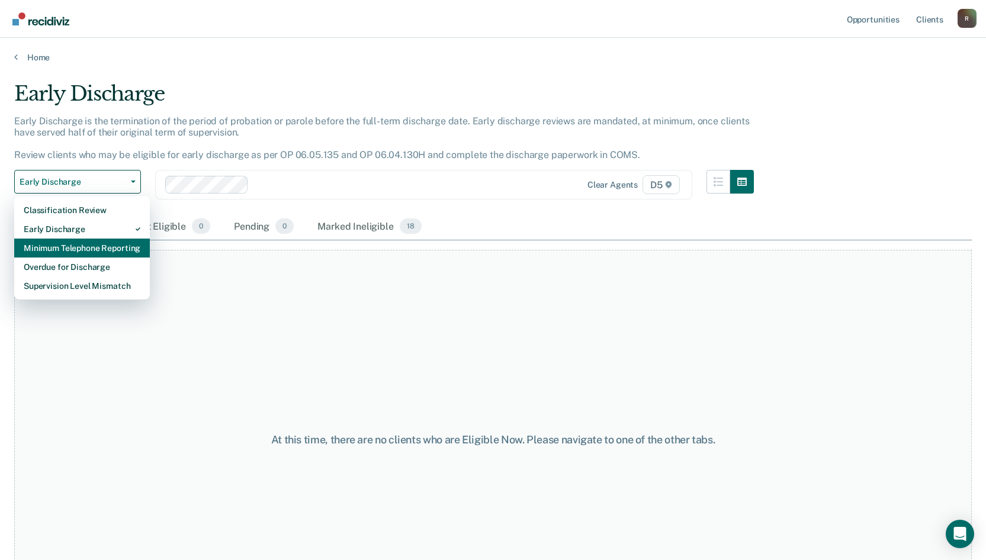
click at [110, 246] on div "Minimum Telephone Reporting" at bounding box center [82, 248] width 117 height 19
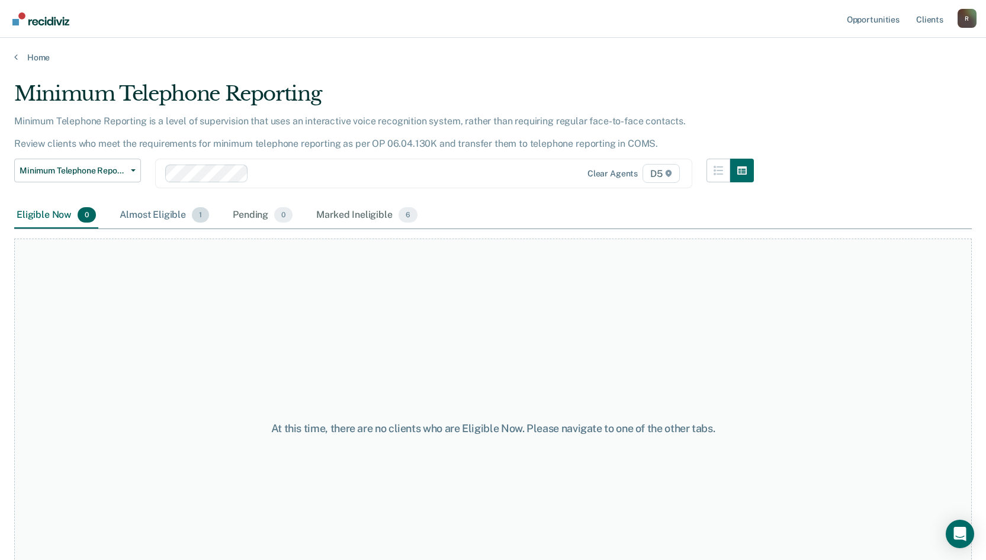
click at [172, 216] on div "Almost Eligible 1" at bounding box center [164, 215] width 94 height 26
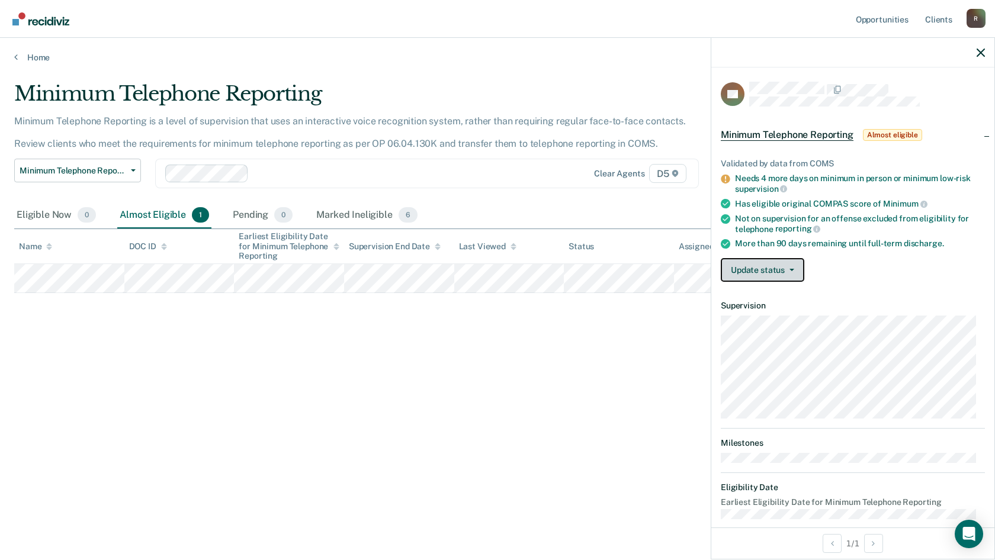
click at [778, 268] on button "Update status" at bounding box center [762, 270] width 83 height 24
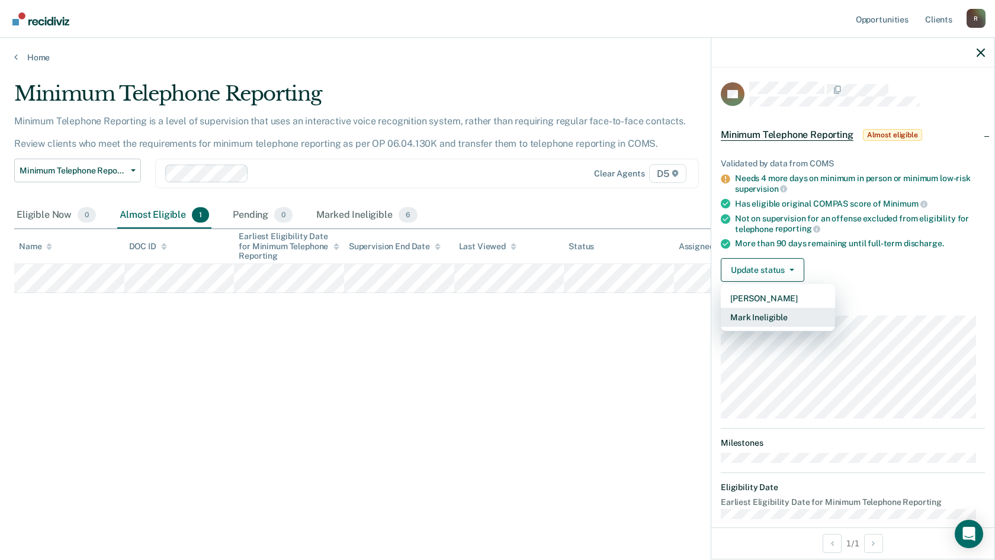
click at [766, 318] on button "Mark Ineligible" at bounding box center [778, 317] width 114 height 19
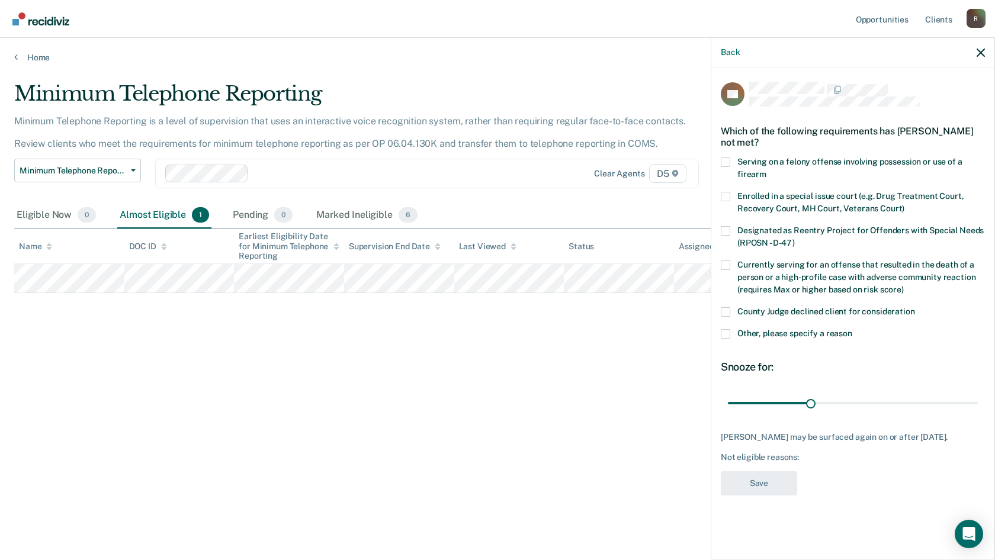
click at [722, 267] on span at bounding box center [725, 265] width 9 height 9
click at [903, 285] on input "Currently serving for an offense that resulted in the death of a person or a hi…" at bounding box center [903, 285] width 0 height 0
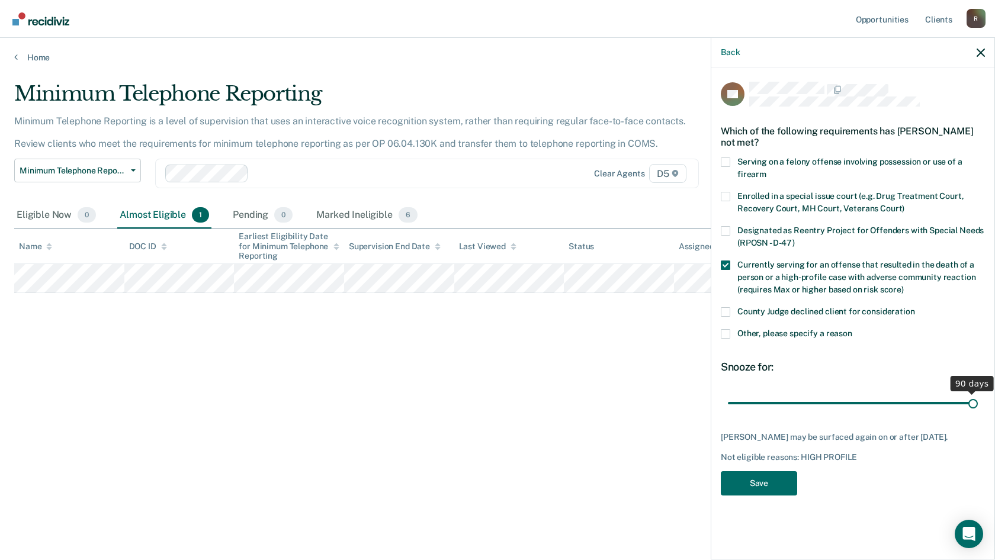
drag, startPoint x: 819, startPoint y: 404, endPoint x: 1030, endPoint y: 395, distance: 210.4
type input "90"
click at [977, 395] on input "range" at bounding box center [853, 403] width 250 height 21
click at [749, 484] on button "Save" at bounding box center [759, 483] width 76 height 24
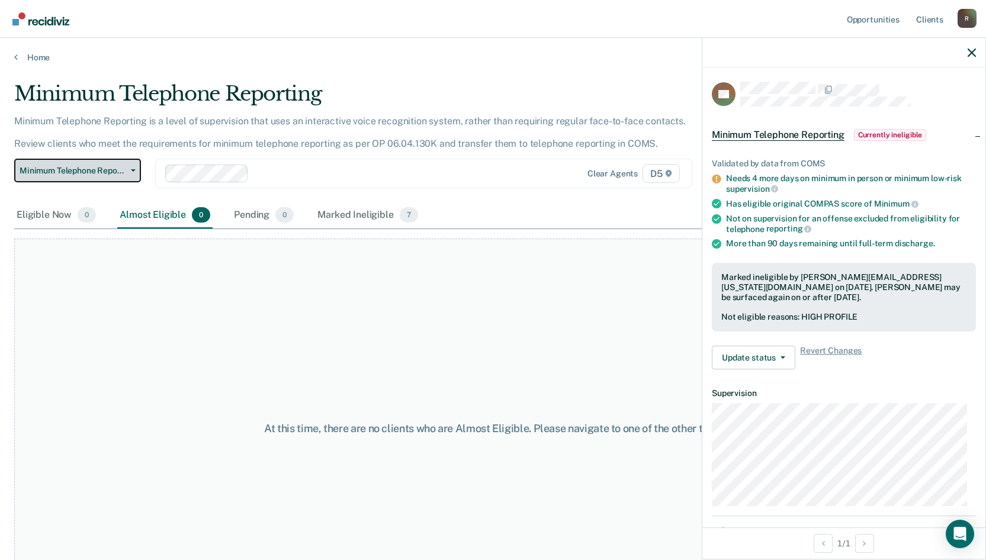
click at [134, 171] on icon "button" at bounding box center [133, 170] width 5 height 2
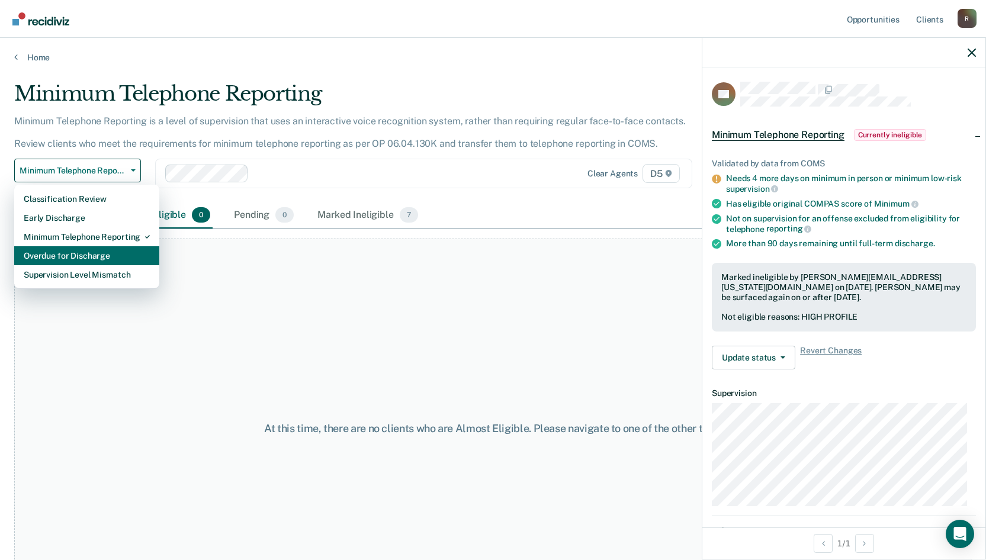
click at [133, 263] on div "Overdue for Discharge" at bounding box center [87, 255] width 126 height 19
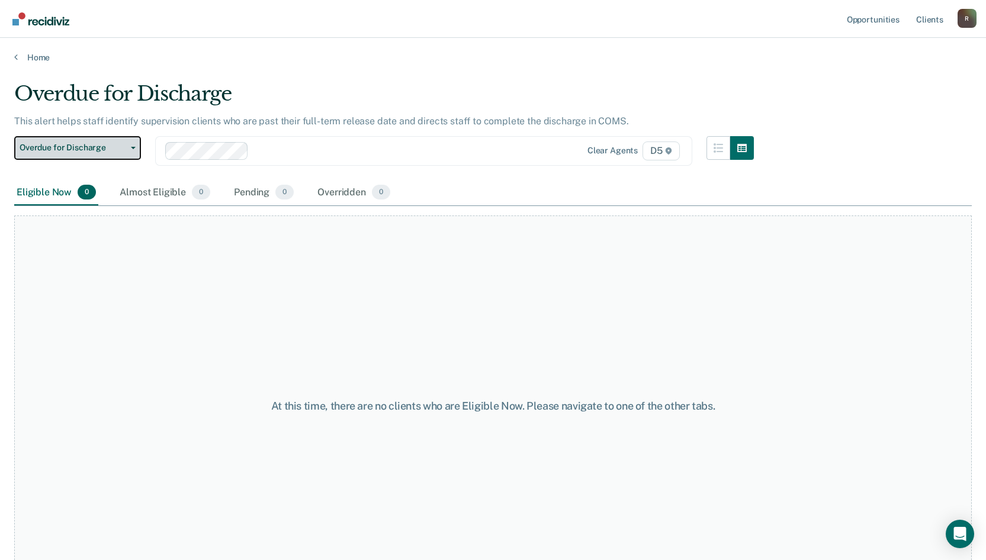
click at [133, 145] on button "Overdue for Discharge" at bounding box center [77, 148] width 127 height 24
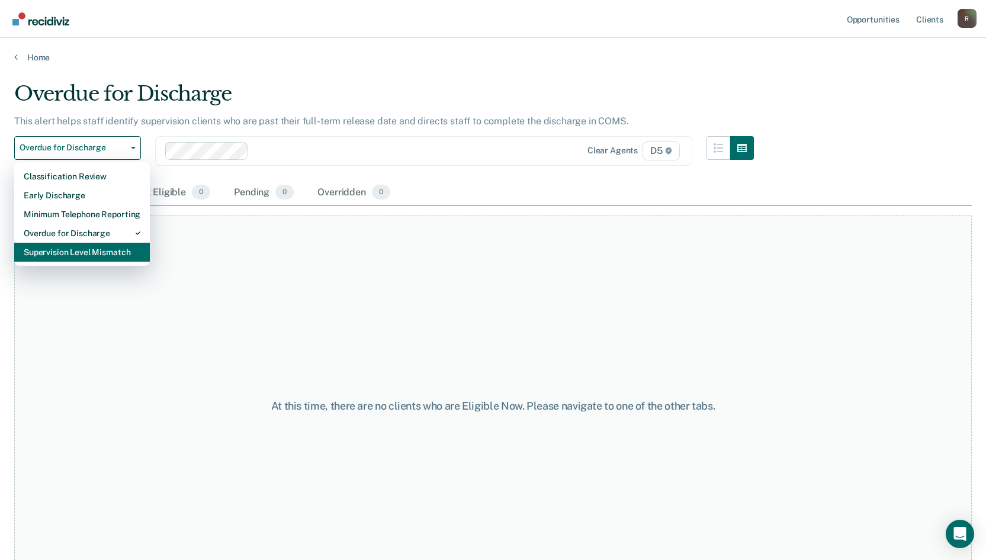
click at [110, 249] on div "Supervision Level Mismatch" at bounding box center [82, 252] width 117 height 19
